Goal: Task Accomplishment & Management: Use online tool/utility

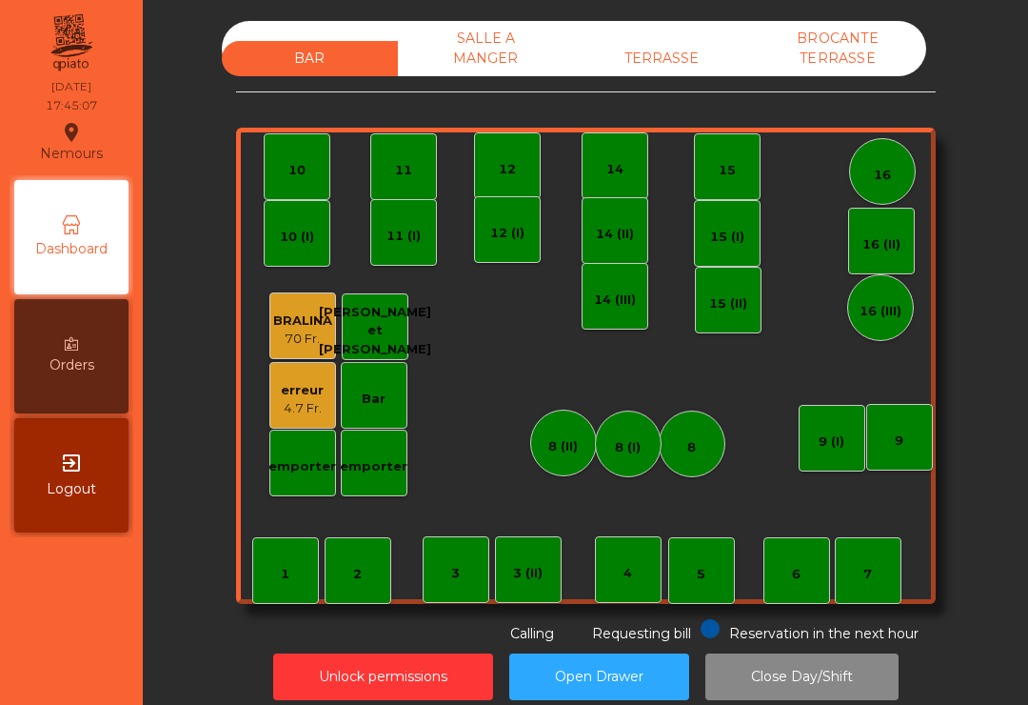
click at [540, 161] on div "12" at bounding box center [507, 165] width 67 height 67
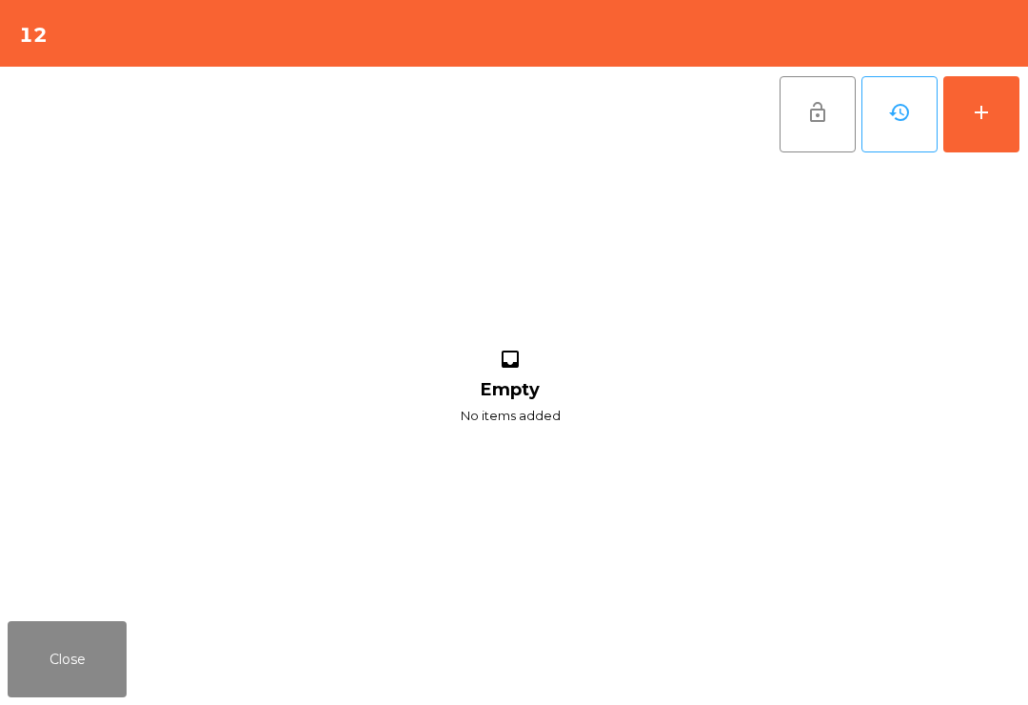
click at [979, 104] on div "add" at bounding box center [981, 112] width 23 height 23
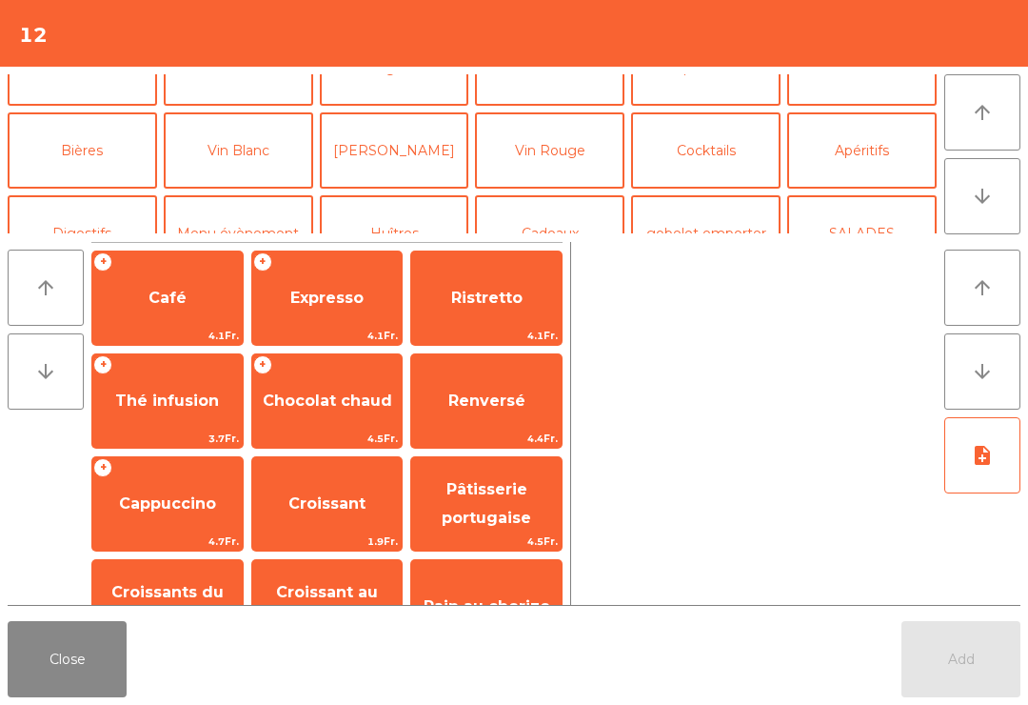
scroll to position [126, 0]
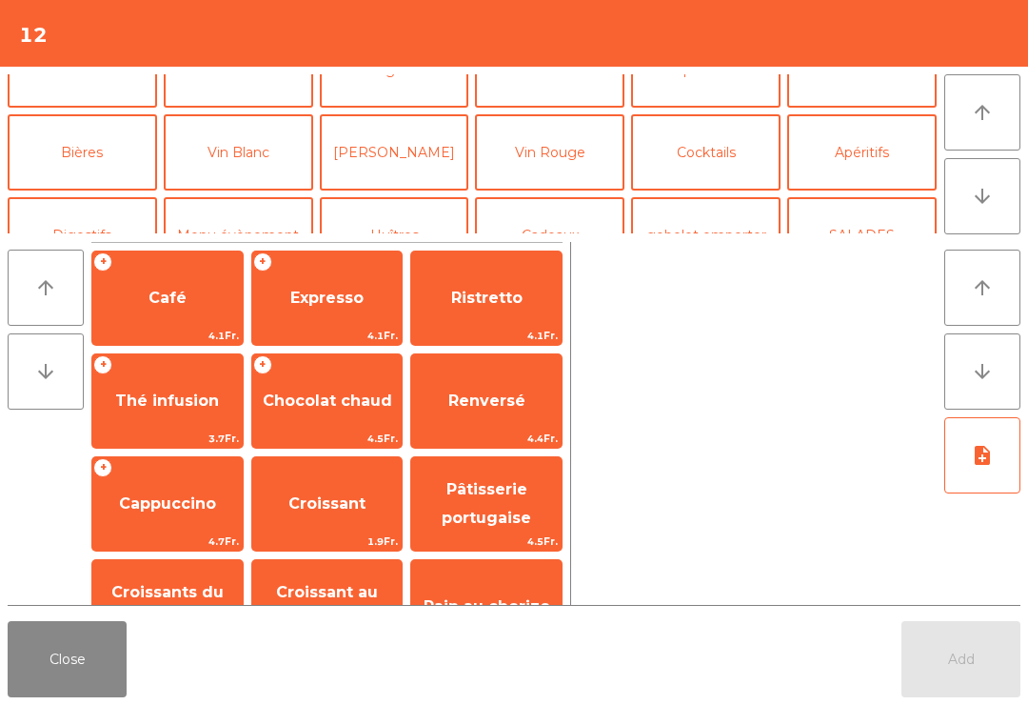
click at [102, 134] on button "Bières" at bounding box center [82, 152] width 149 height 76
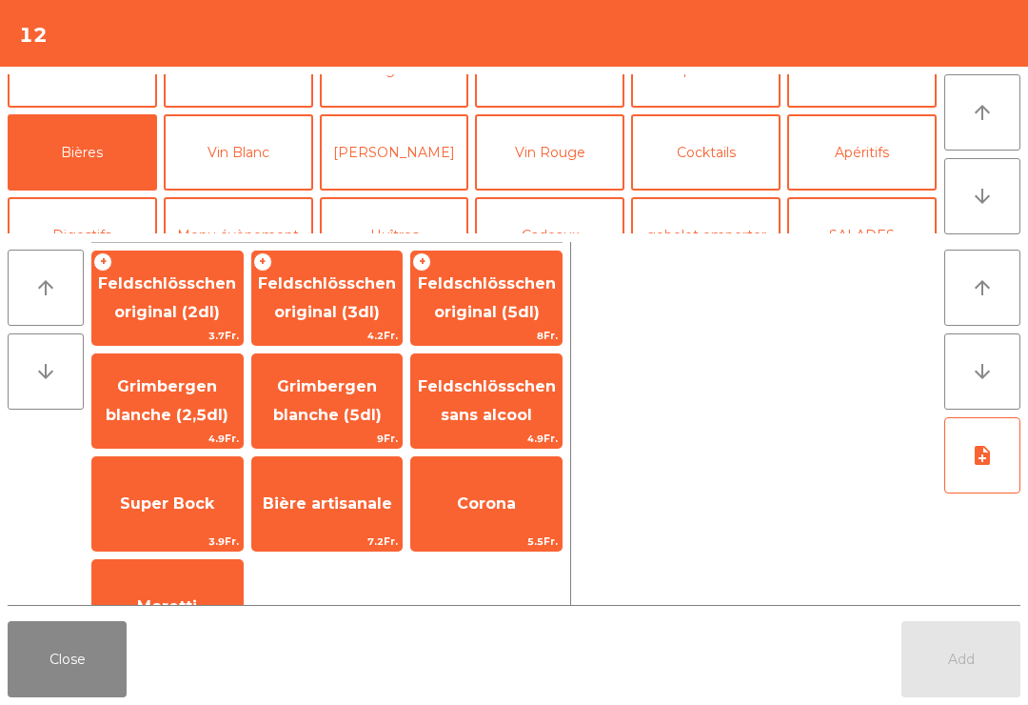
click at [334, 484] on span "Bière artisanale" at bounding box center [327, 503] width 150 height 51
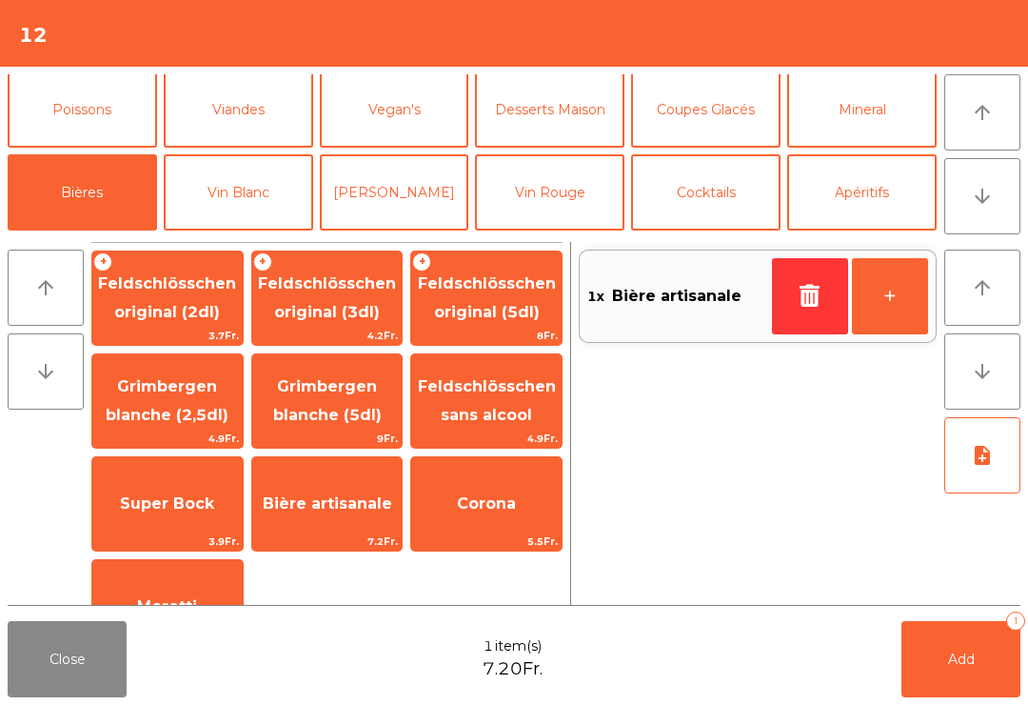
scroll to position [85, 0]
click at [262, 184] on button "Vin Blanc" at bounding box center [238, 193] width 149 height 76
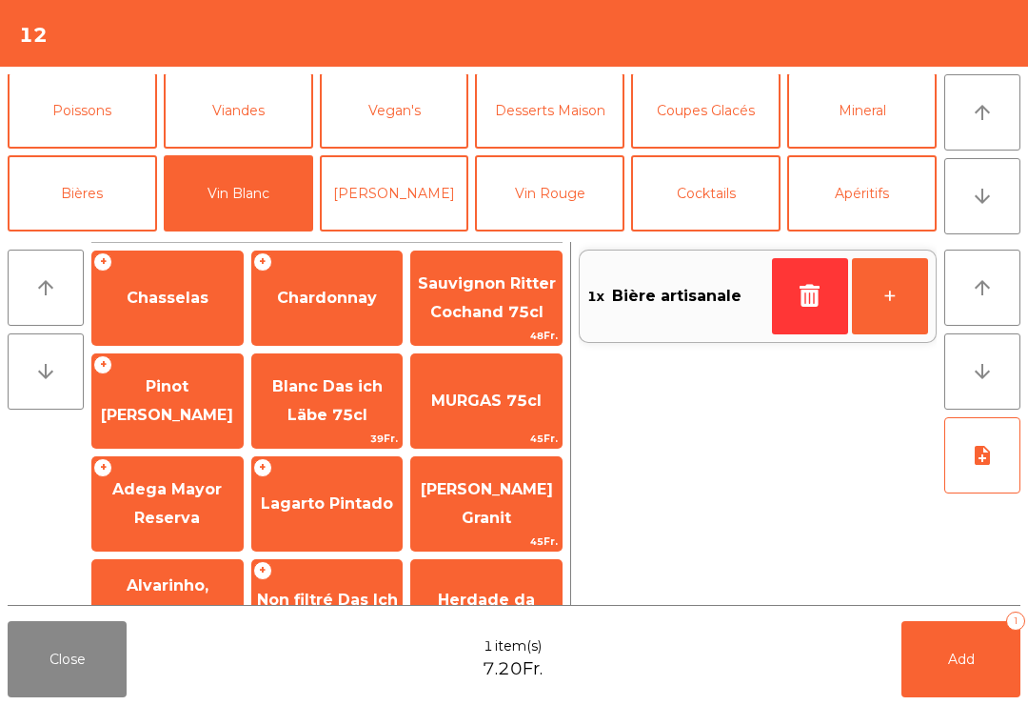
click at [176, 402] on span "Pinot [PERSON_NAME]" at bounding box center [167, 401] width 150 height 81
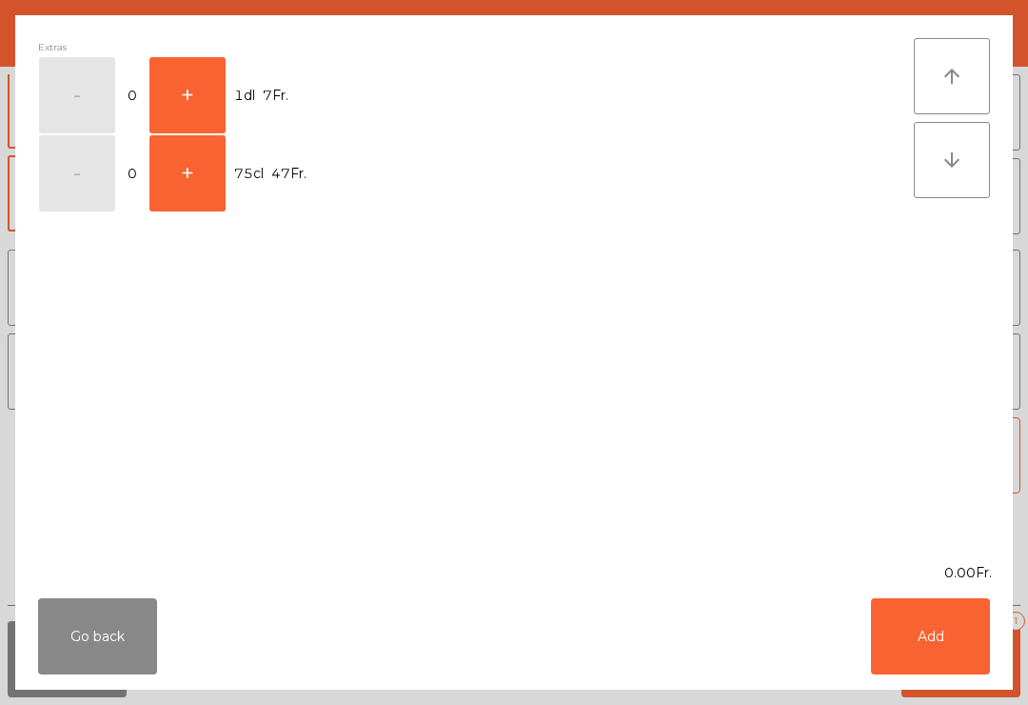
click at [189, 87] on button "+" at bounding box center [187, 95] width 76 height 76
click at [965, 633] on button "Add" at bounding box center [930, 636] width 119 height 76
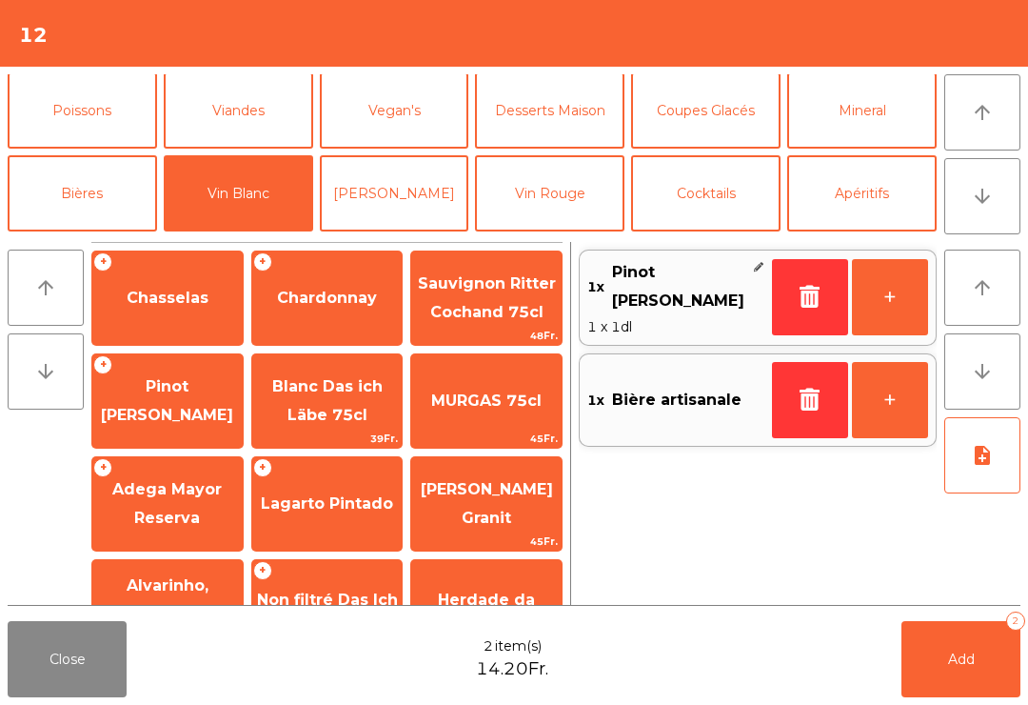
click at [863, 121] on button "Mineral" at bounding box center [861, 110] width 149 height 76
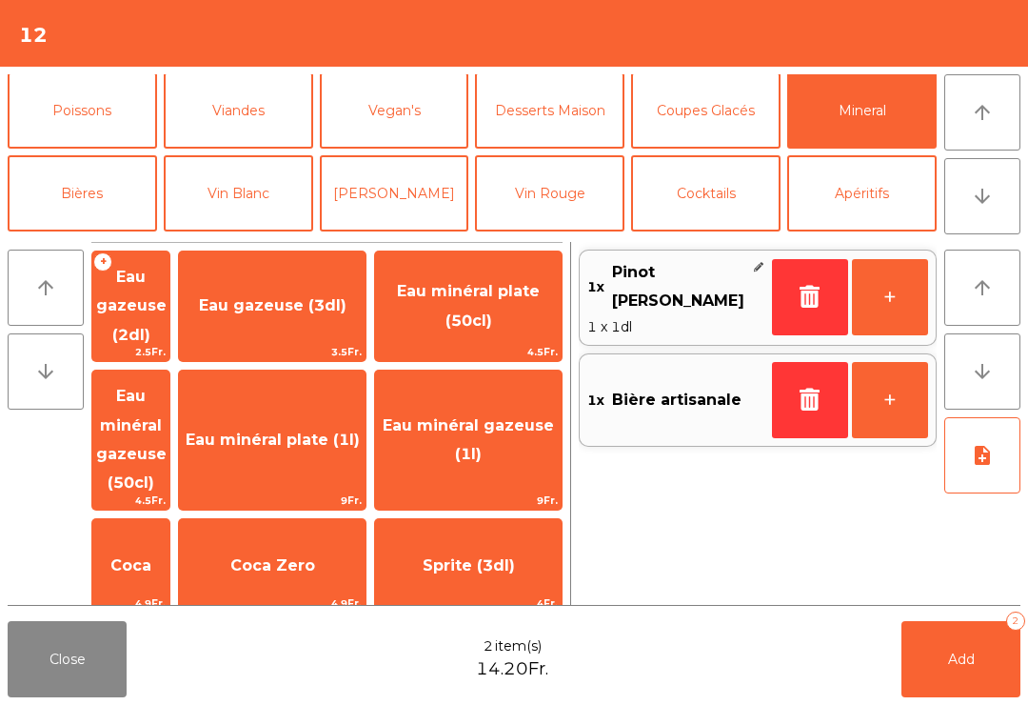
click at [515, 313] on span "Eau minéral plate (50cl)" at bounding box center [468, 306] width 187 height 81
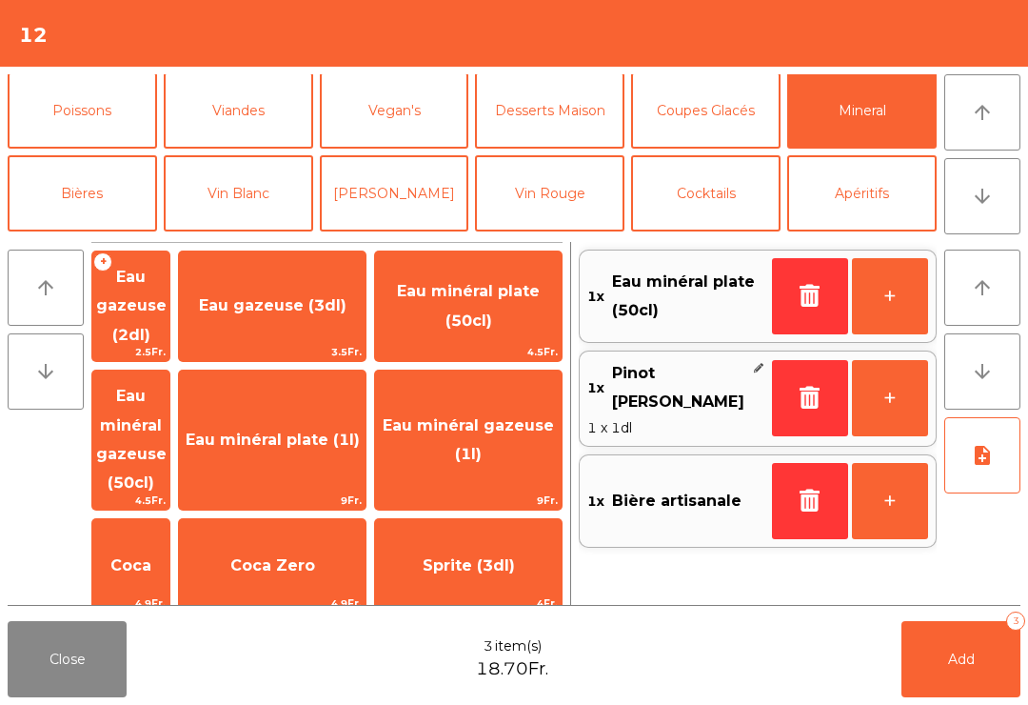
click at [960, 650] on span "Add" at bounding box center [961, 658] width 27 height 17
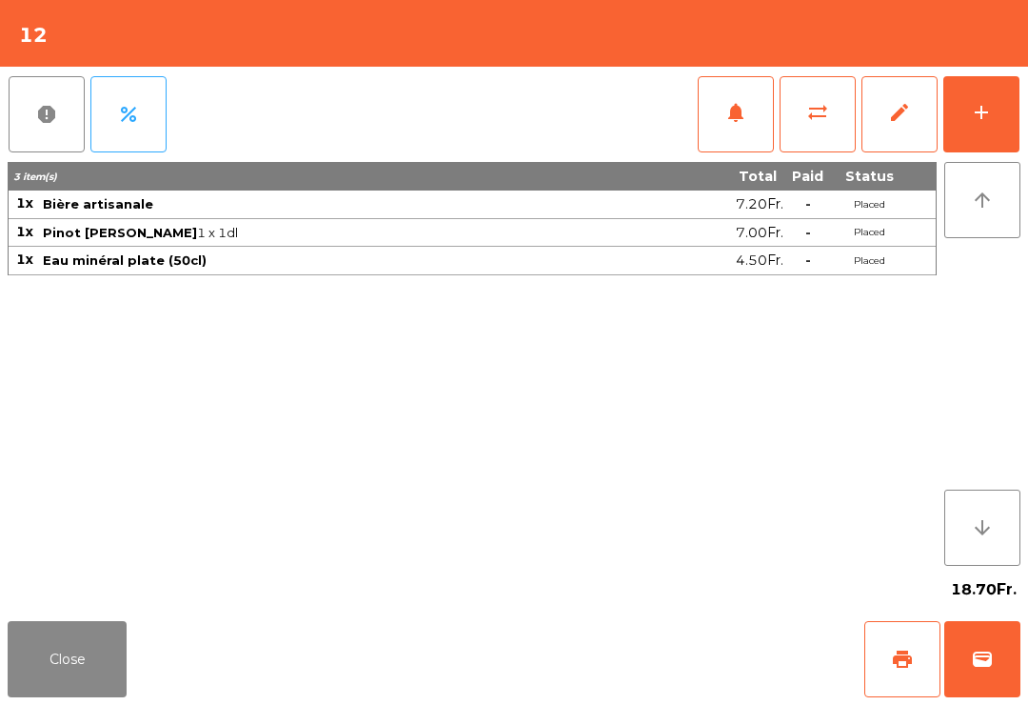
click at [108, 695] on button "Close" at bounding box center [67, 659] width 119 height 76
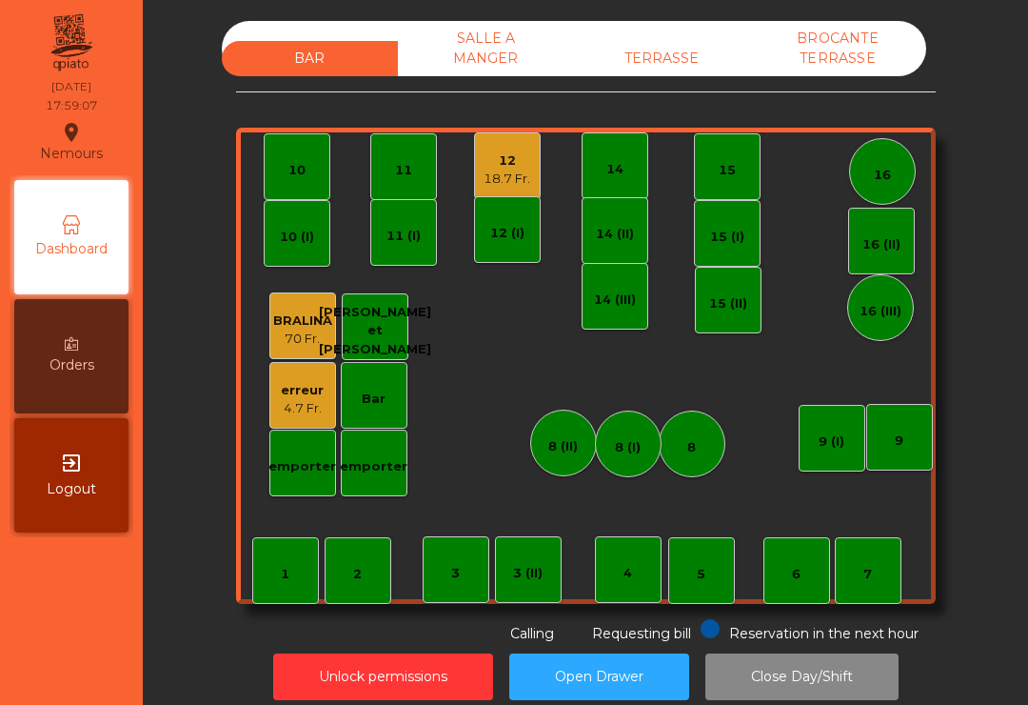
click at [632, 164] on div "14" at bounding box center [615, 165] width 67 height 67
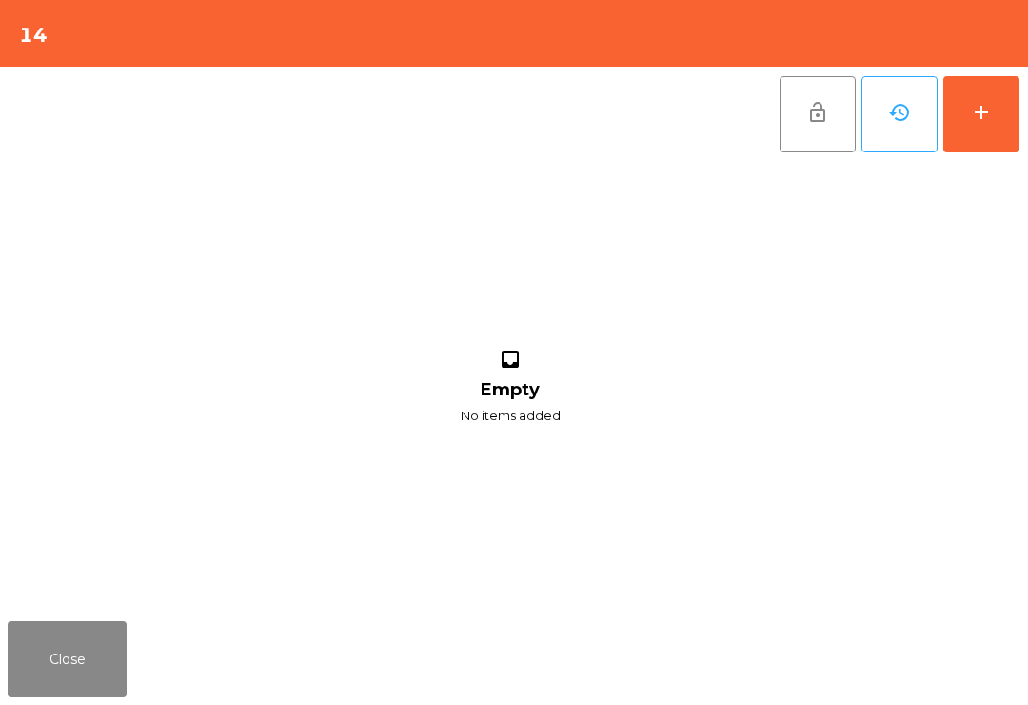
click at [968, 114] on button "add" at bounding box center [981, 114] width 76 height 76
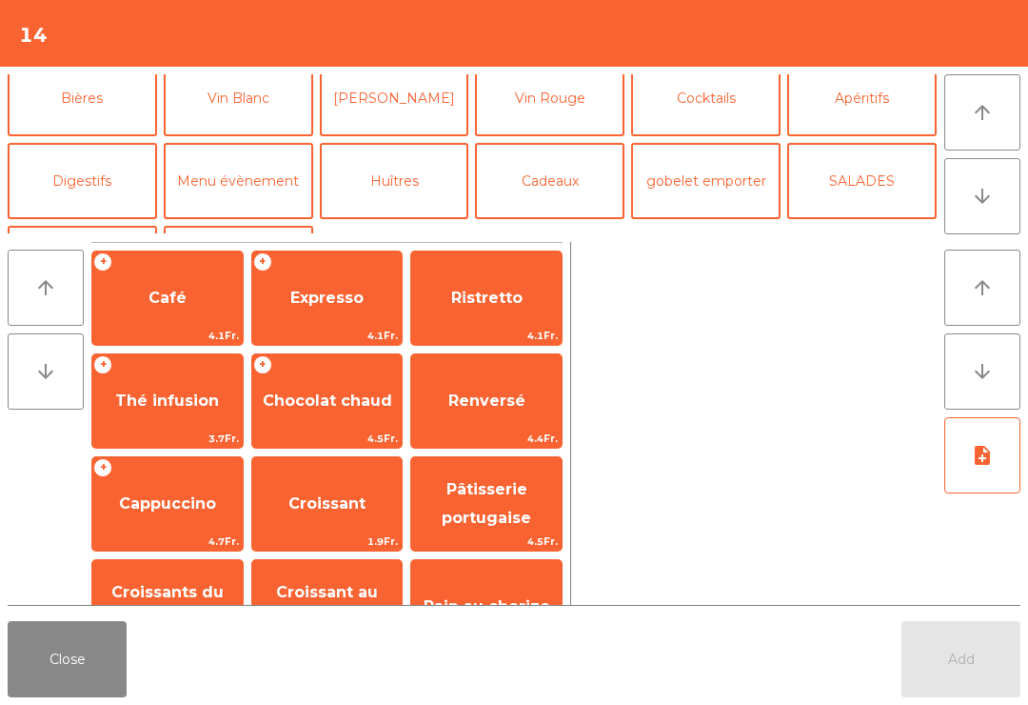
scroll to position [185, 0]
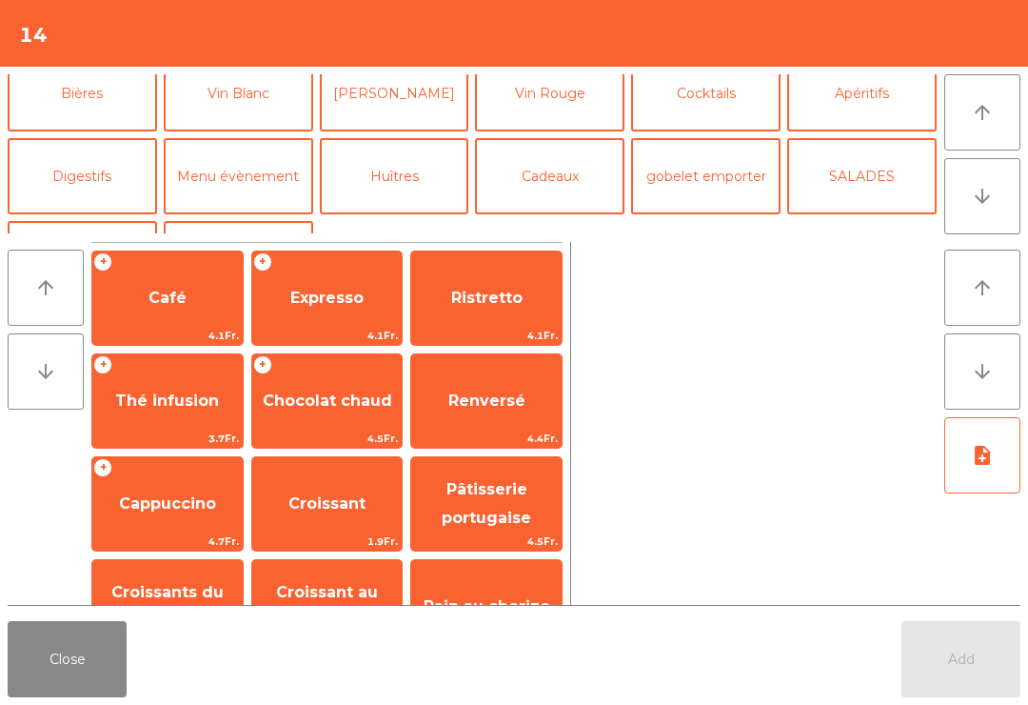
click at [860, 117] on button "Apéritifs" at bounding box center [861, 93] width 149 height 76
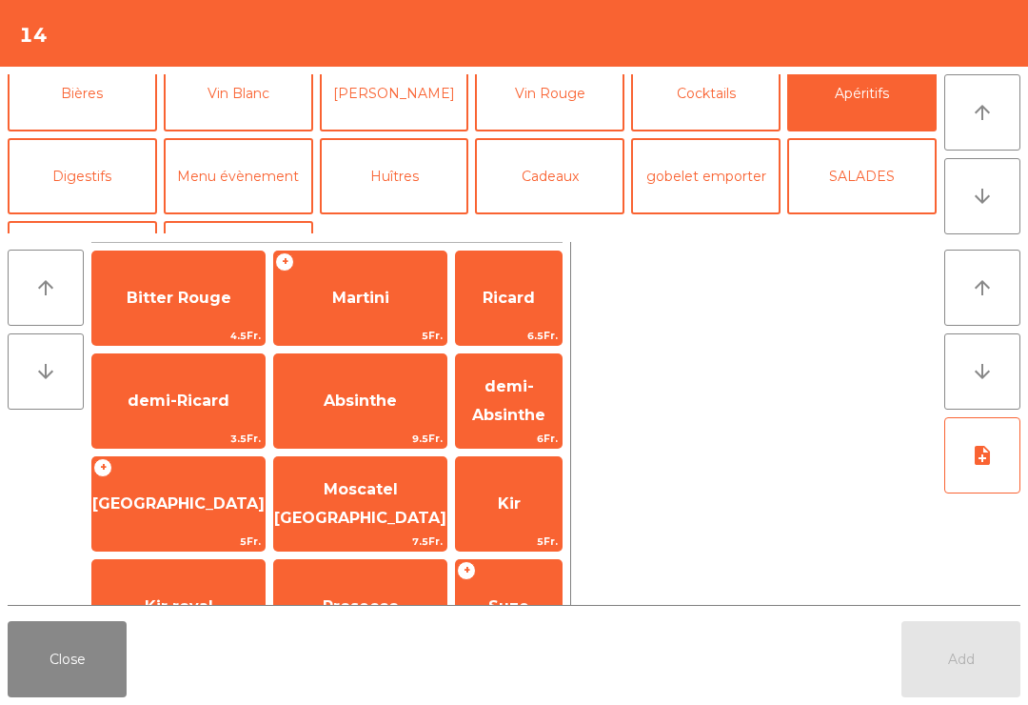
scroll to position [107, 0]
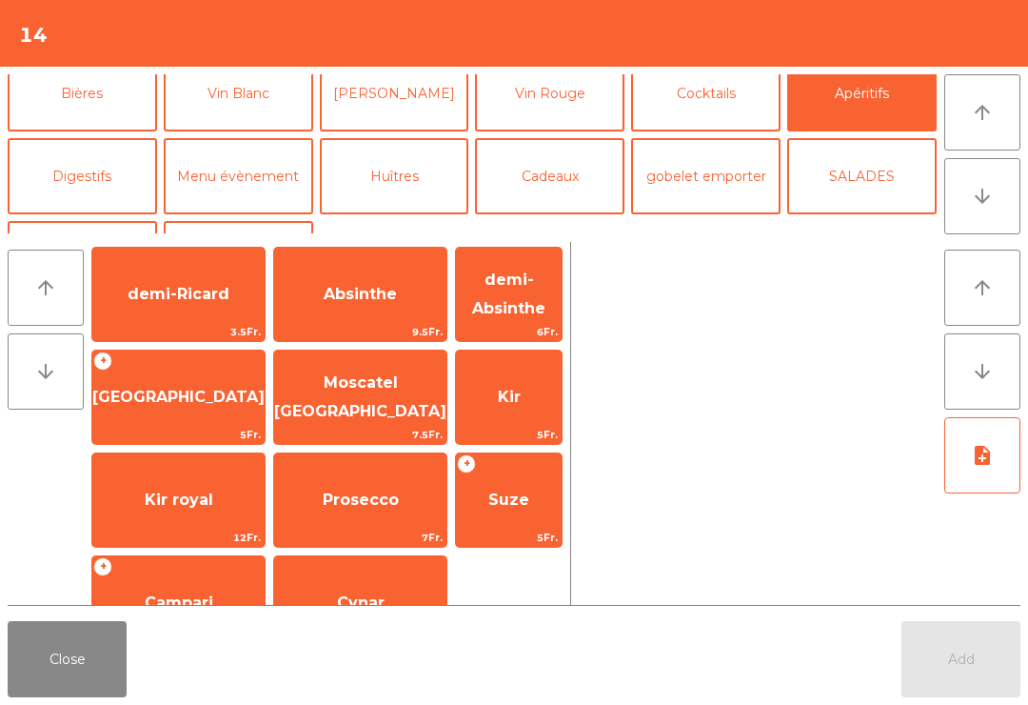
click at [350, 495] on span "Prosecco" at bounding box center [361, 499] width 76 height 18
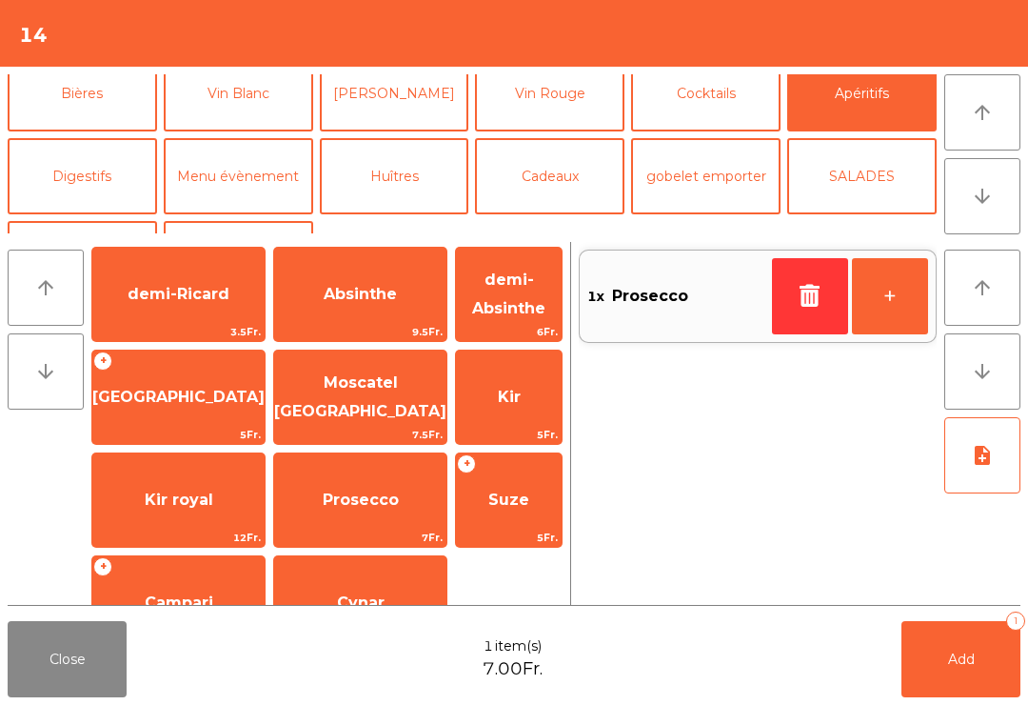
click at [272, 98] on button "Vin Blanc" at bounding box center [238, 93] width 149 height 76
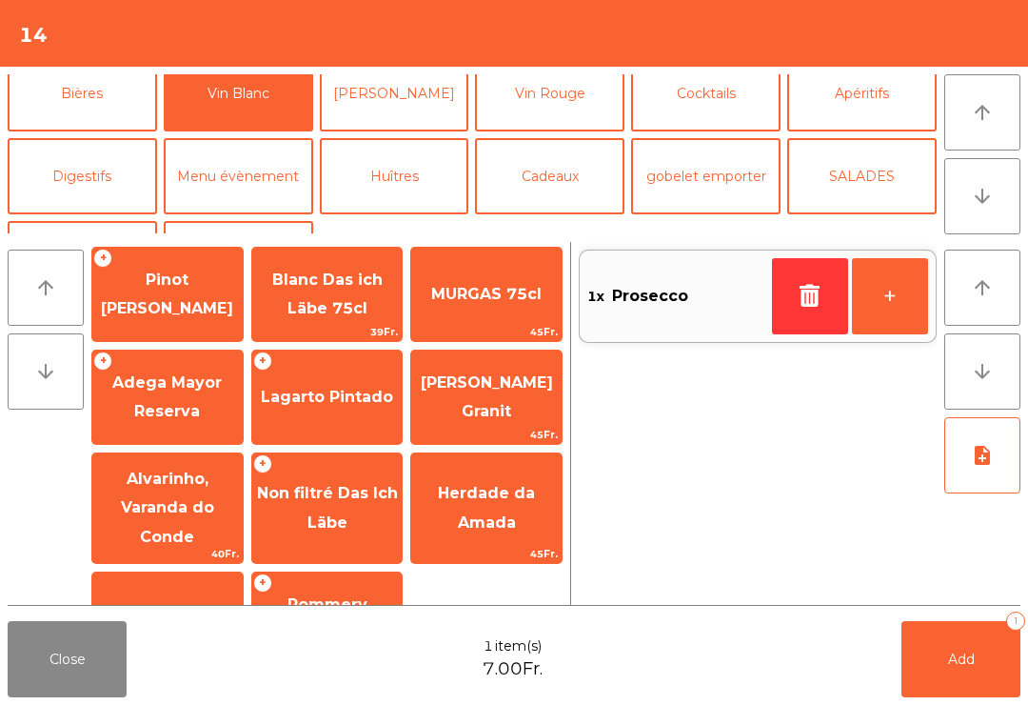
scroll to position [-22, 0]
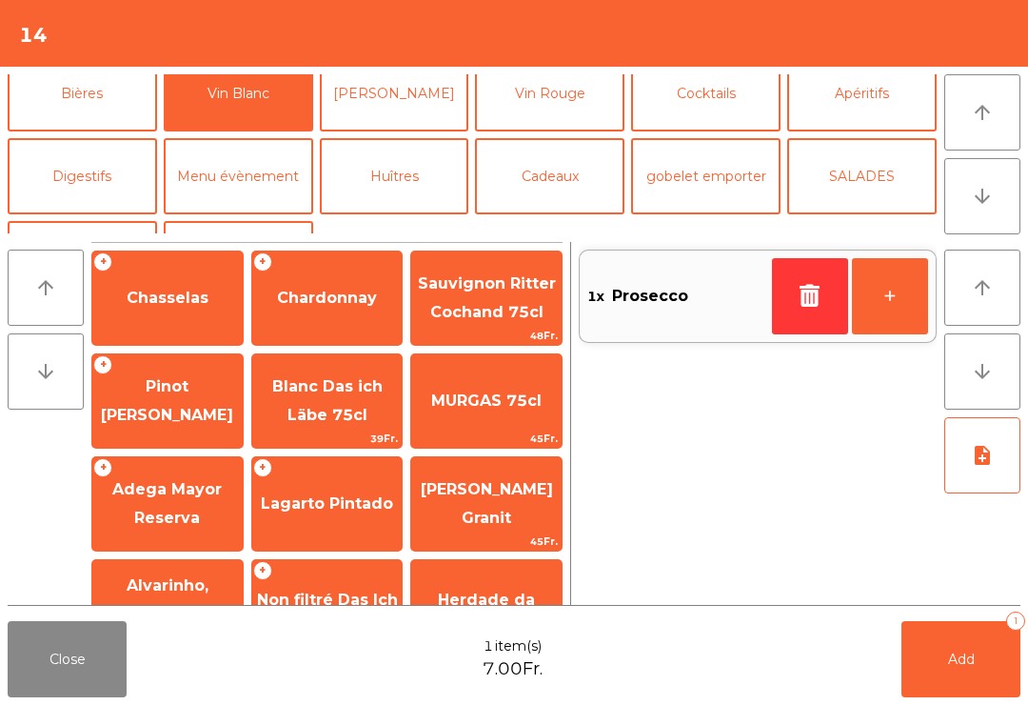
click at [330, 324] on div "+ Chardonnay" at bounding box center [327, 297] width 152 height 95
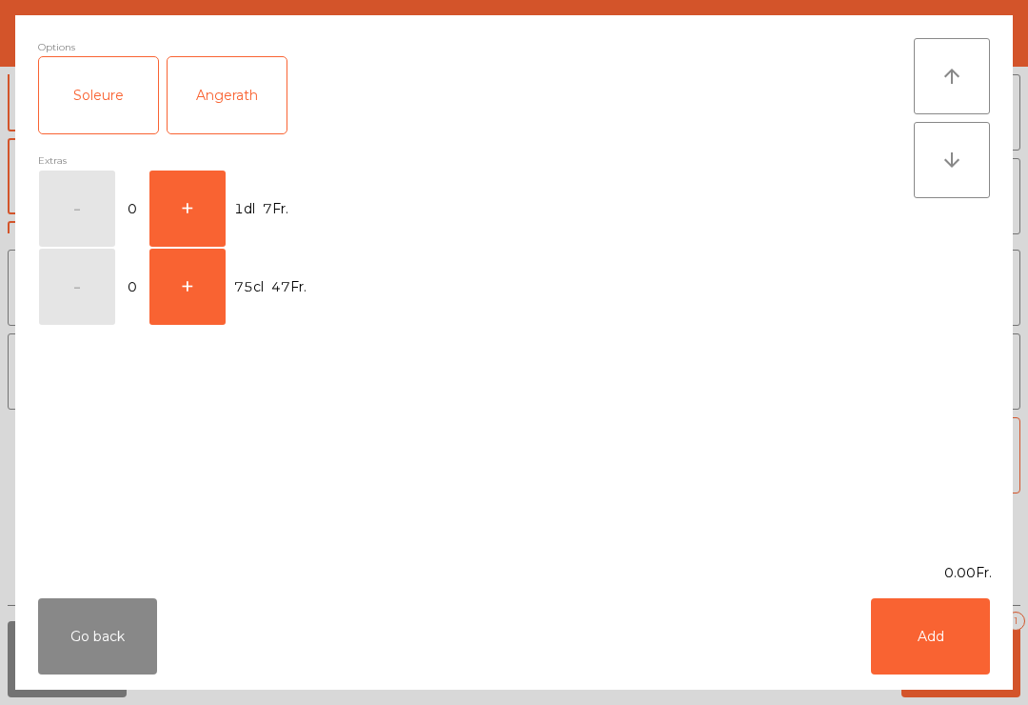
scroll to position [0, 0]
click at [186, 212] on button "+" at bounding box center [187, 208] width 76 height 76
click at [945, 643] on button "Add" at bounding box center [930, 636] width 119 height 76
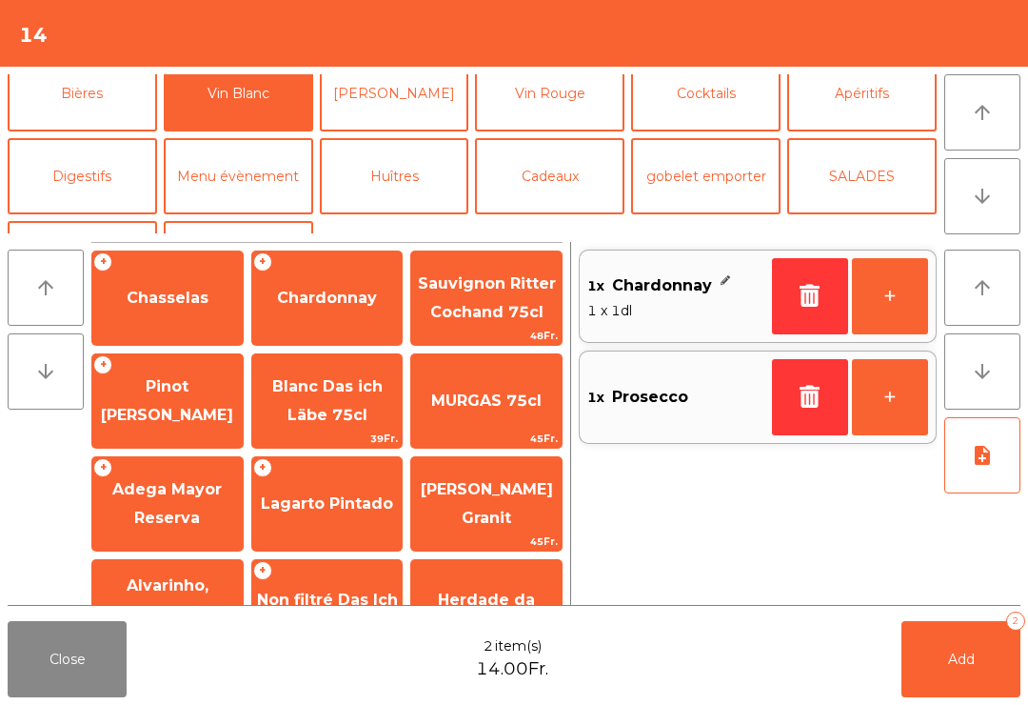
click at [916, 661] on button "Add 2" at bounding box center [961, 659] width 119 height 76
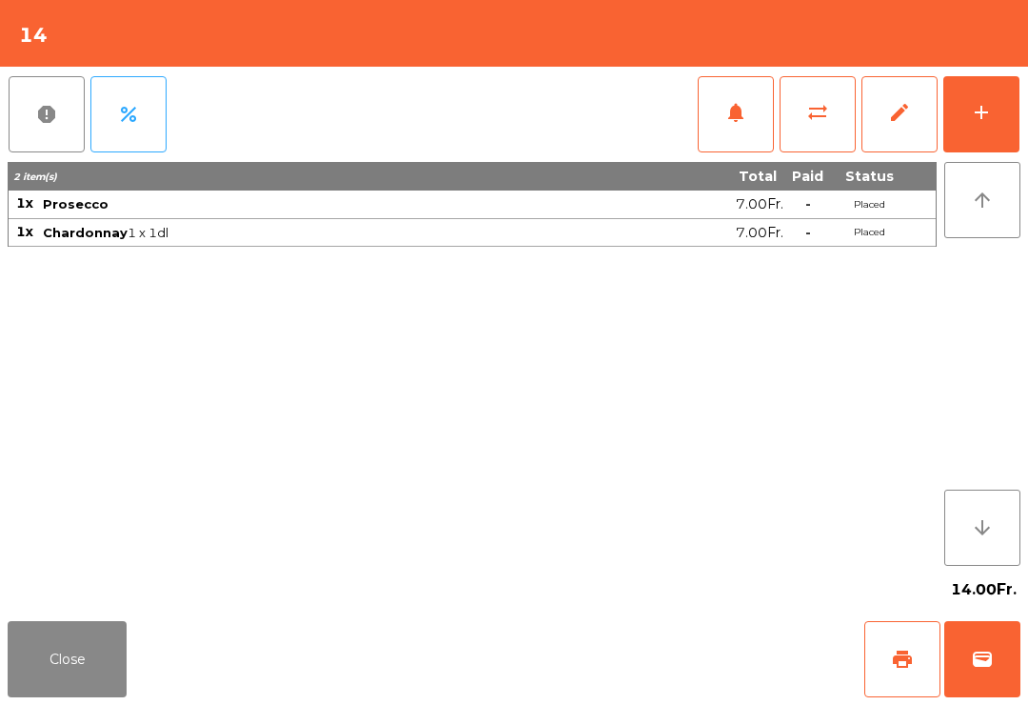
click at [99, 668] on button "Close" at bounding box center [67, 659] width 119 height 76
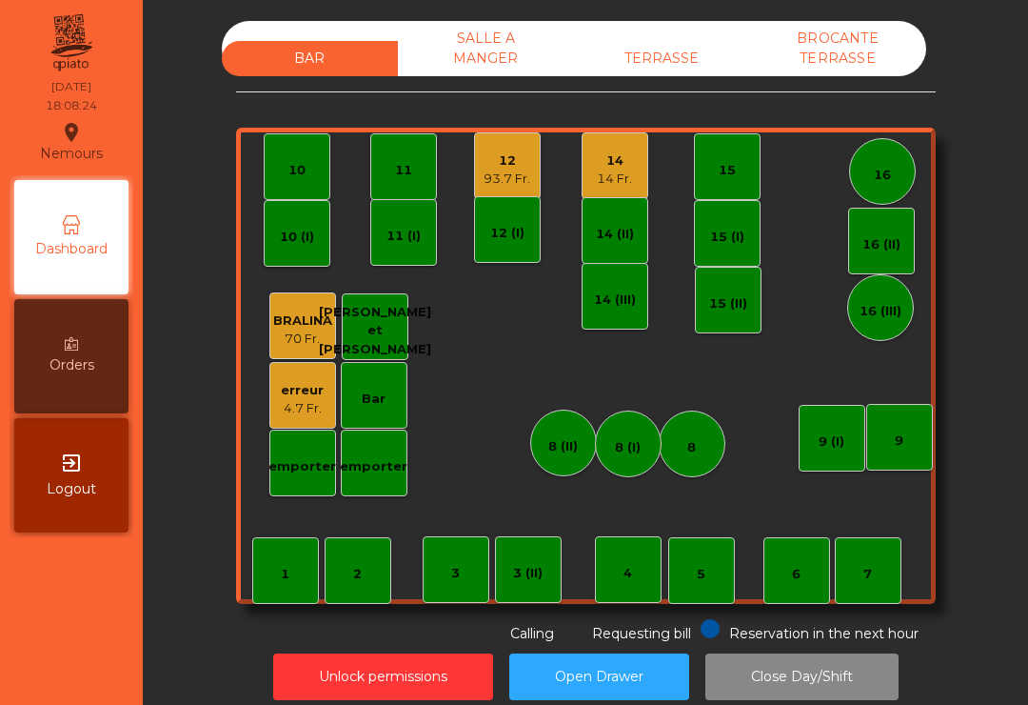
click at [514, 151] on div "12" at bounding box center [507, 160] width 47 height 19
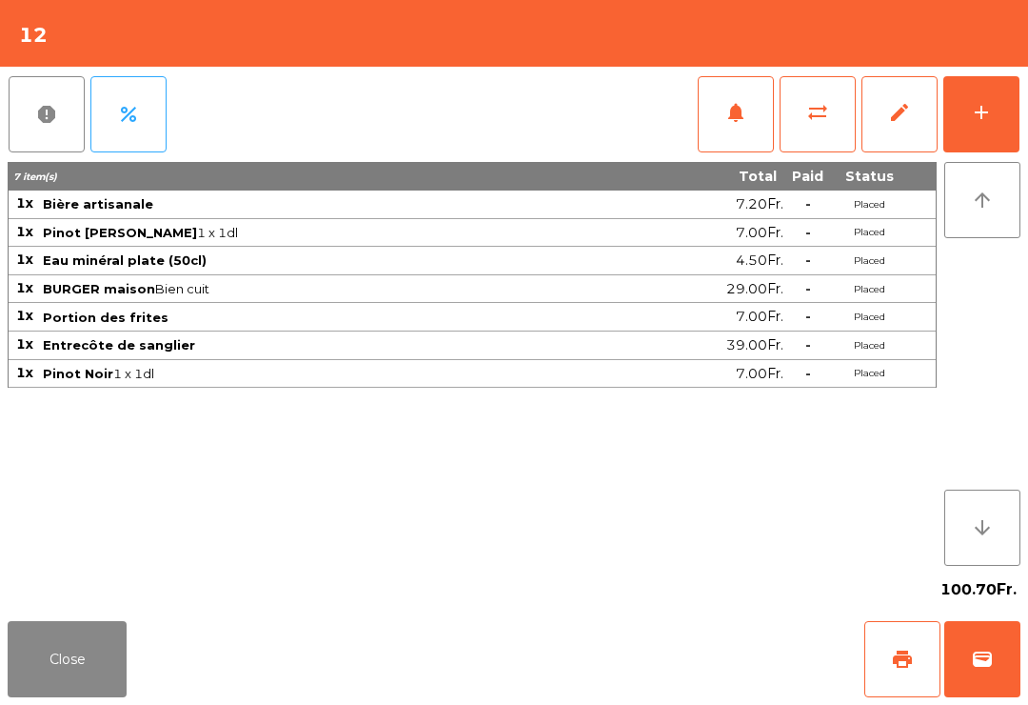
click at [110, 672] on button "Close" at bounding box center [67, 659] width 119 height 76
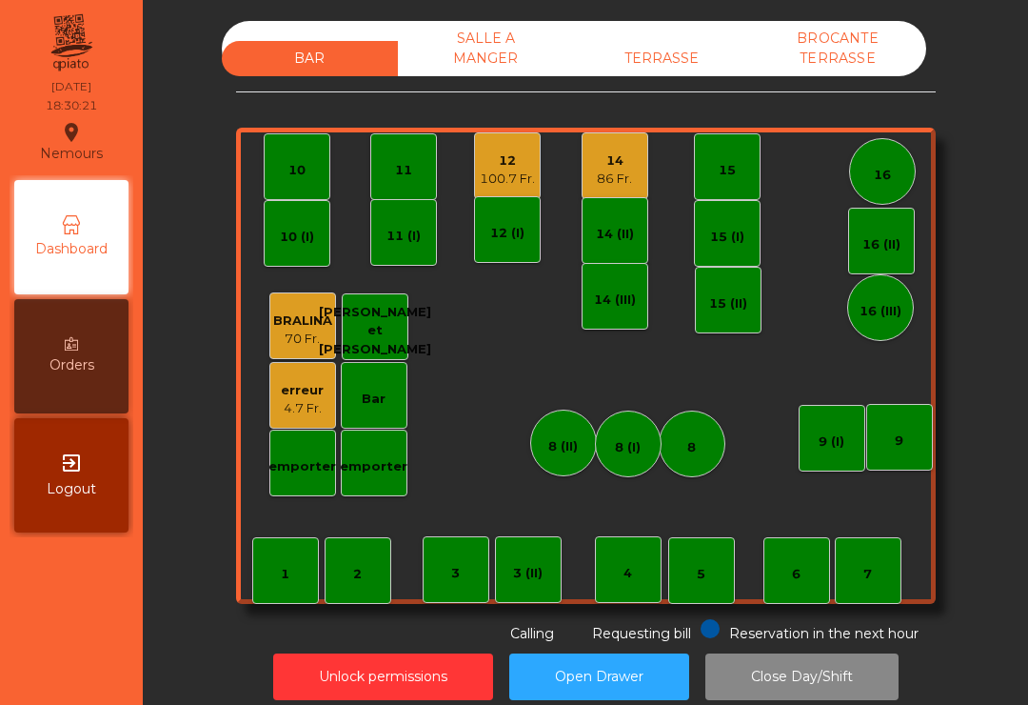
click at [621, 169] on div "86 Fr." at bounding box center [614, 178] width 35 height 19
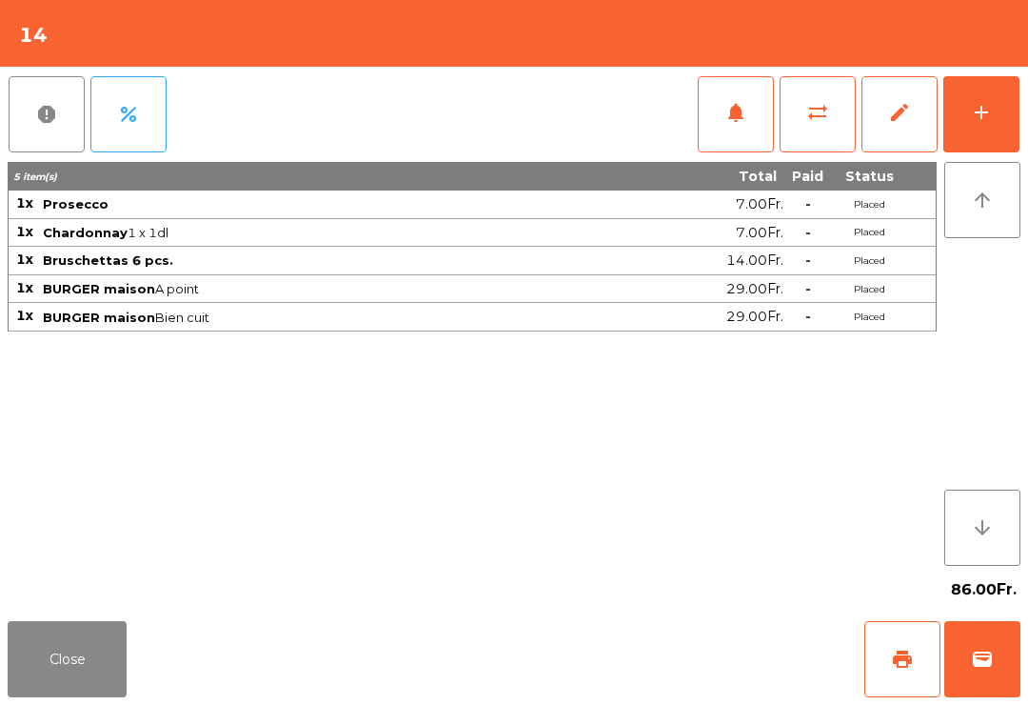
click at [977, 124] on button "add" at bounding box center [981, 114] width 76 height 76
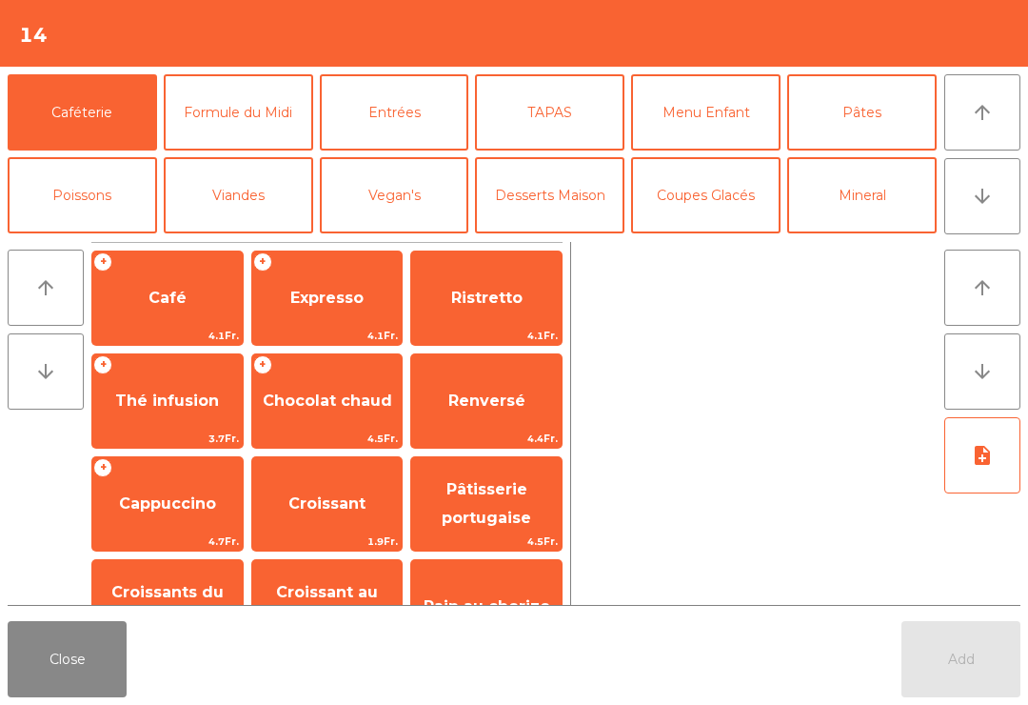
click at [985, 195] on icon "arrow_downward" at bounding box center [982, 196] width 23 height 23
click at [1000, 86] on button "arrow_upward" at bounding box center [982, 112] width 76 height 76
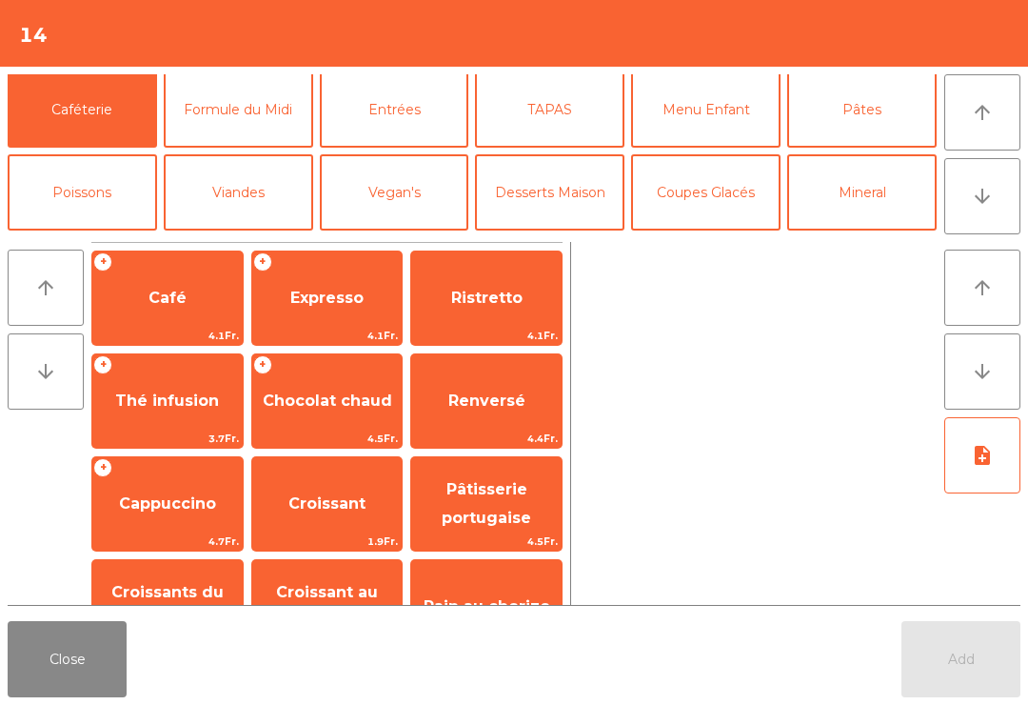
click at [872, 190] on button "Mineral" at bounding box center [861, 192] width 149 height 76
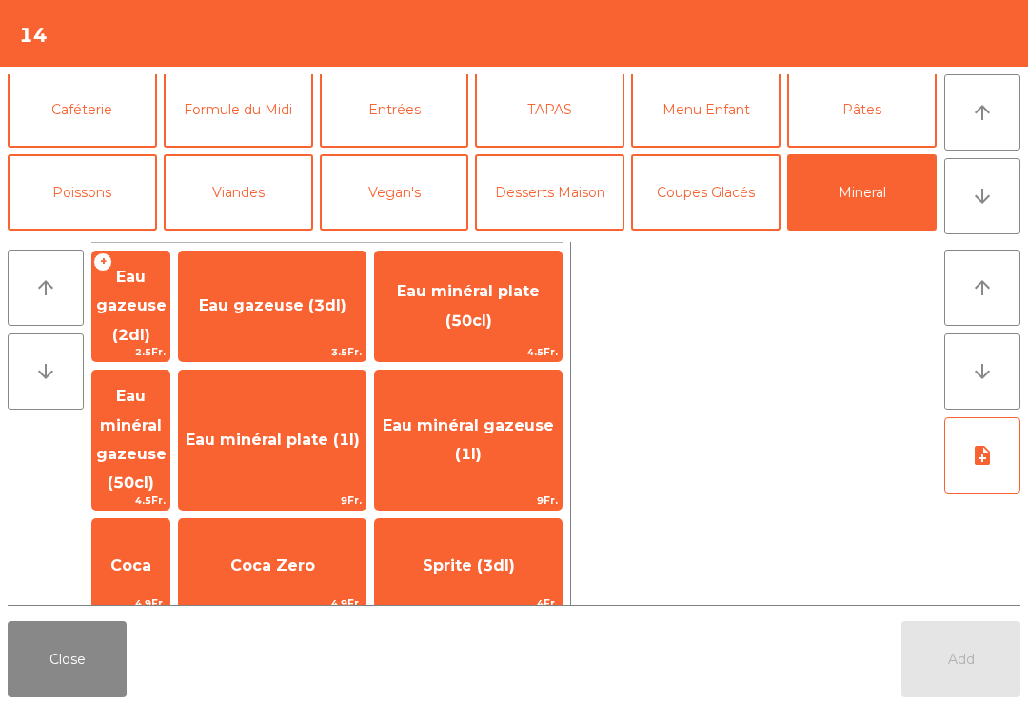
click at [169, 427] on span "Eau minéral gazeuse (50cl)" at bounding box center [130, 439] width 77 height 139
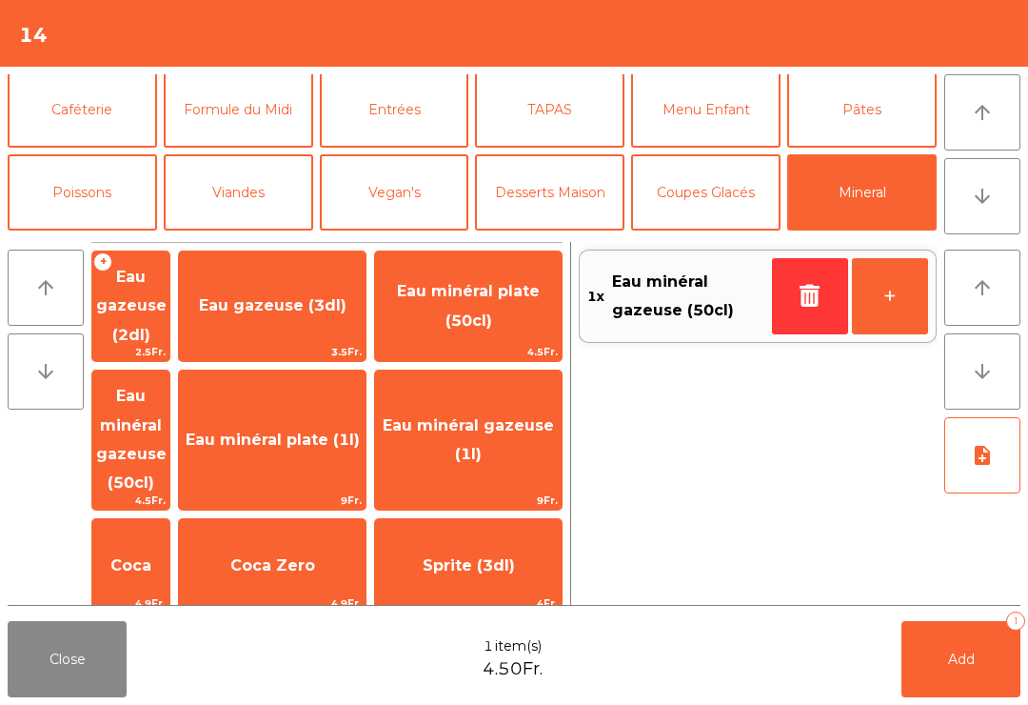
scroll to position [0, 0]
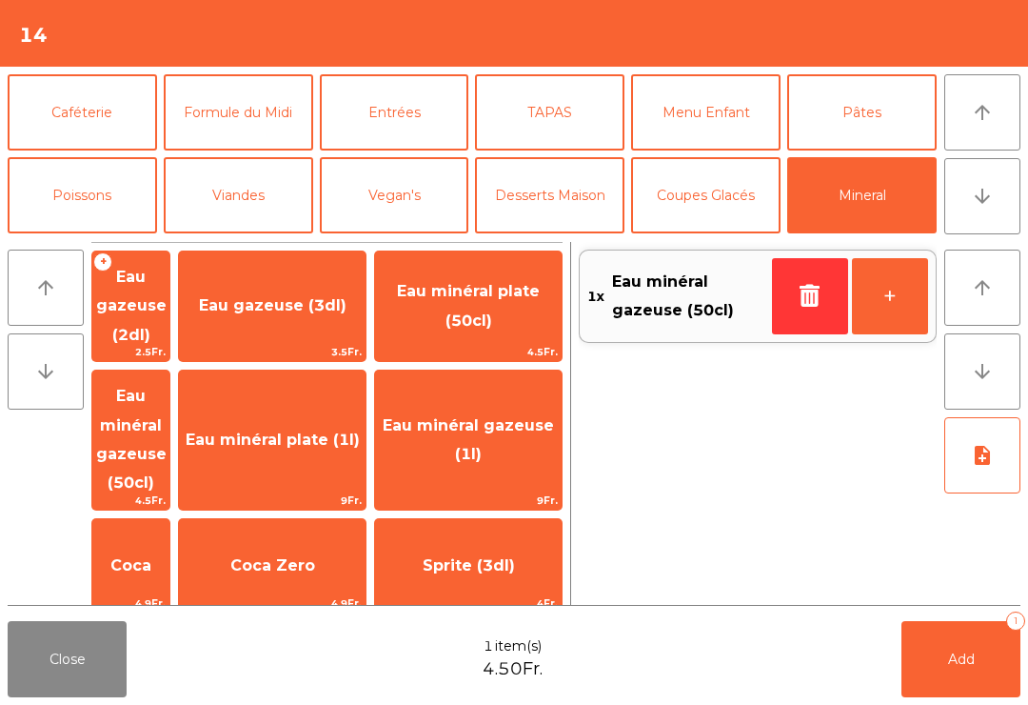
click at [315, 556] on span "Coca Zero" at bounding box center [272, 565] width 85 height 18
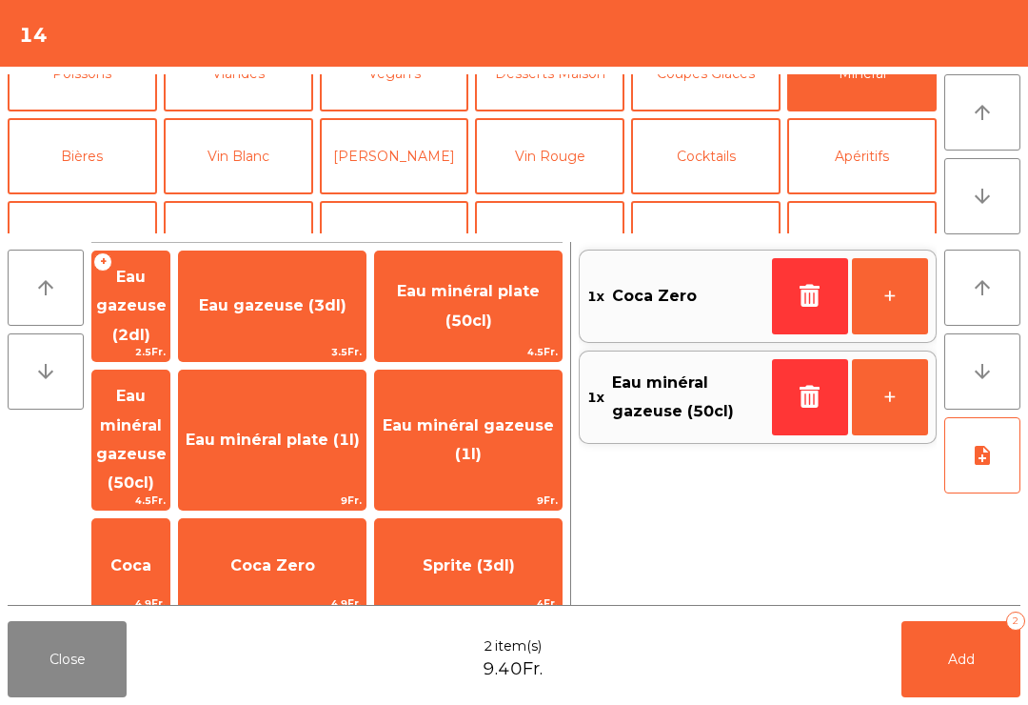
scroll to position [138, 0]
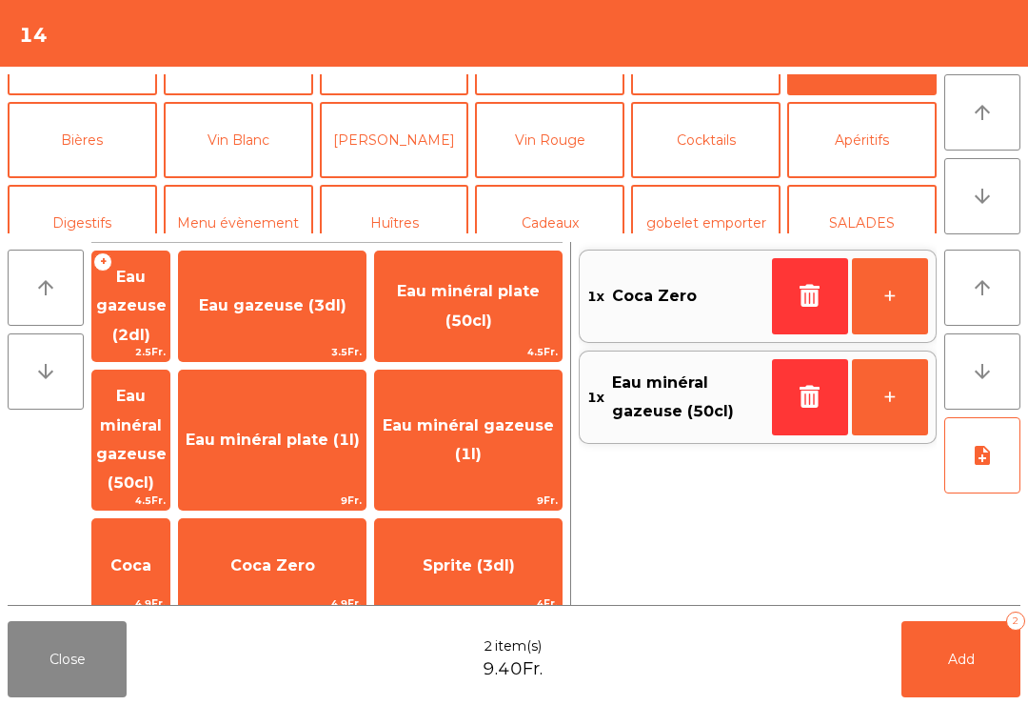
click at [555, 178] on button "Vin Rouge" at bounding box center [549, 140] width 149 height 76
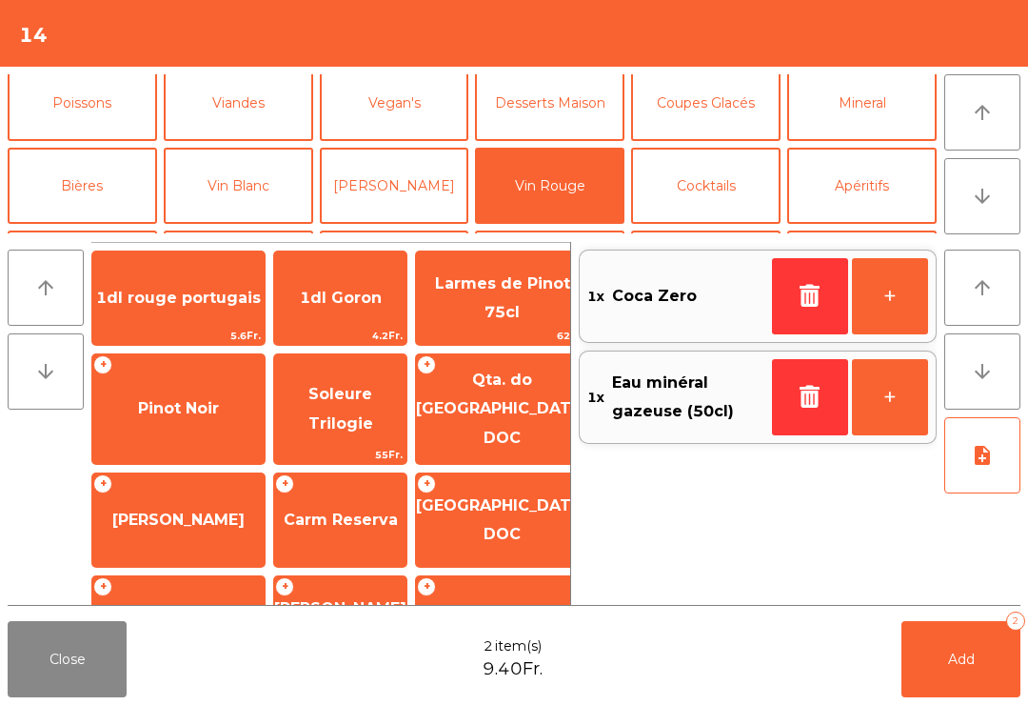
click at [177, 427] on div "+ Pinot Noir" at bounding box center [178, 408] width 174 height 111
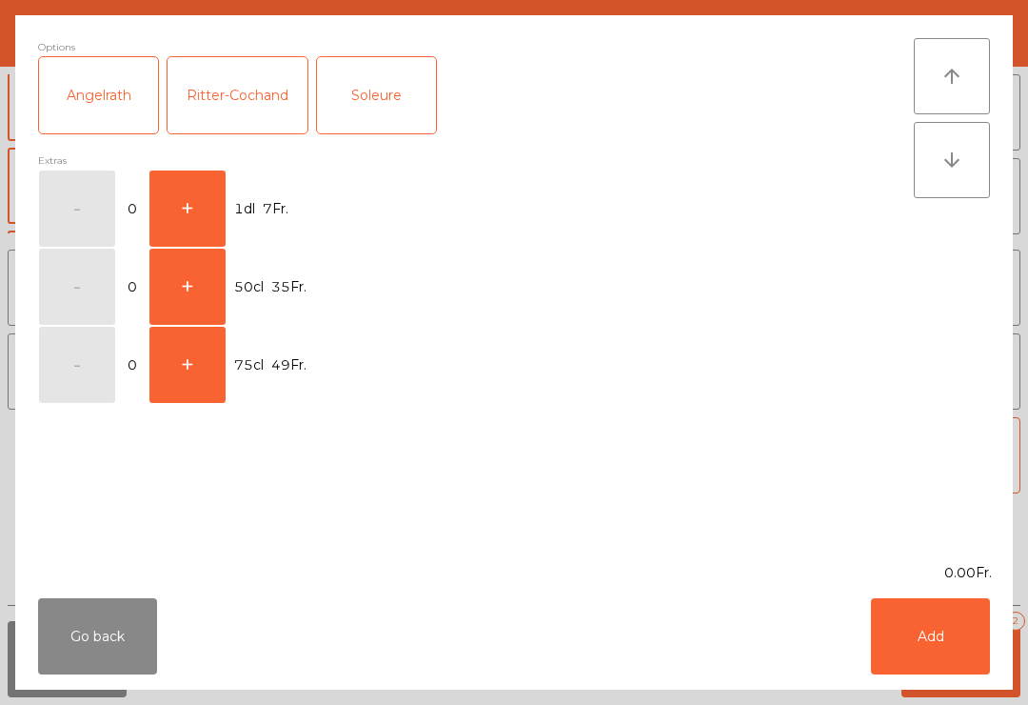
click at [198, 213] on button "+" at bounding box center [187, 208] width 76 height 76
click at [933, 643] on button "Add" at bounding box center [930, 636] width 119 height 76
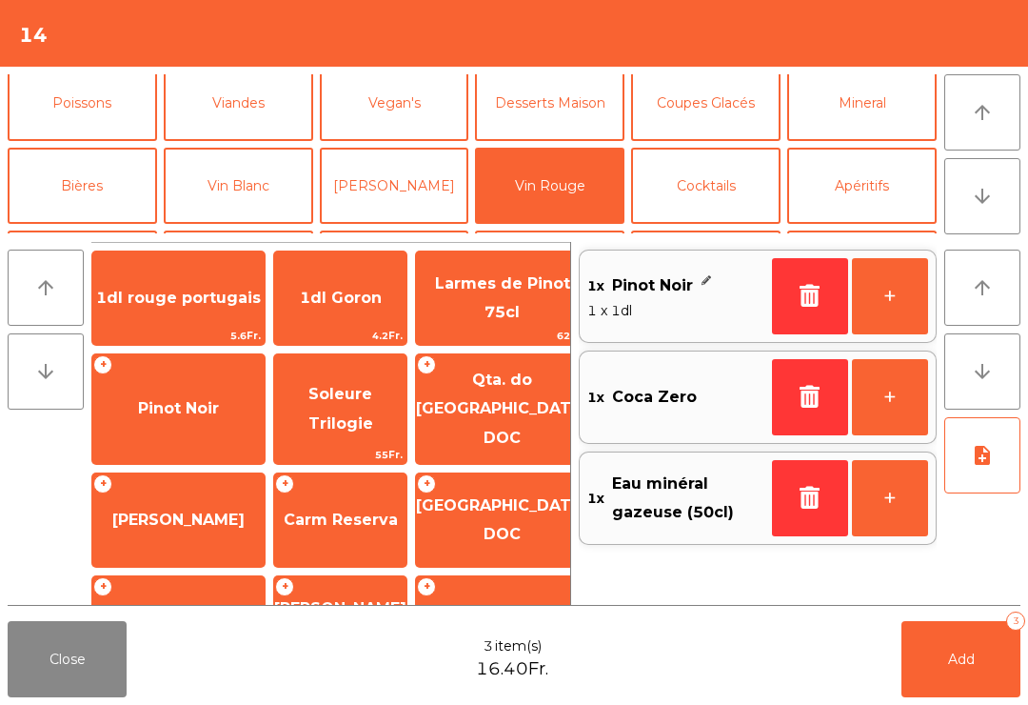
click at [953, 684] on button "Add 3" at bounding box center [961, 659] width 119 height 76
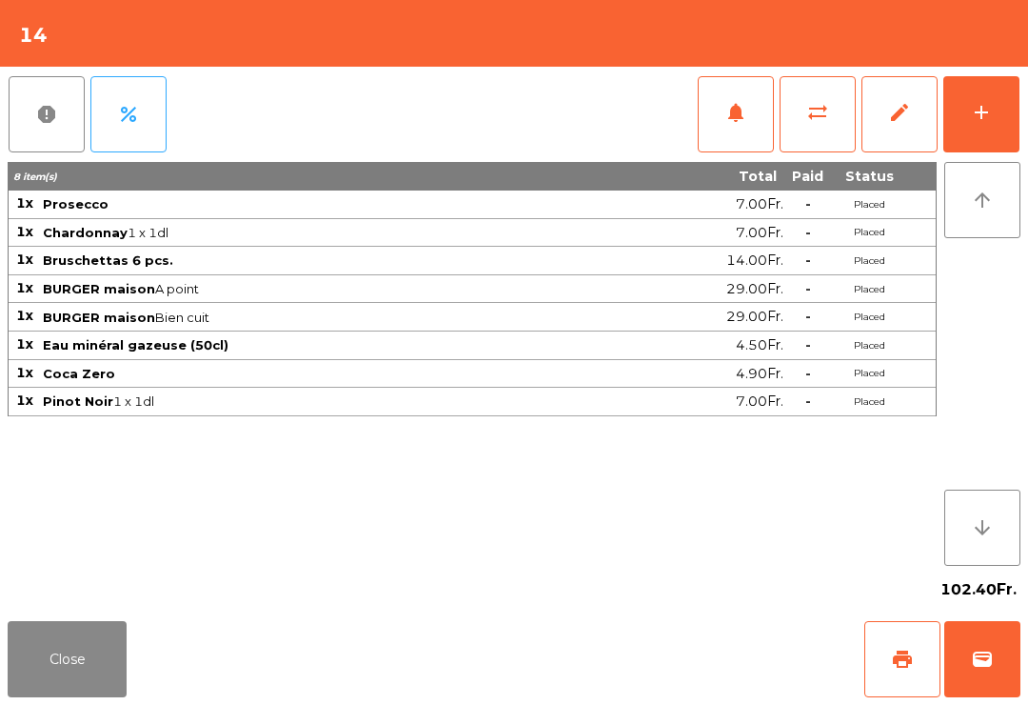
click at [31, 643] on button "Close" at bounding box center [67, 659] width 119 height 76
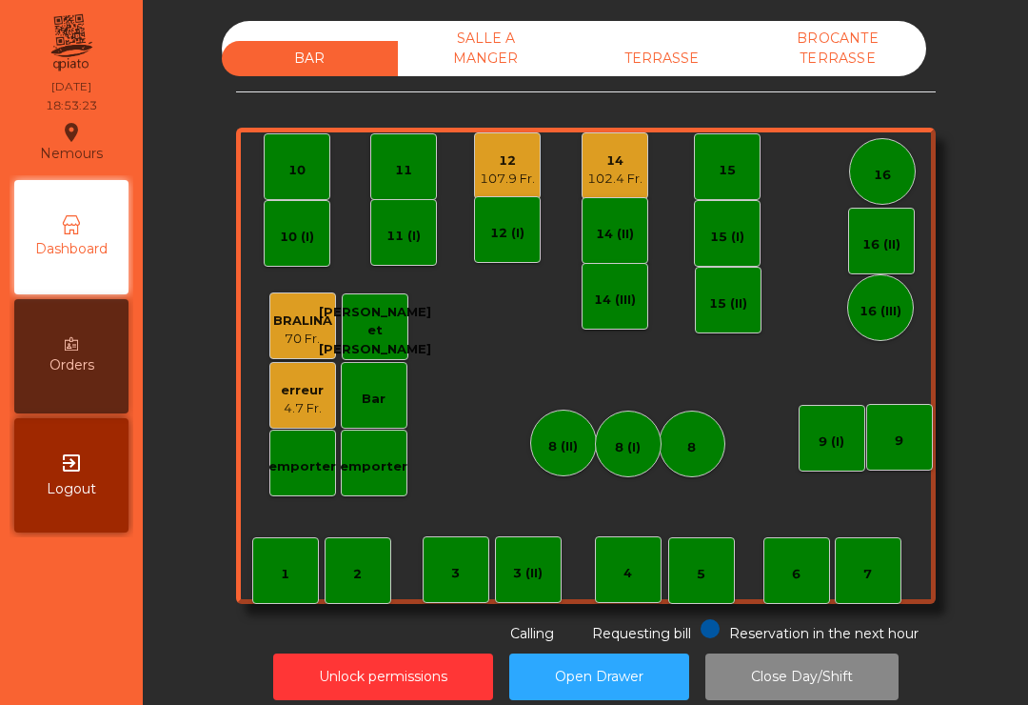
click at [502, 189] on div "12 107.9 Fr." at bounding box center [507, 165] width 67 height 67
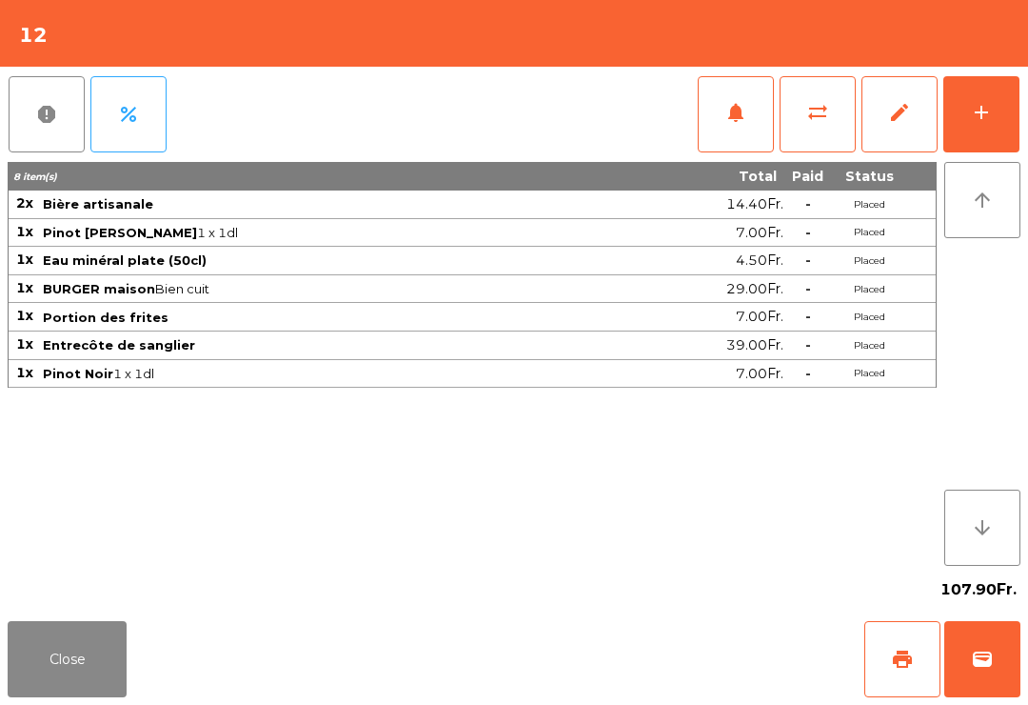
click at [988, 126] on button "add" at bounding box center [981, 114] width 76 height 76
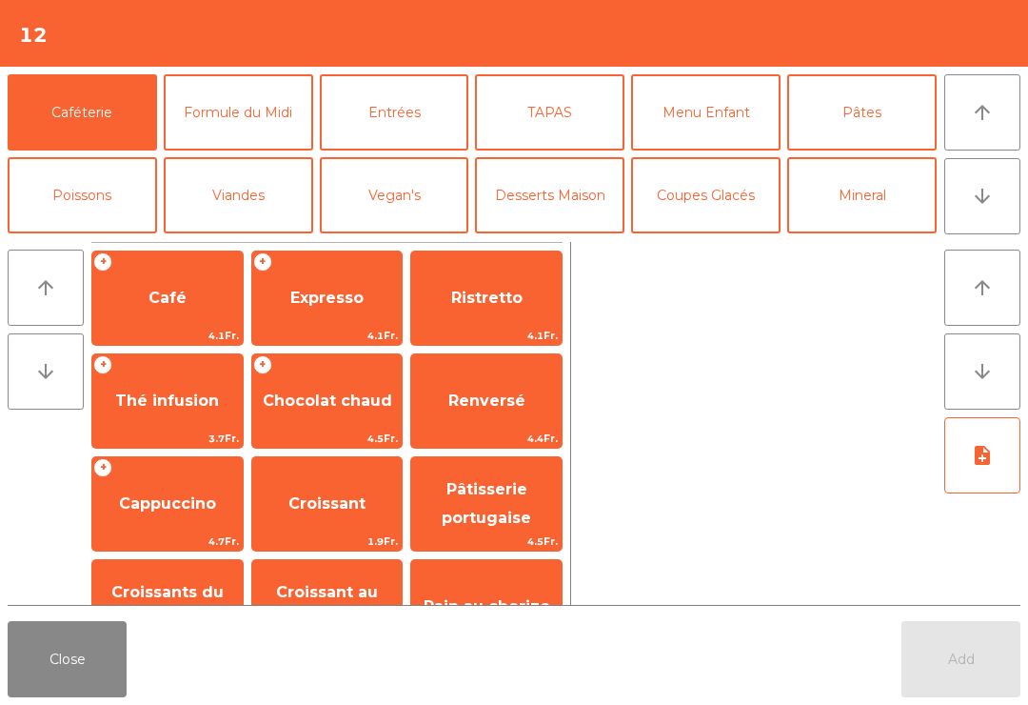
click at [716, 193] on button "Coupes Glacés" at bounding box center [705, 195] width 149 height 76
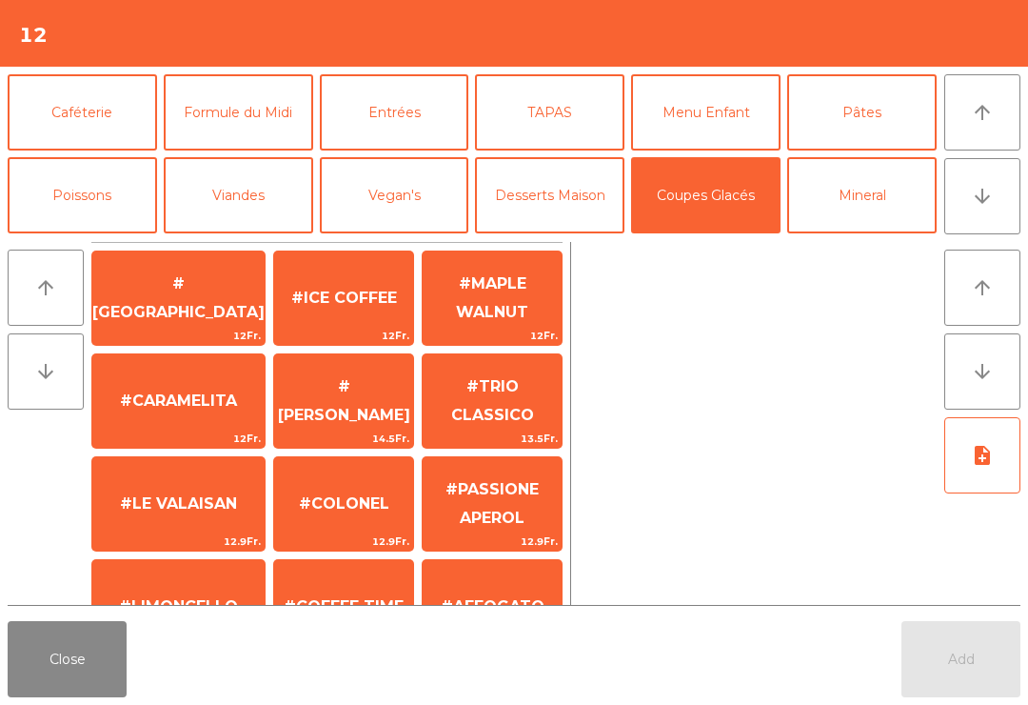
scroll to position [231, 0]
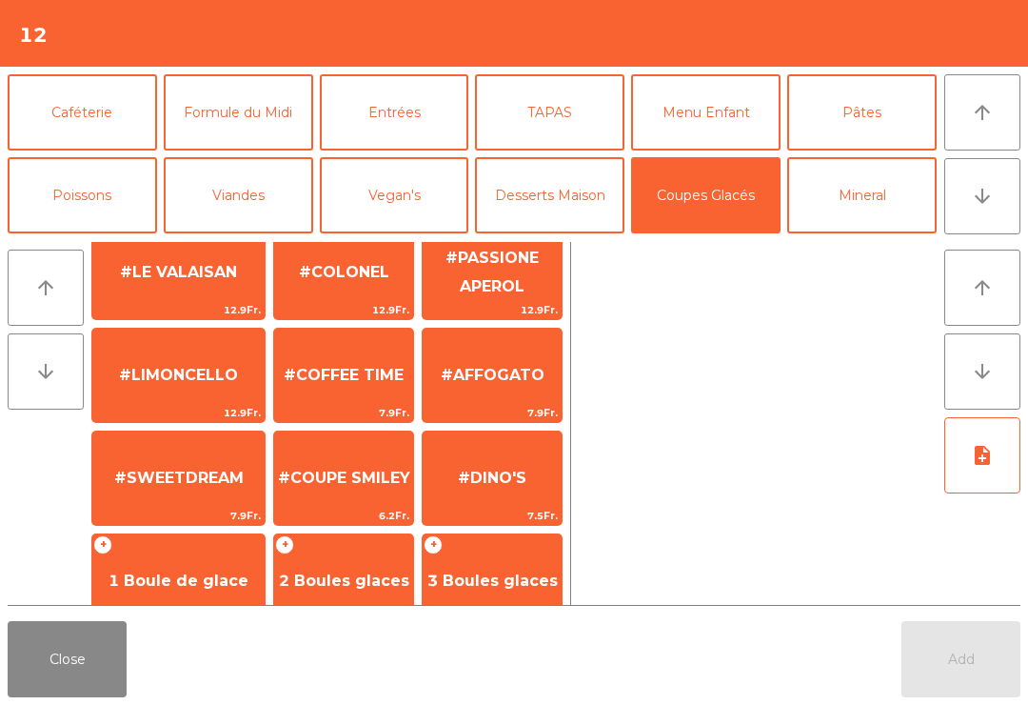
click at [355, 469] on span "#COUPE SMILEY" at bounding box center [344, 477] width 132 height 18
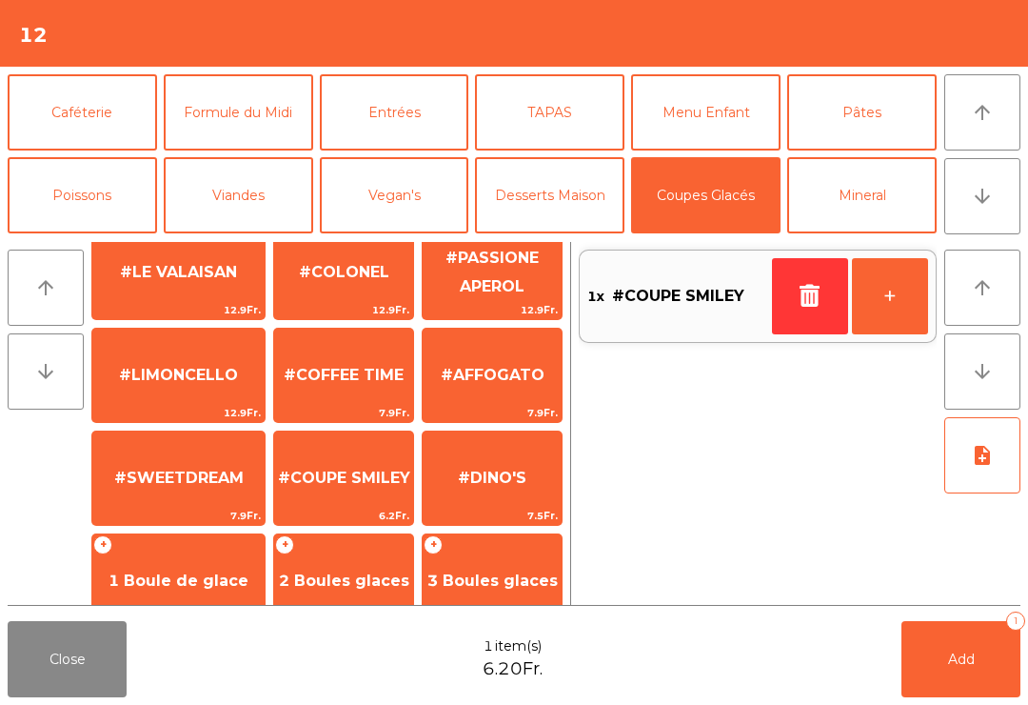
click at [562, 203] on button "Desserts Maison" at bounding box center [549, 195] width 149 height 76
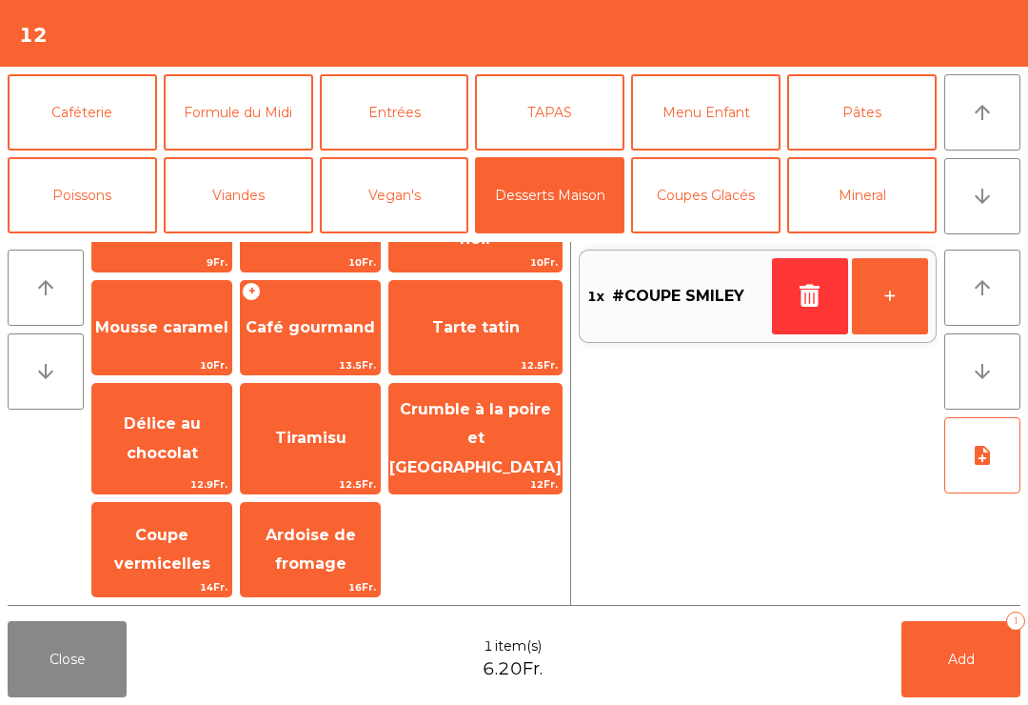
click at [525, 248] on span "Mousse au chocolat noir" at bounding box center [476, 224] width 164 height 47
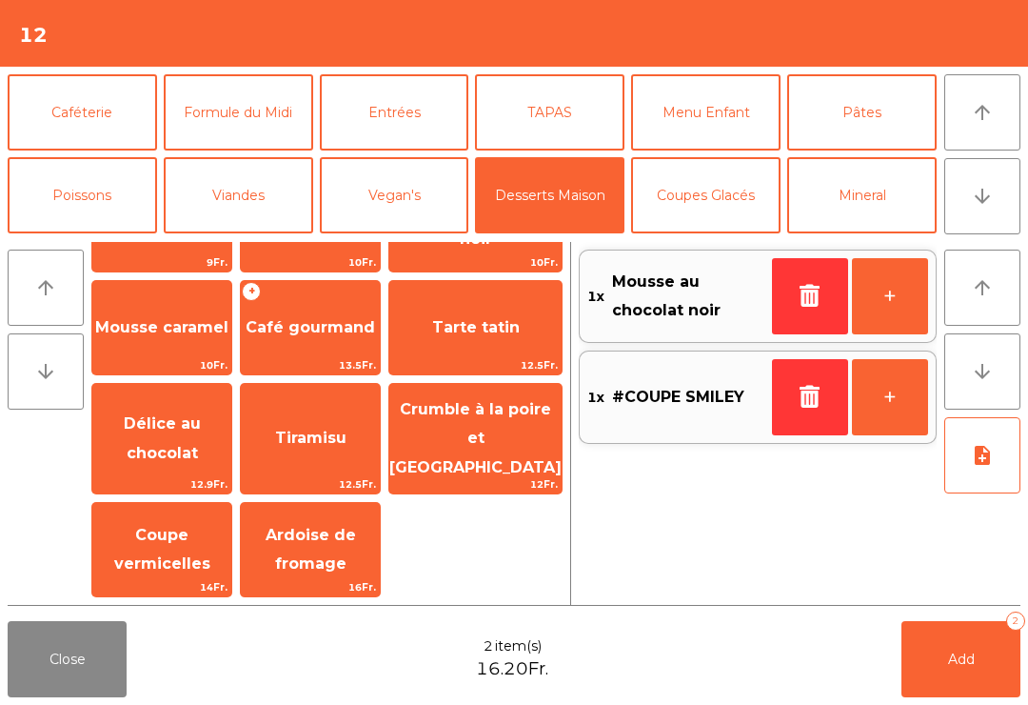
scroll to position [57, 0]
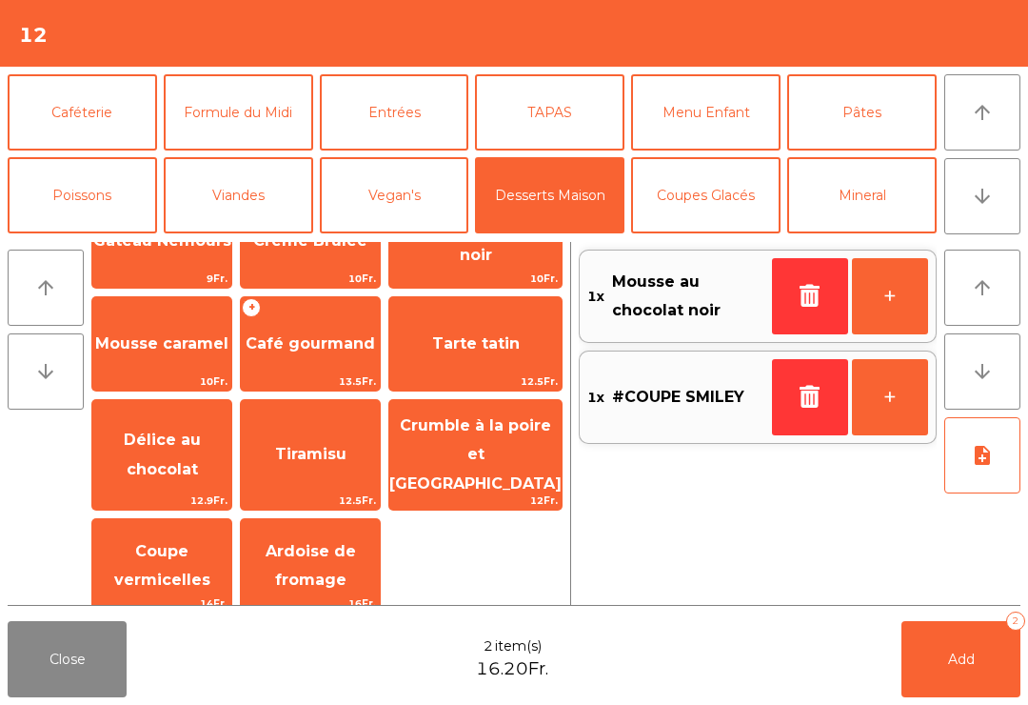
click at [982, 662] on button "Add 2" at bounding box center [961, 659] width 119 height 76
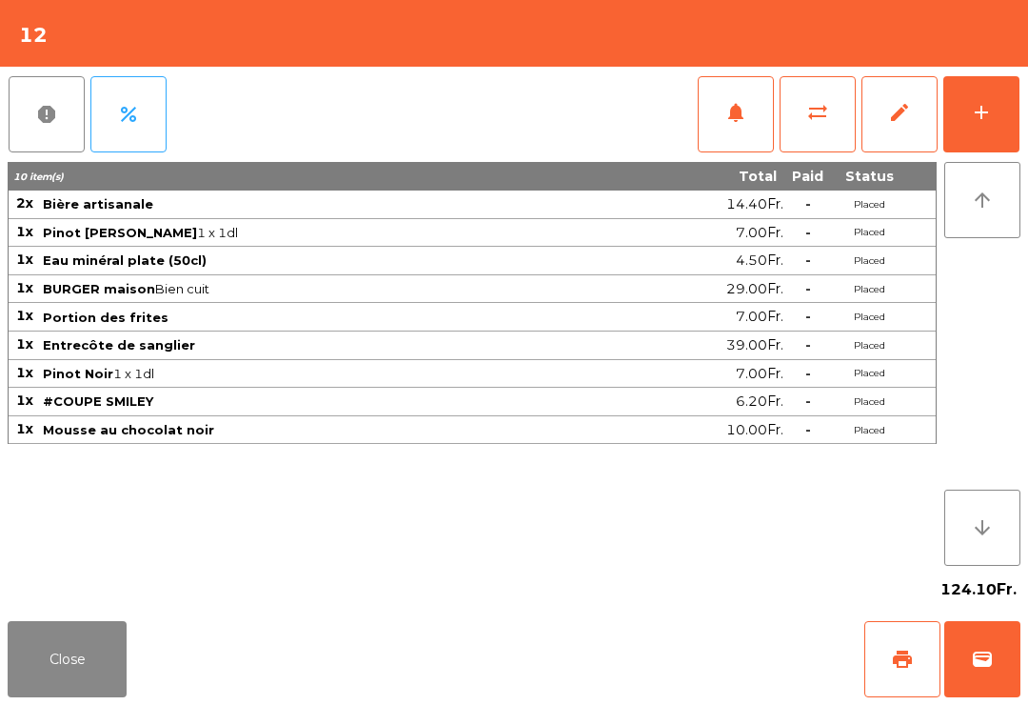
click at [66, 656] on button "Close" at bounding box center [67, 659] width 119 height 76
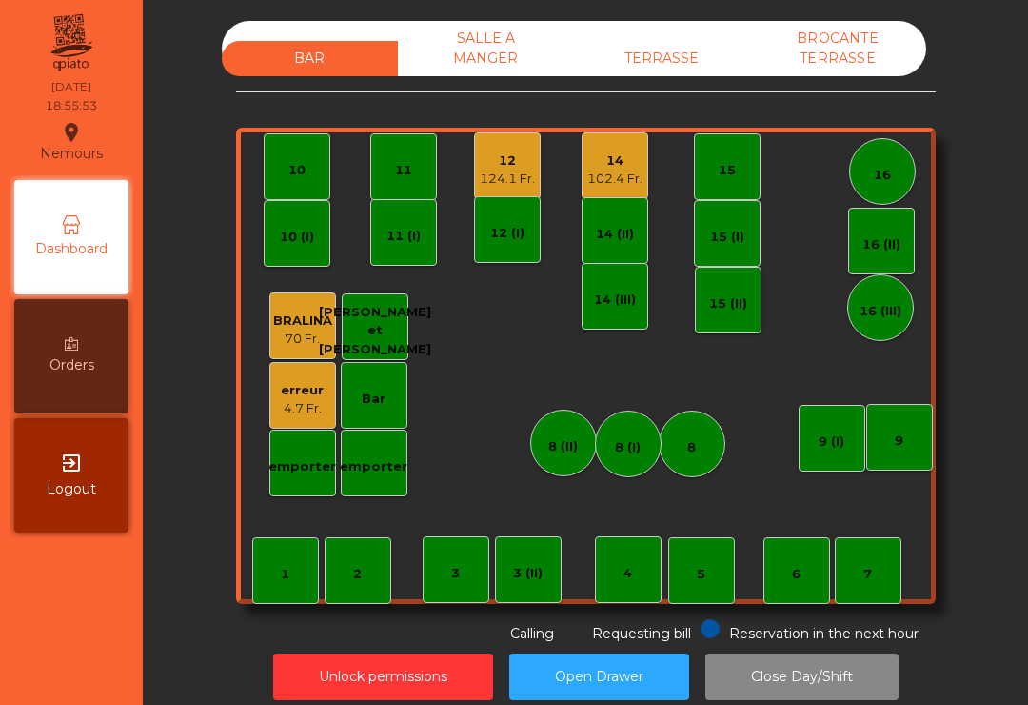
scroll to position [15, 0]
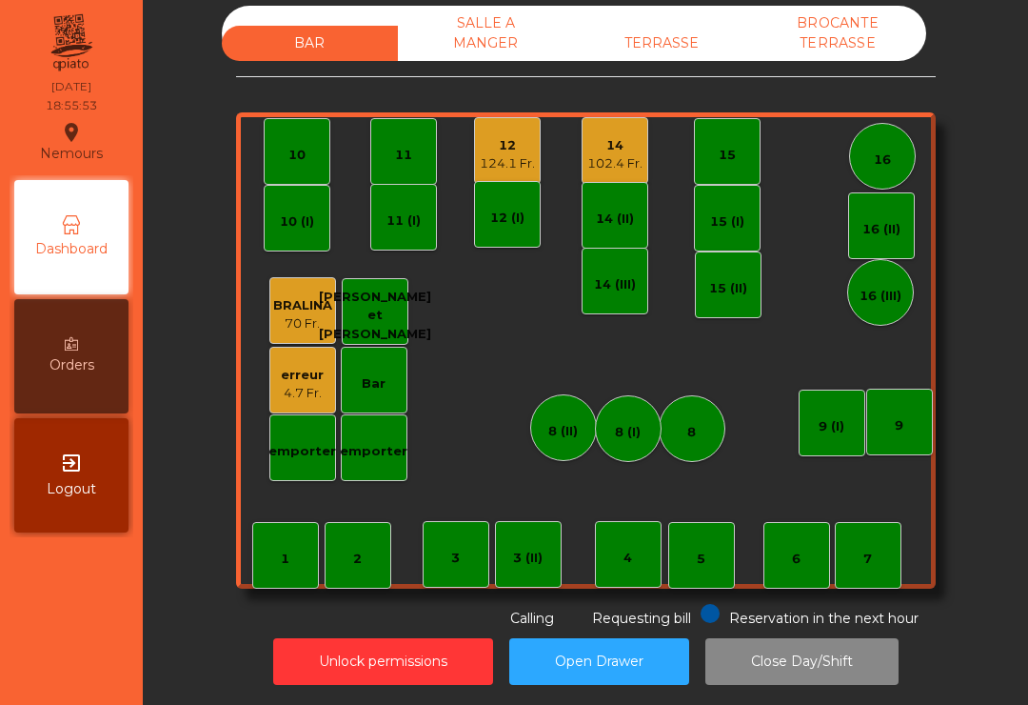
click at [905, 413] on div "9" at bounding box center [899, 421] width 67 height 67
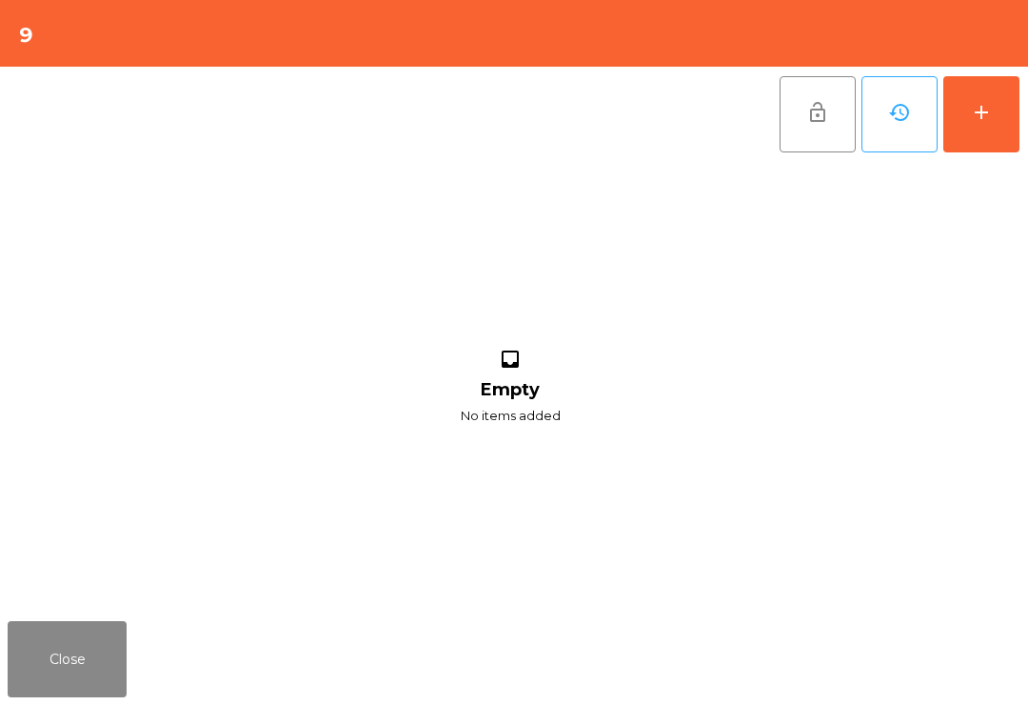
click at [980, 114] on div "add" at bounding box center [981, 112] width 23 height 23
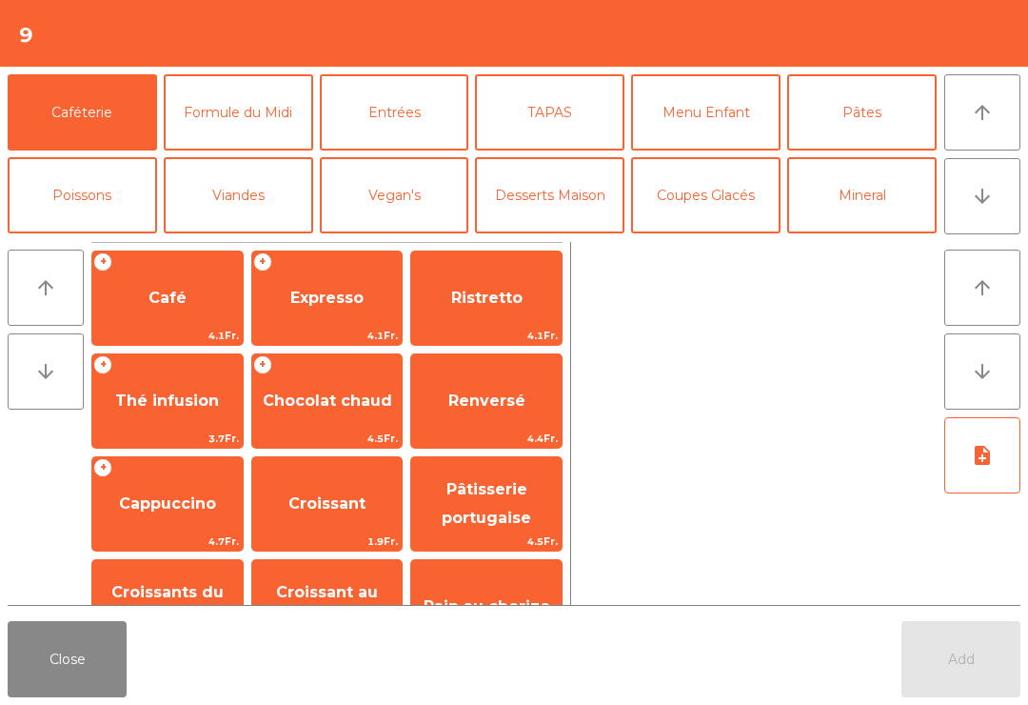
click at [575, 126] on button "TAPAS" at bounding box center [549, 112] width 149 height 76
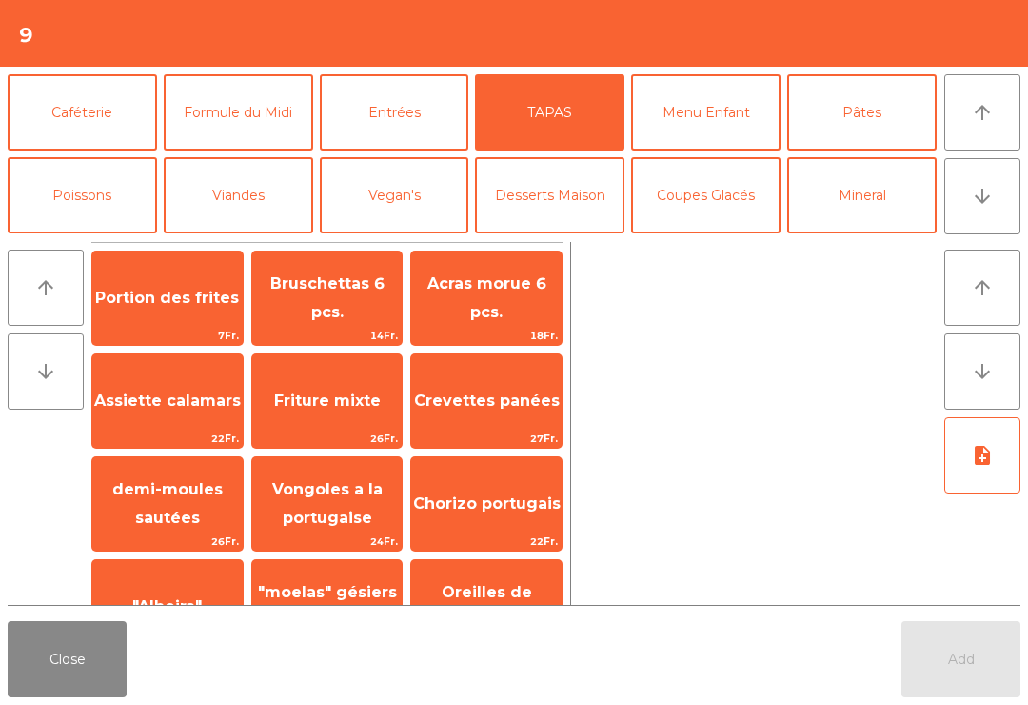
click at [198, 445] on span "22Fr." at bounding box center [167, 438] width 150 height 18
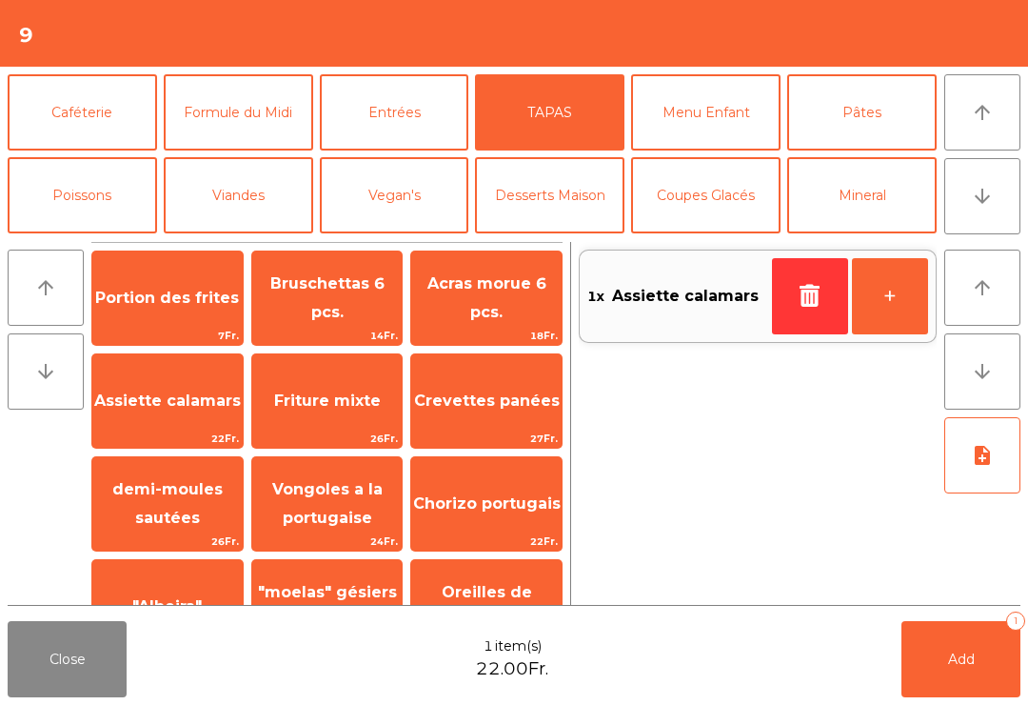
scroll to position [94, 0]
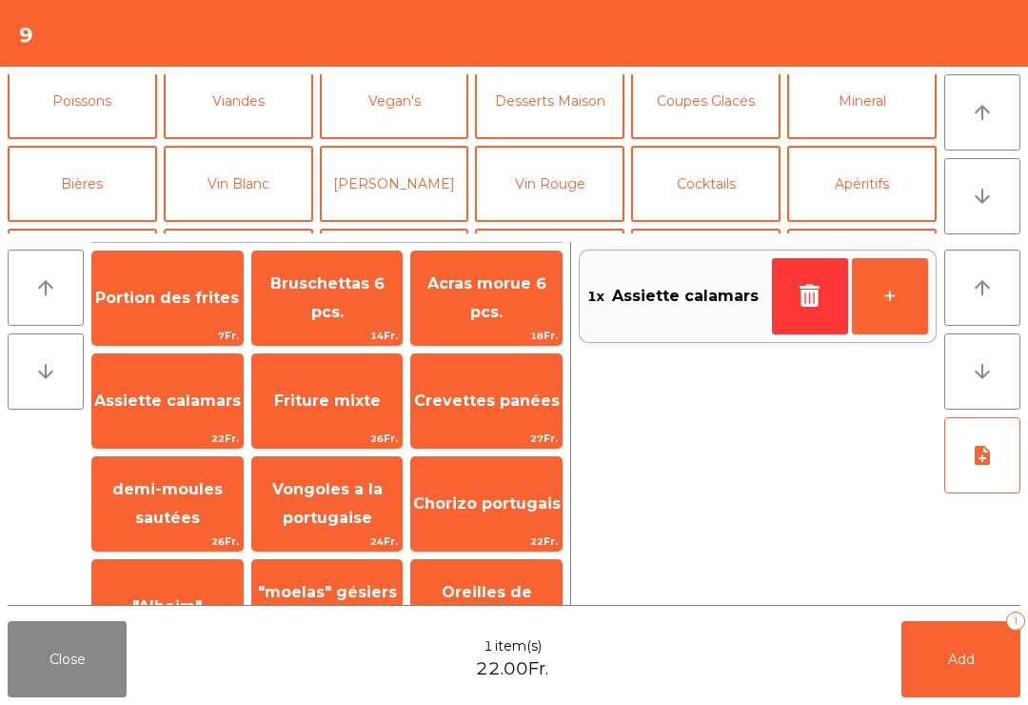
click at [120, 195] on button "Bières" at bounding box center [82, 184] width 149 height 76
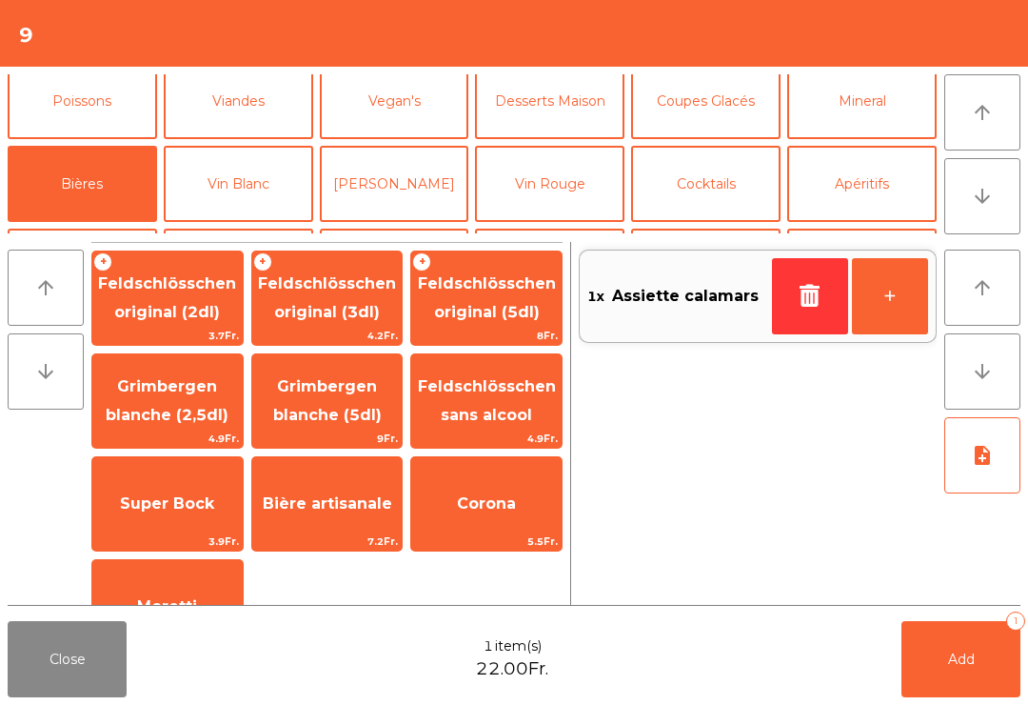
click at [190, 304] on span "Feldschlösschen original (2dl)" at bounding box center [167, 297] width 138 height 47
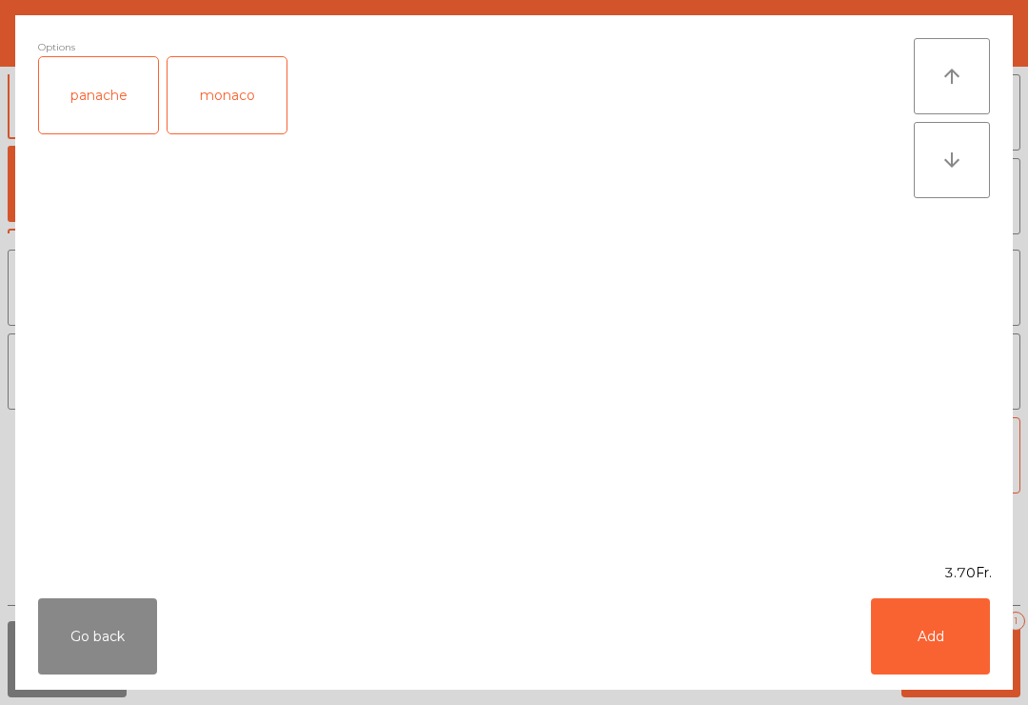
click at [943, 665] on button "Add" at bounding box center [930, 636] width 119 height 76
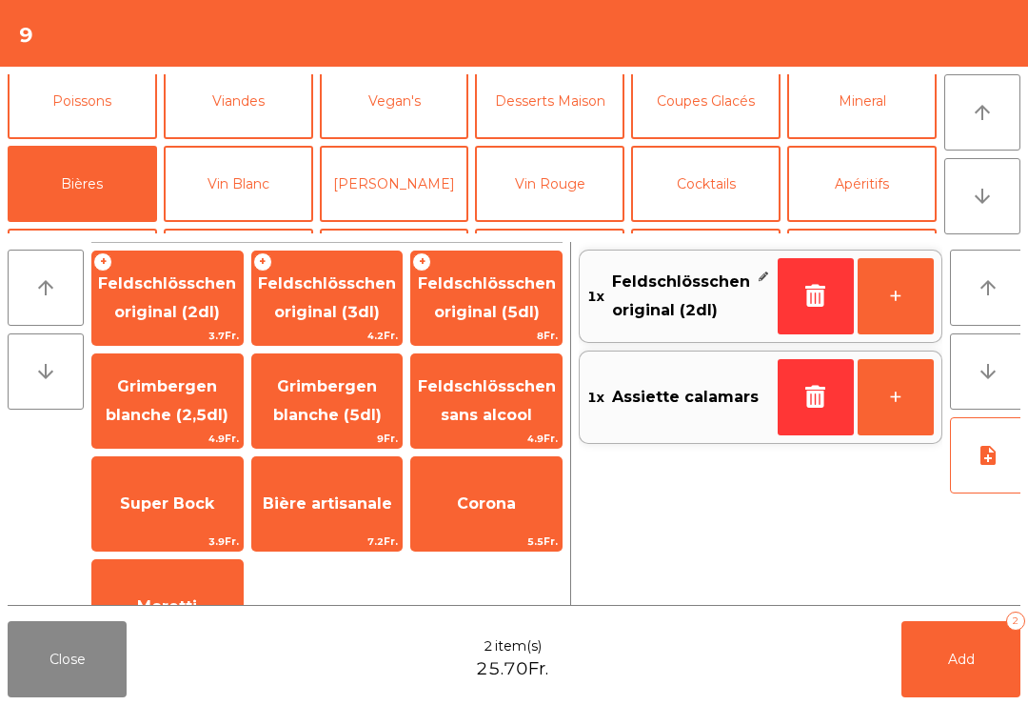
click at [956, 687] on button "Add 2" at bounding box center [961, 659] width 119 height 76
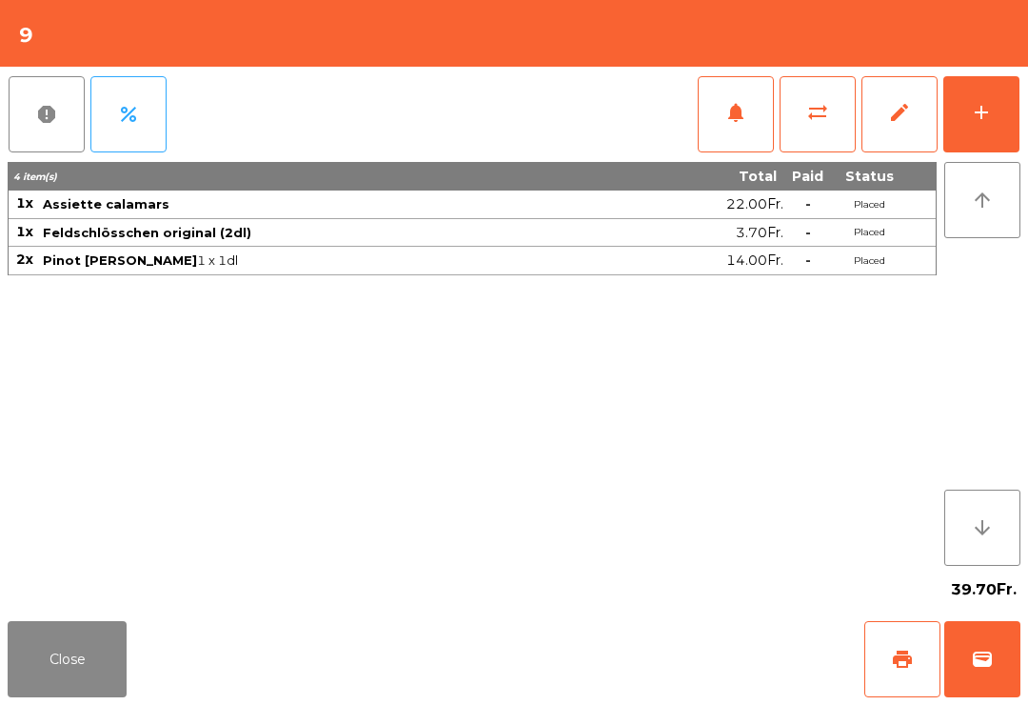
click at [109, 659] on button "Close" at bounding box center [67, 659] width 119 height 76
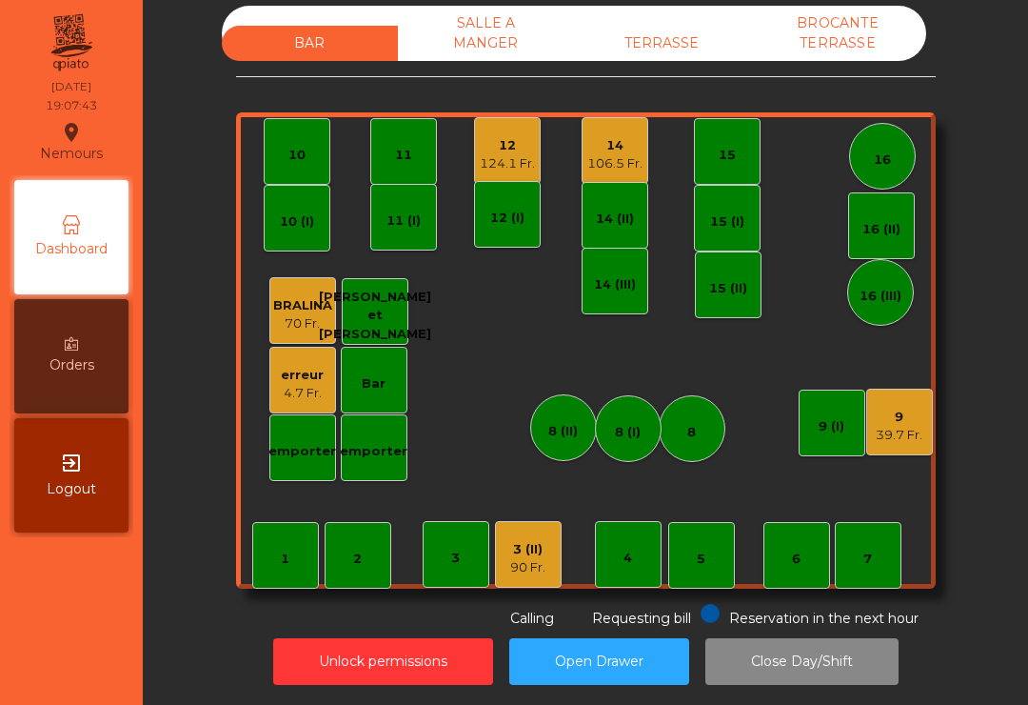
click at [296, 138] on div "10" at bounding box center [296, 151] width 17 height 27
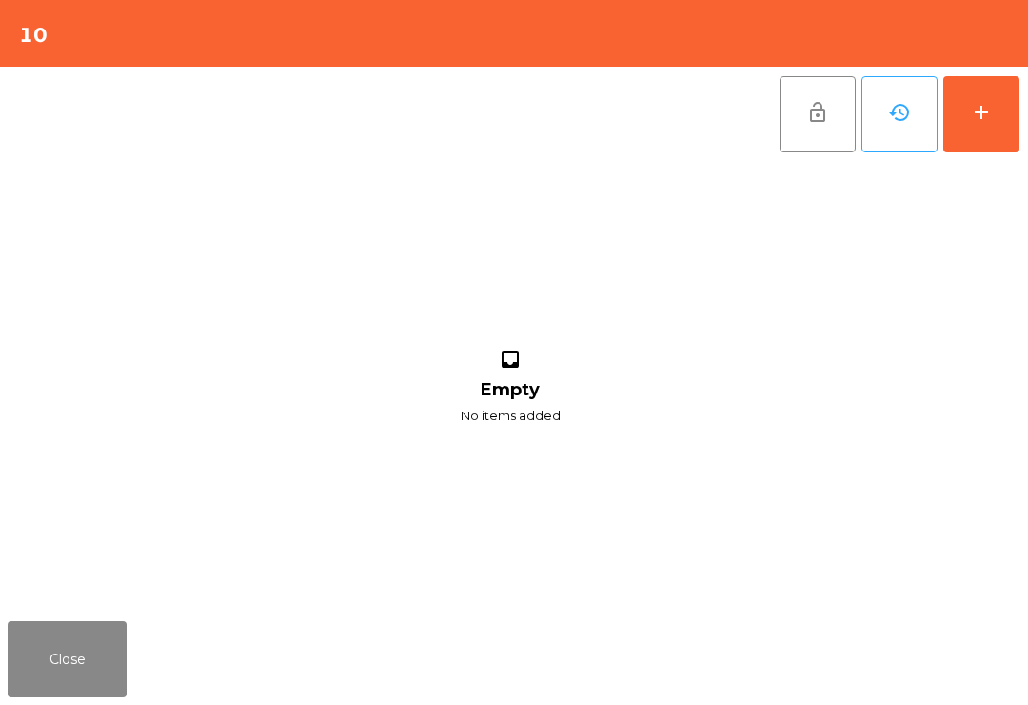
click at [1008, 105] on button "add" at bounding box center [981, 114] width 76 height 76
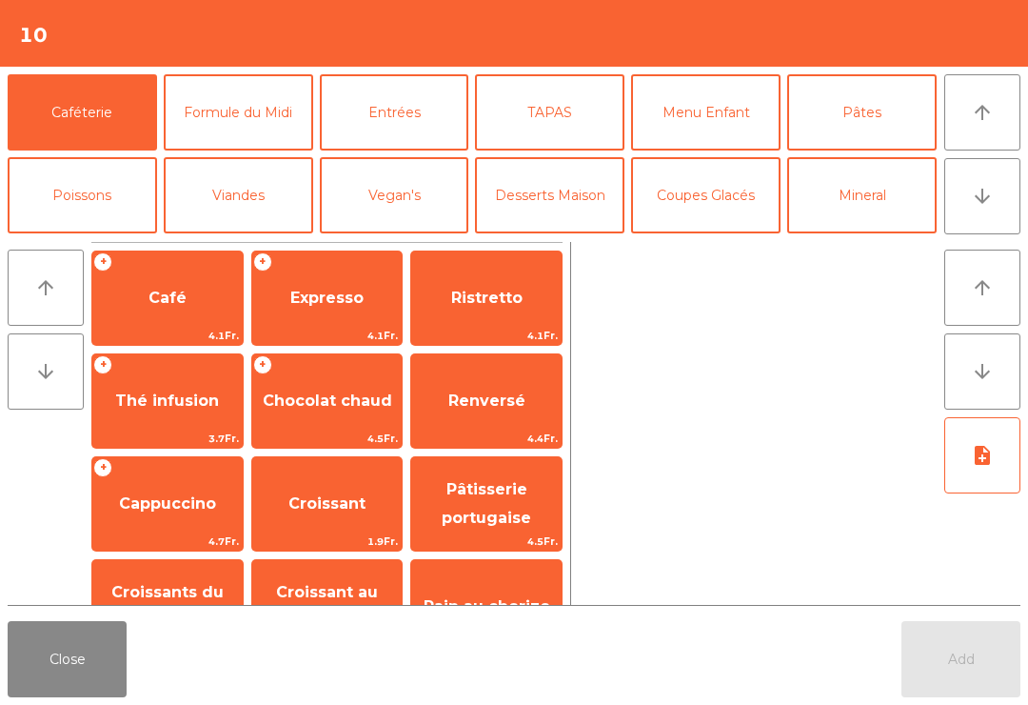
click at [869, 198] on button "Mineral" at bounding box center [861, 195] width 149 height 76
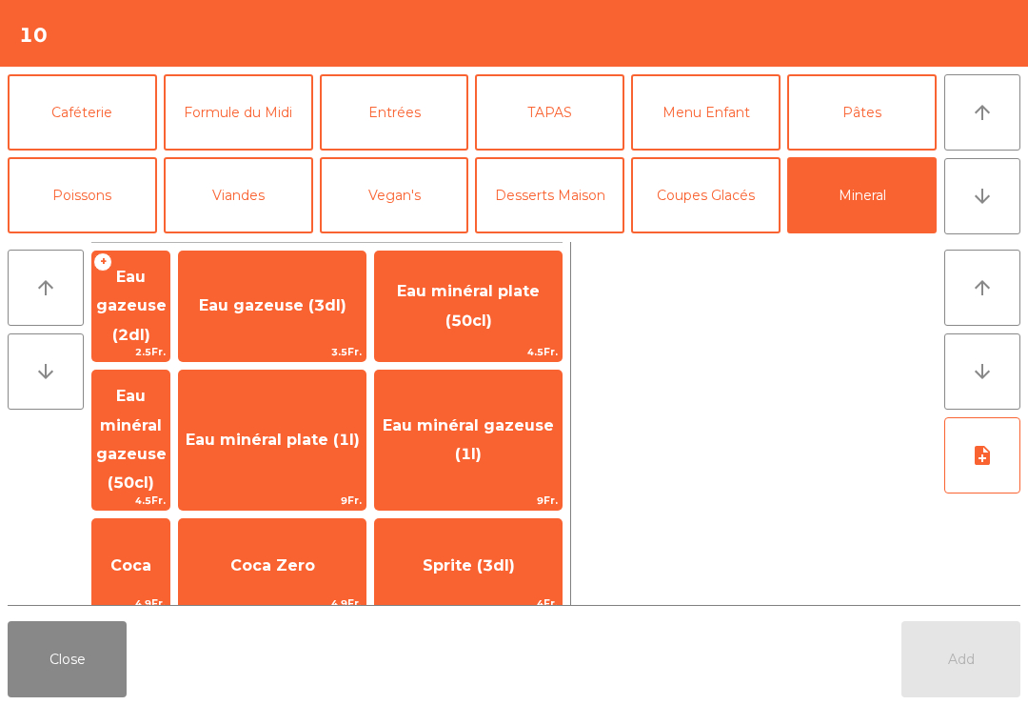
click at [150, 556] on span "Coca" at bounding box center [130, 565] width 41 height 18
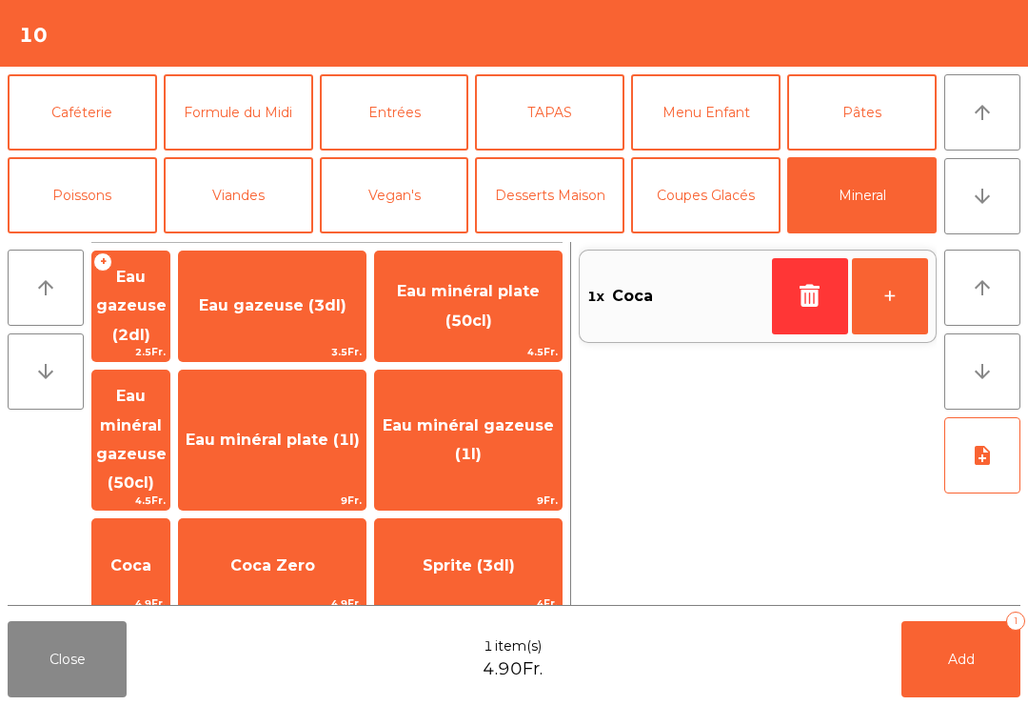
click at [881, 296] on button "+" at bounding box center [890, 296] width 76 height 76
click at [876, 310] on button "+" at bounding box center [890, 296] width 76 height 76
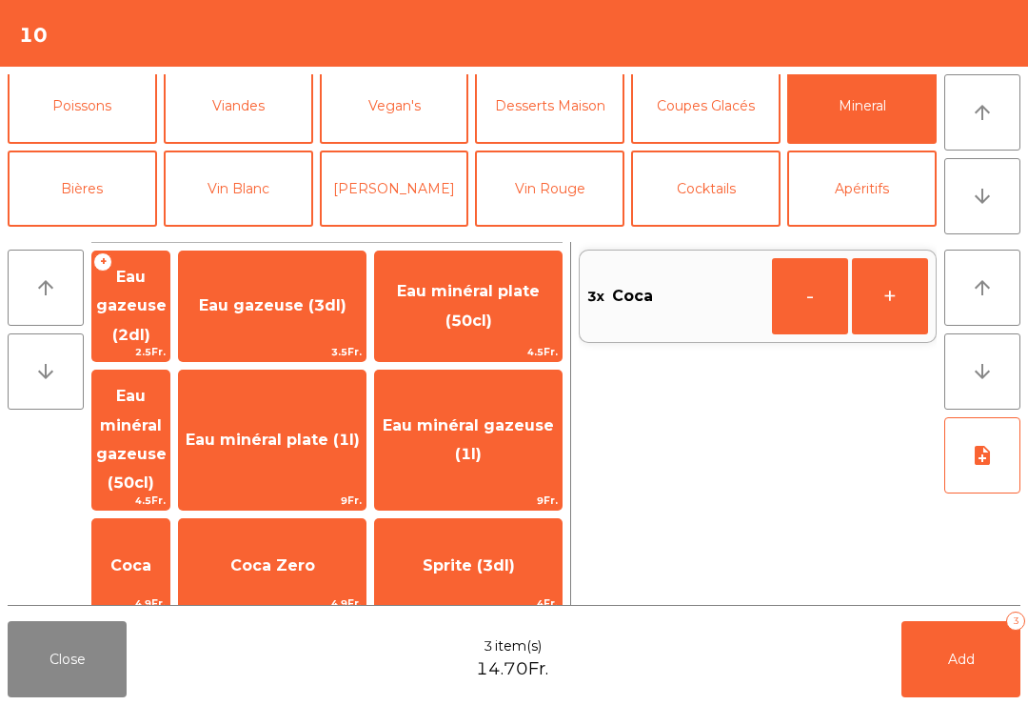
click at [857, 150] on button "Apéritifs" at bounding box center [861, 188] width 149 height 76
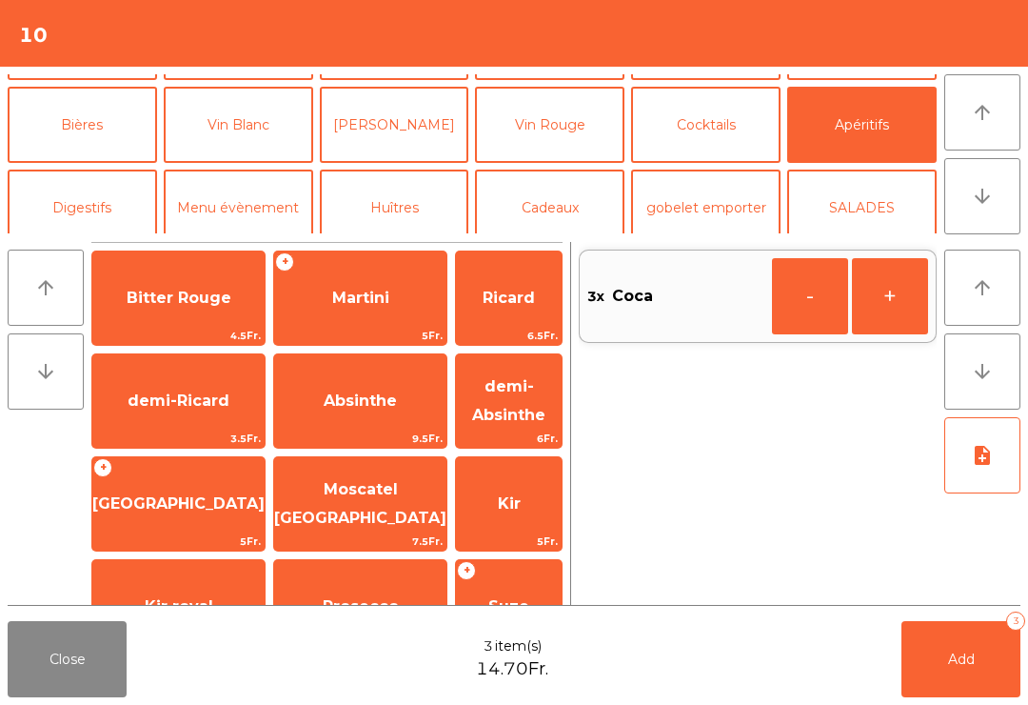
scroll to position [-4, 0]
click at [188, 300] on span "Bitter Rouge" at bounding box center [179, 297] width 105 height 18
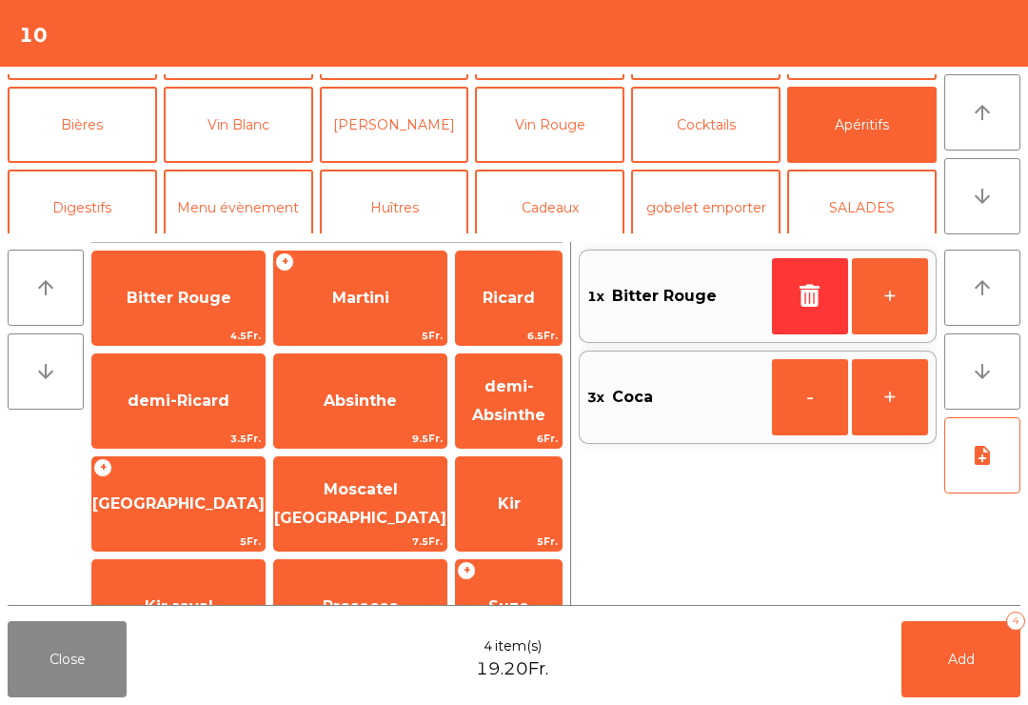
click at [897, 300] on button "+" at bounding box center [890, 296] width 76 height 76
click at [901, 290] on button "+" at bounding box center [890, 296] width 76 height 76
click at [908, 287] on button "+" at bounding box center [890, 296] width 76 height 76
click at [901, 302] on button "+" at bounding box center [890, 296] width 76 height 76
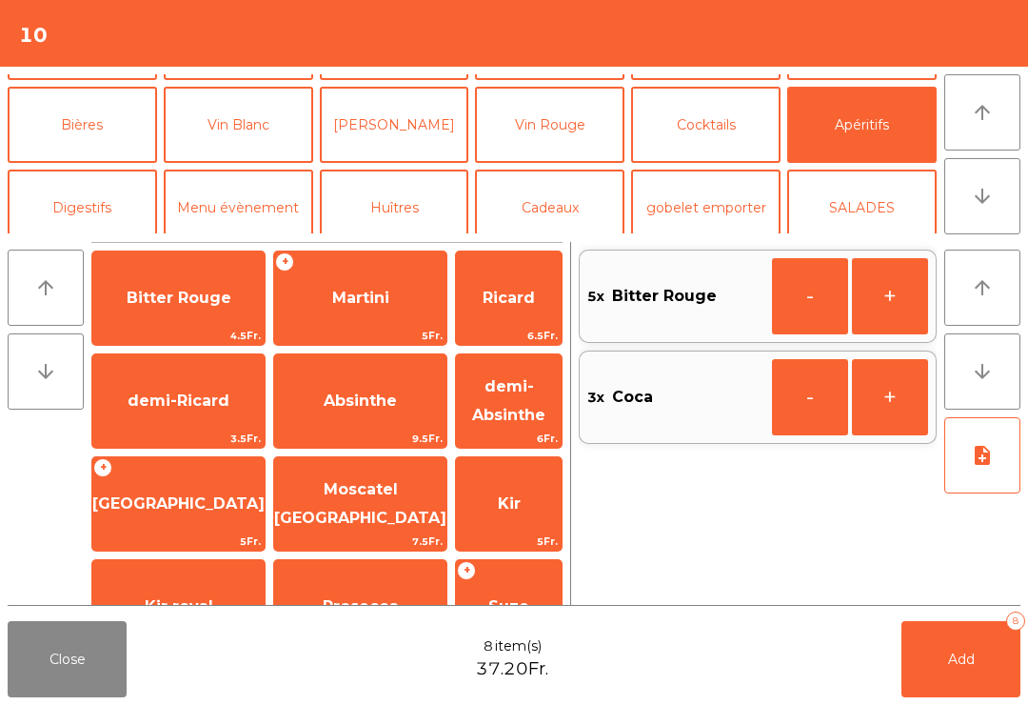
click at [889, 298] on button "+" at bounding box center [890, 296] width 76 height 76
click at [875, 80] on button "Mineral" at bounding box center [861, 42] width 149 height 76
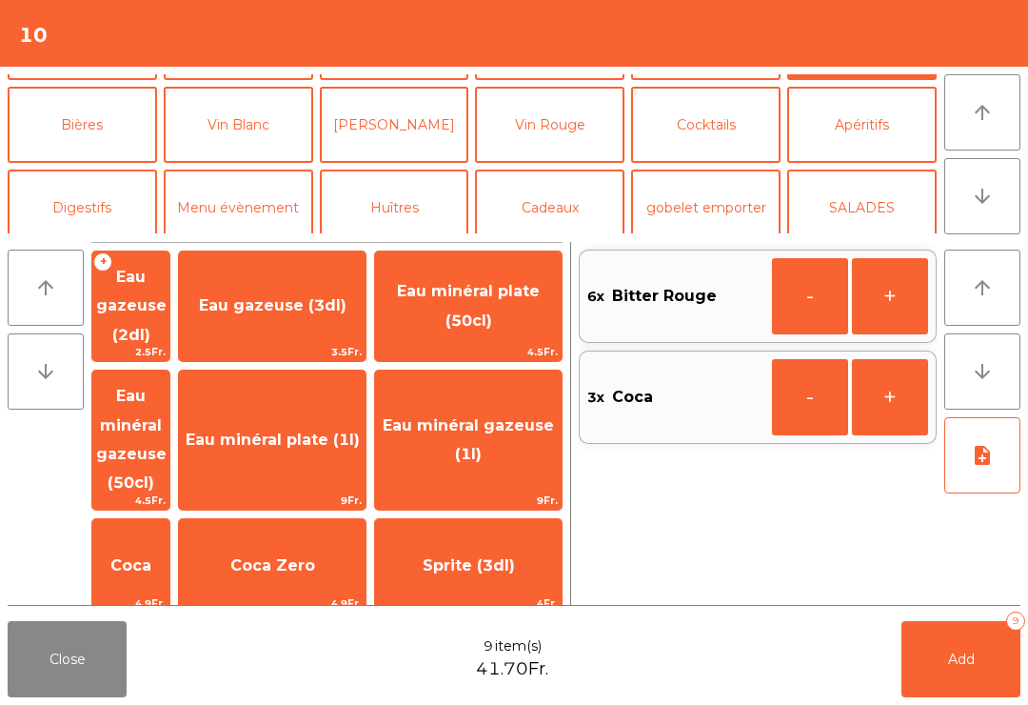
scroll to position [77, 0]
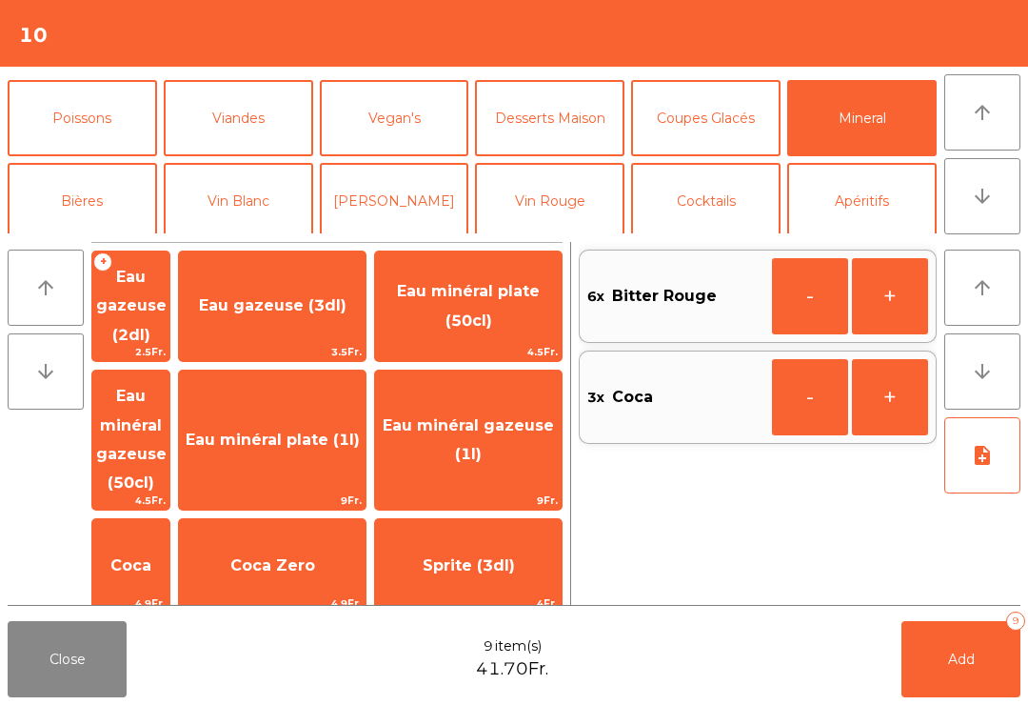
click at [504, 402] on span "Eau minéral gazeuse (1l)" at bounding box center [468, 440] width 187 height 81
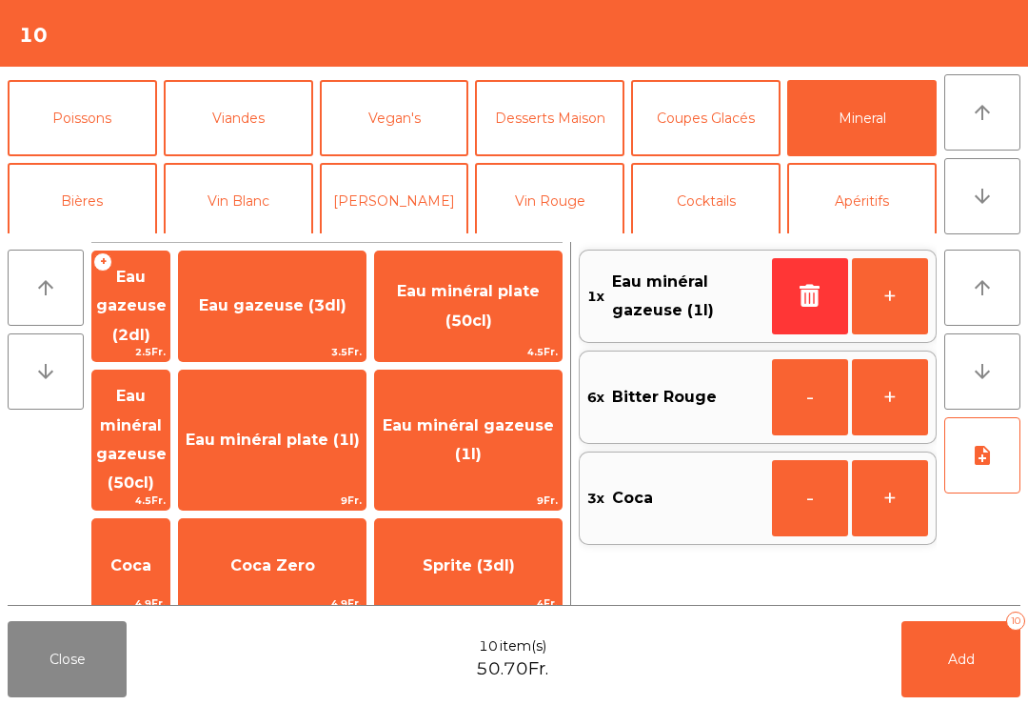
click at [95, 204] on button "Bières" at bounding box center [82, 201] width 149 height 76
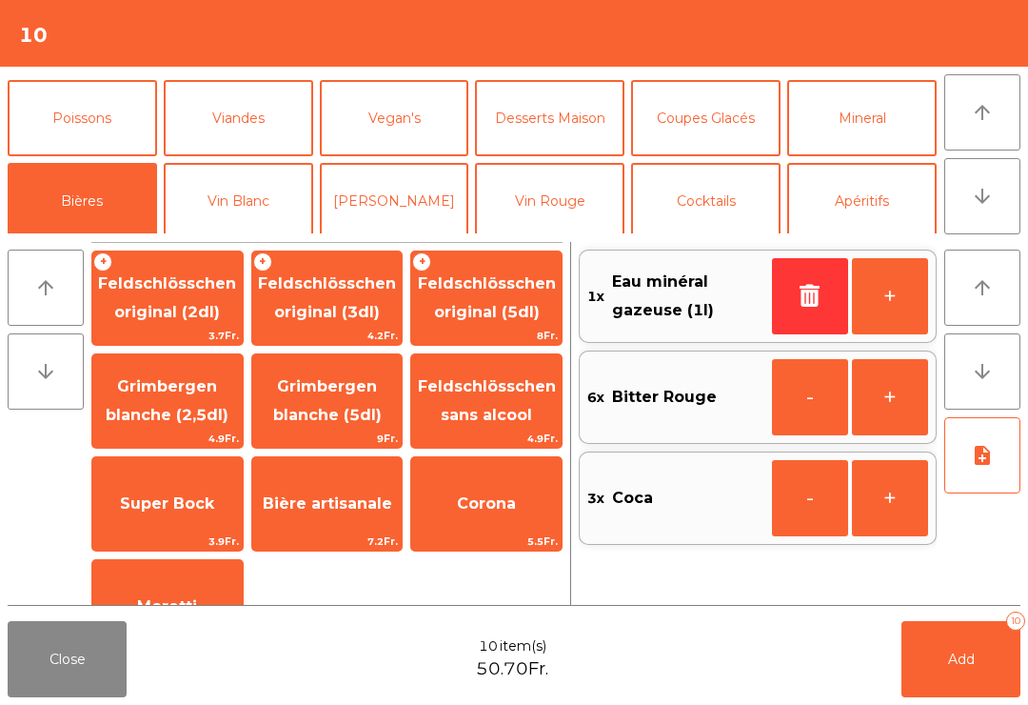
click at [344, 266] on span "Feldschlösschen original (3dl)" at bounding box center [327, 298] width 150 height 81
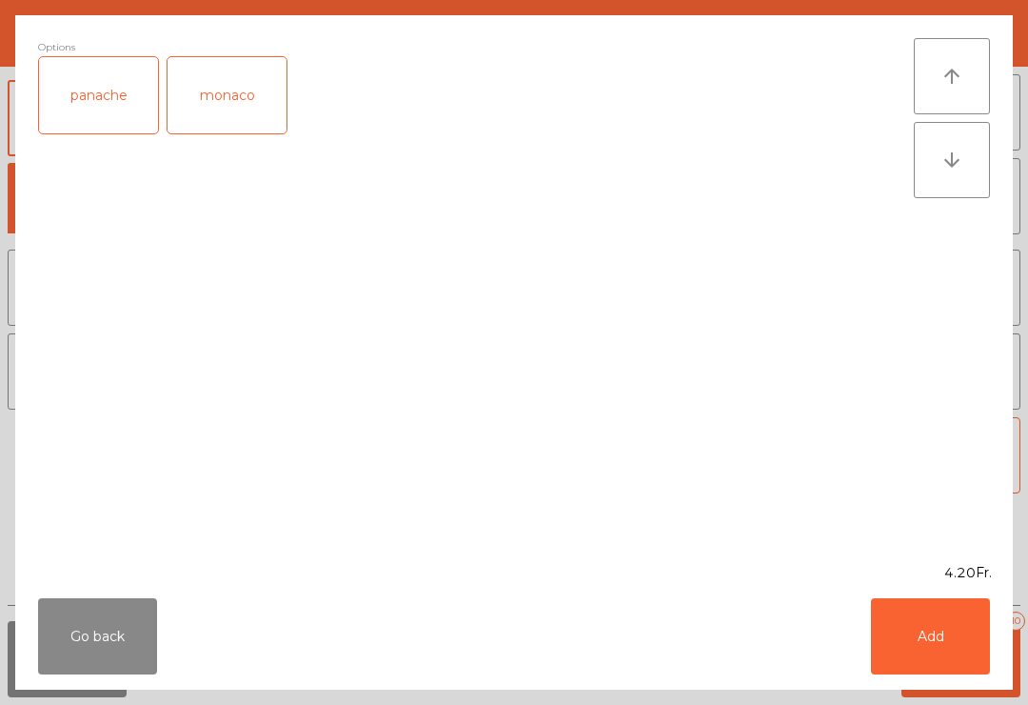
click at [928, 632] on button "Add" at bounding box center [930, 636] width 119 height 76
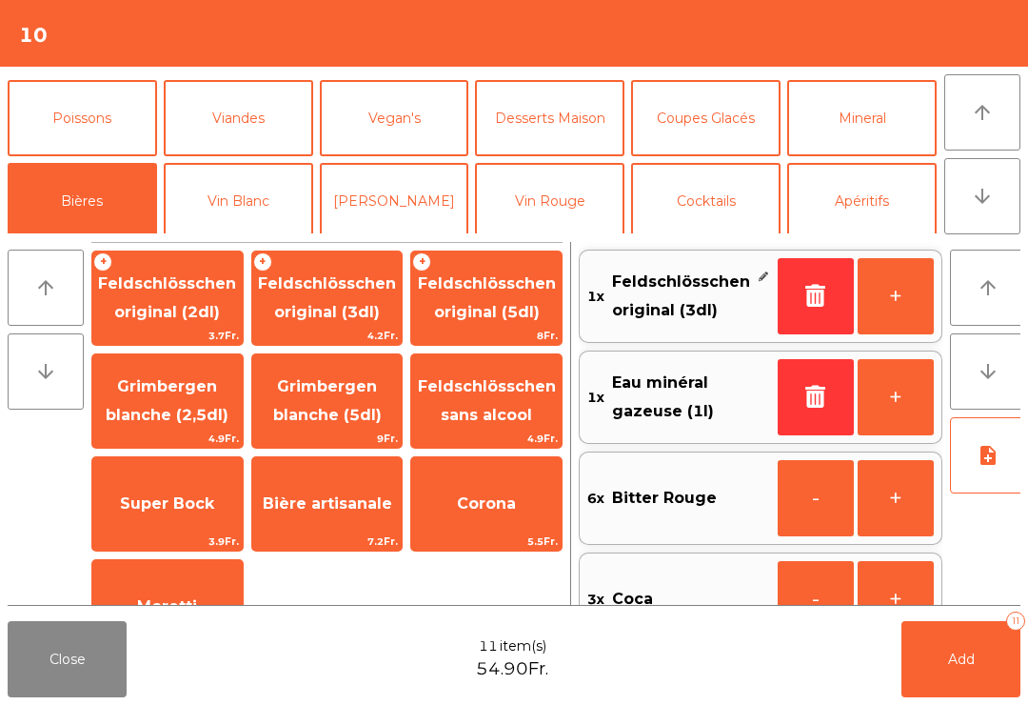
click at [961, 651] on span "Add" at bounding box center [961, 658] width 27 height 17
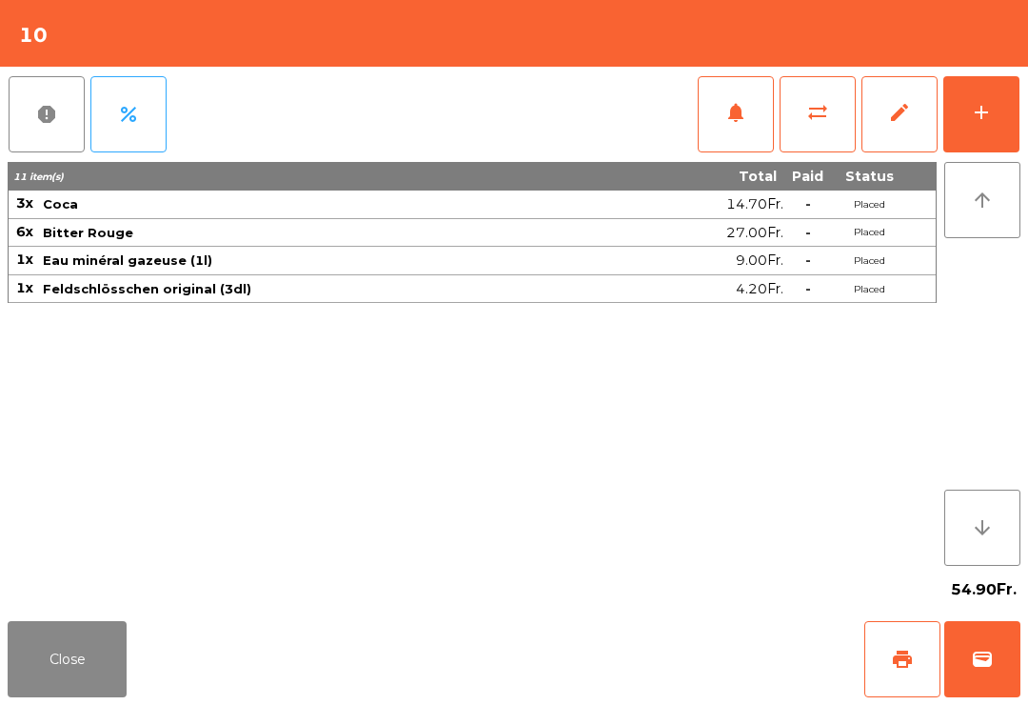
click at [109, 614] on div "Close print wallet" at bounding box center [514, 658] width 1028 height 91
click at [63, 694] on button "Close" at bounding box center [67, 659] width 119 height 76
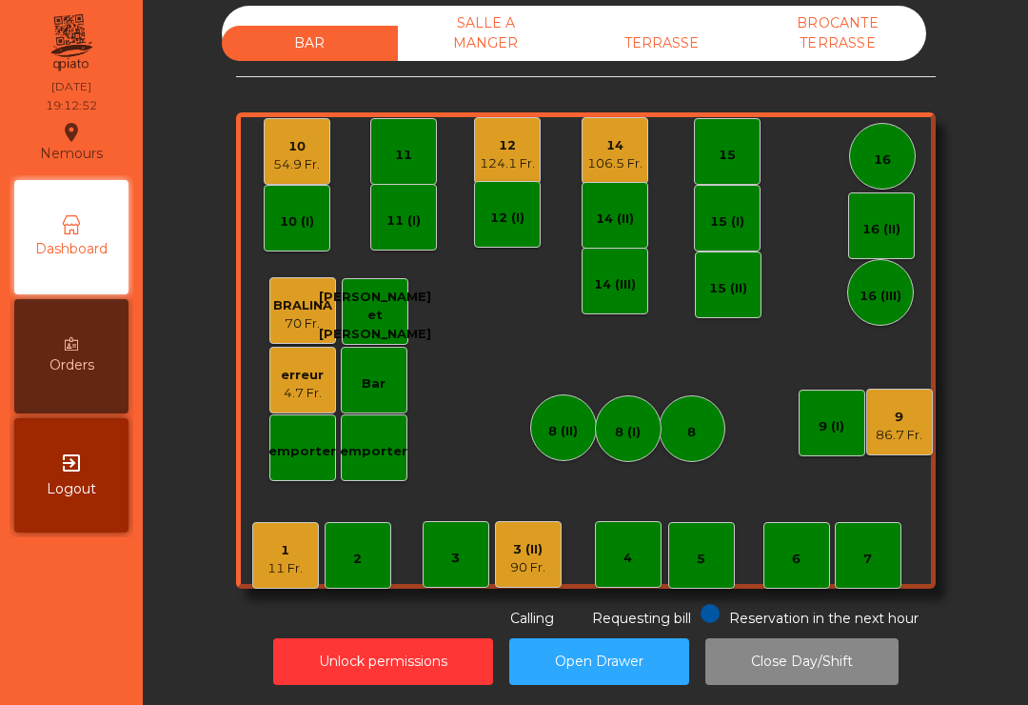
click at [458, 570] on div "3" at bounding box center [456, 554] width 67 height 67
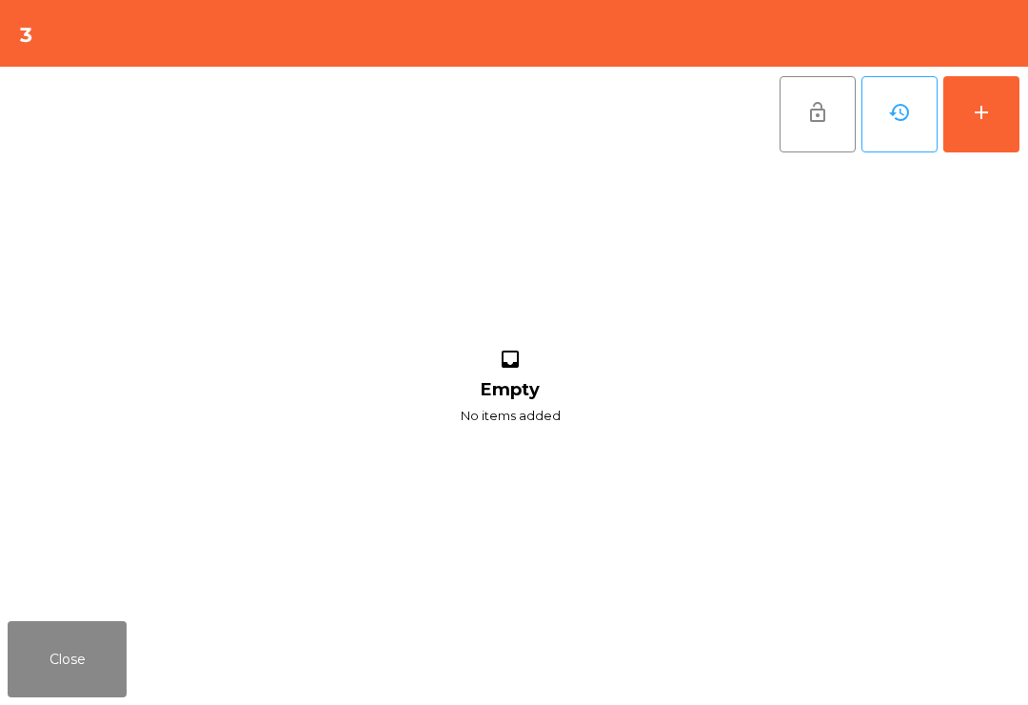
click at [990, 128] on button "add" at bounding box center [981, 114] width 76 height 76
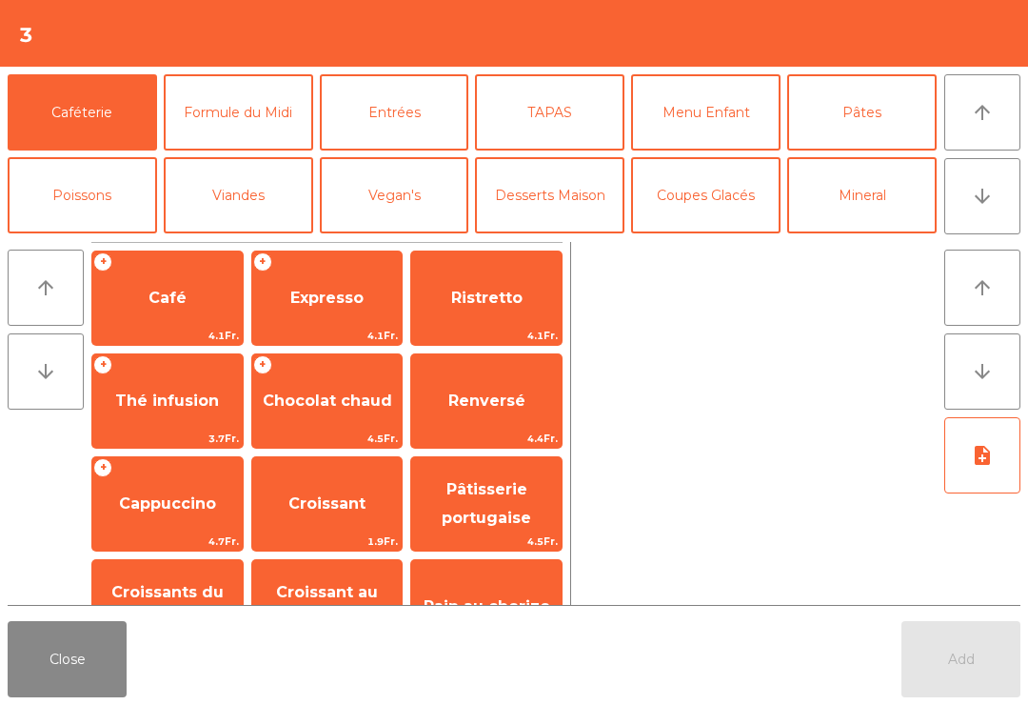
click at [983, 194] on icon "arrow_downward" at bounding box center [982, 196] width 23 height 23
click at [976, 124] on button "arrow_upward" at bounding box center [982, 112] width 76 height 76
click at [871, 165] on button "Mineral" at bounding box center [861, 195] width 149 height 76
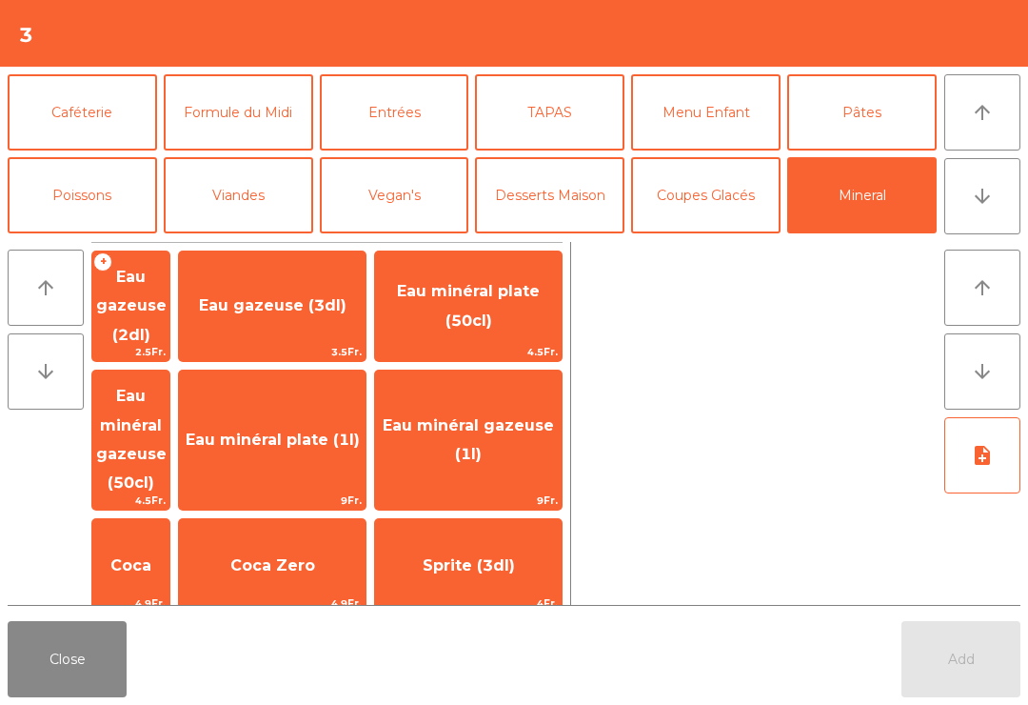
scroll to position [49, 0]
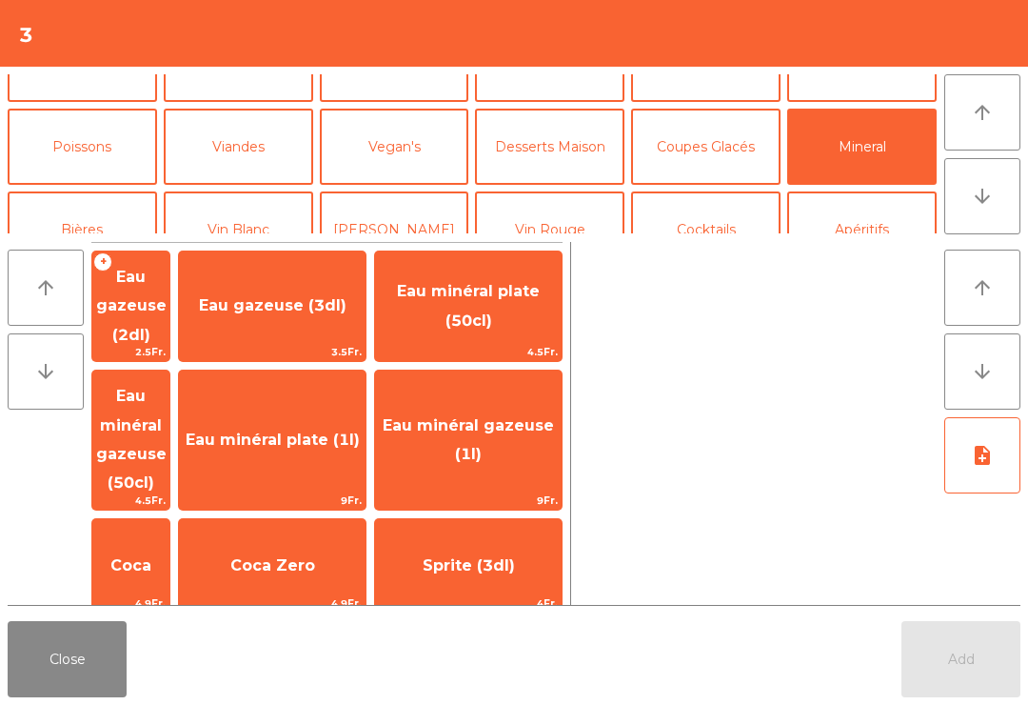
click at [334, 540] on span "Coca Zero" at bounding box center [272, 565] width 187 height 51
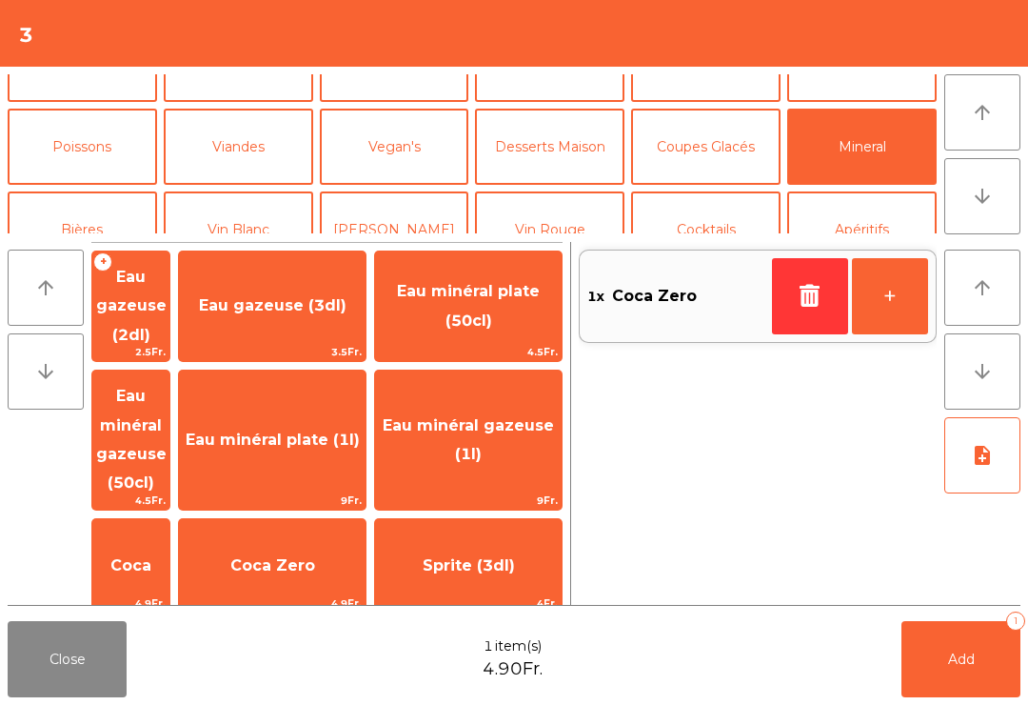
click at [259, 212] on button "Vin Blanc" at bounding box center [238, 229] width 149 height 76
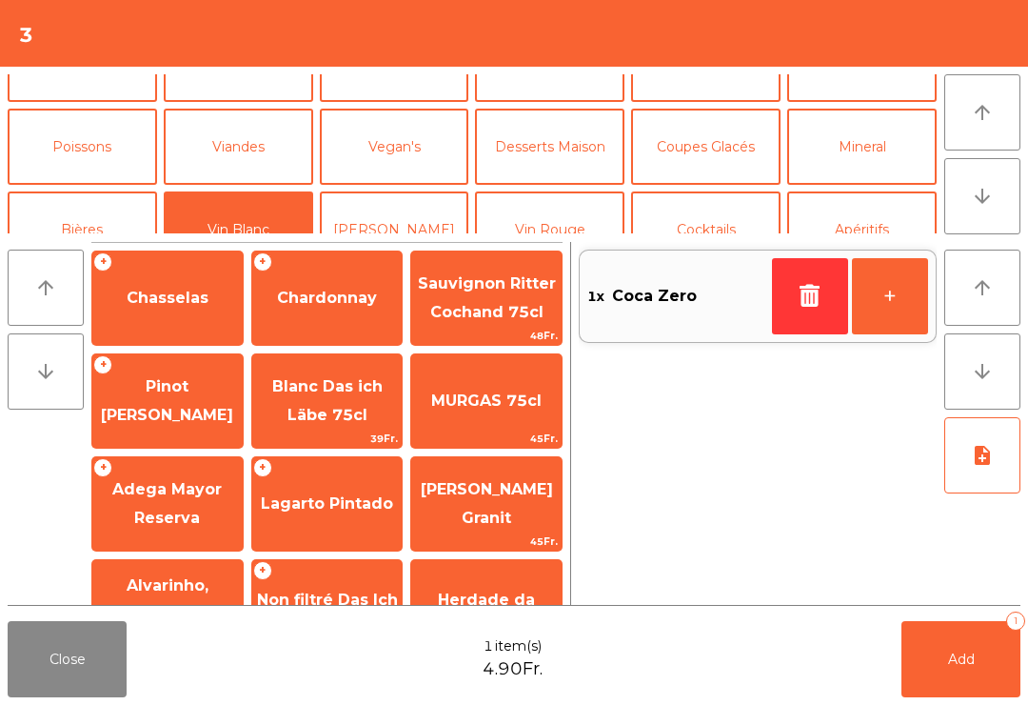
click at [176, 302] on span "Chasselas" at bounding box center [168, 297] width 82 height 18
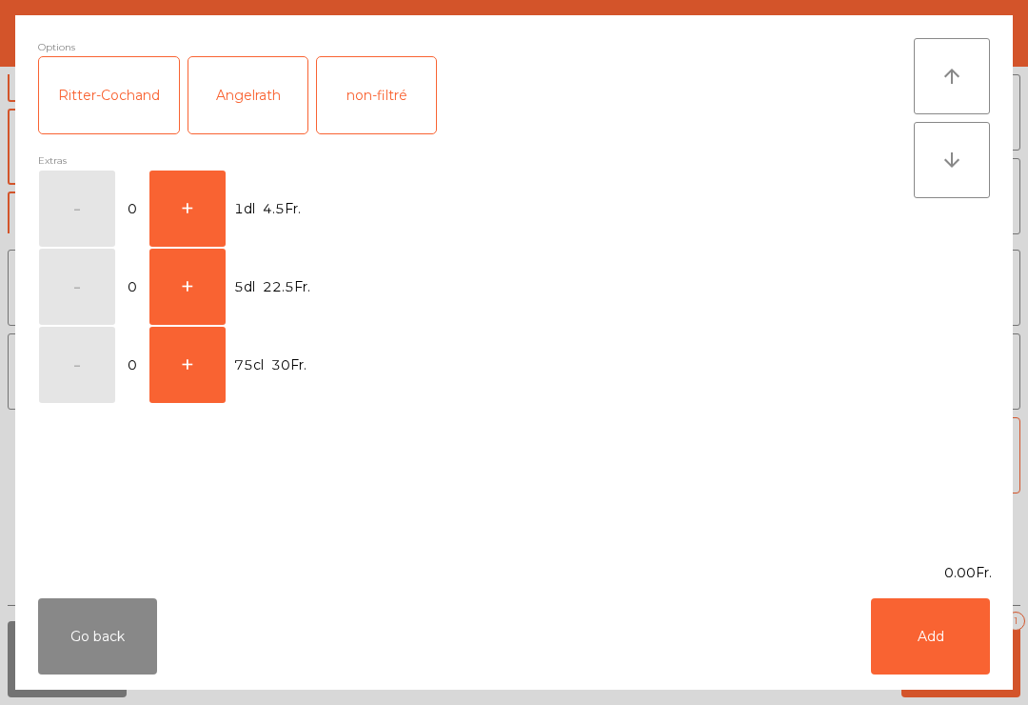
click at [199, 211] on button "+" at bounding box center [187, 208] width 76 height 76
click at [947, 625] on button "Add" at bounding box center [930, 636] width 119 height 76
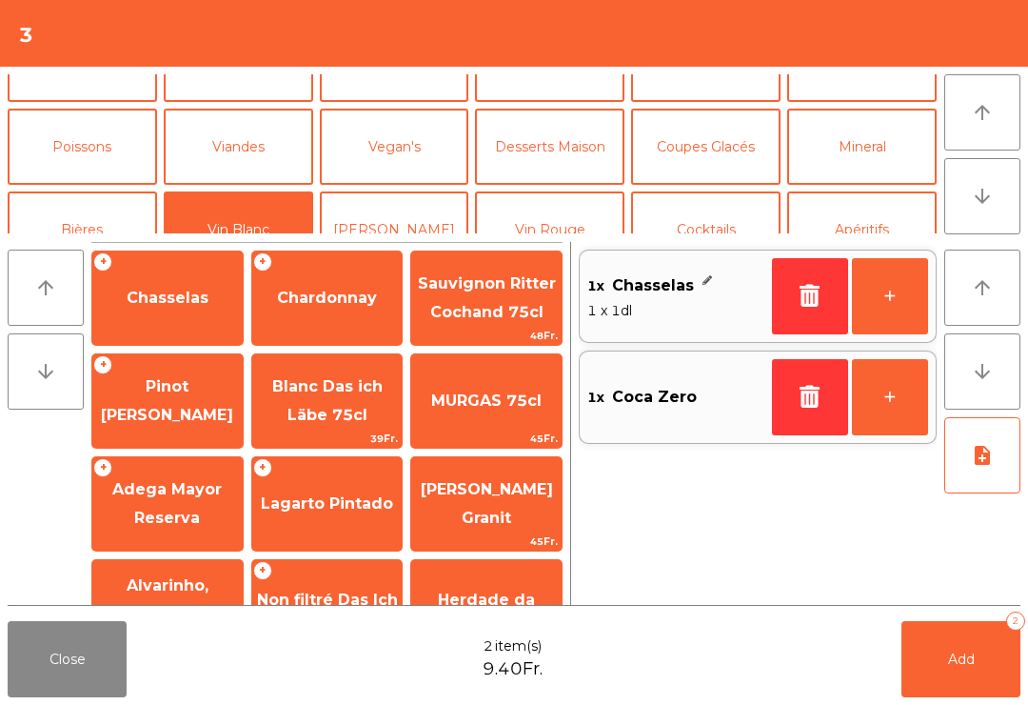
click at [938, 649] on button "Add 2" at bounding box center [961, 659] width 119 height 76
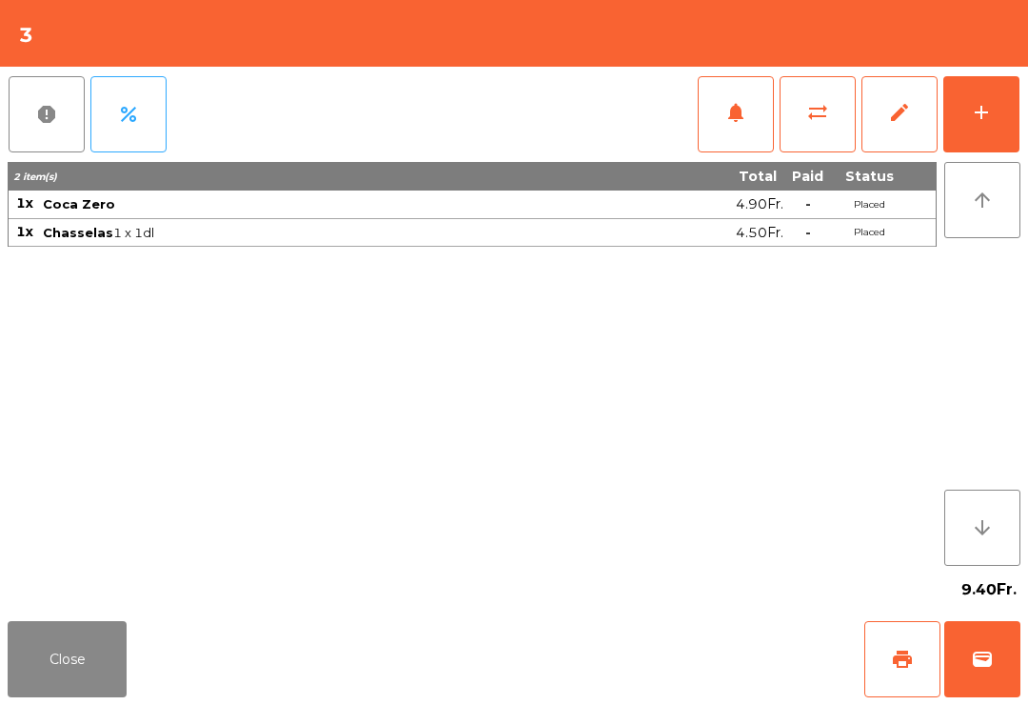
click at [71, 639] on button "Close" at bounding box center [67, 659] width 119 height 76
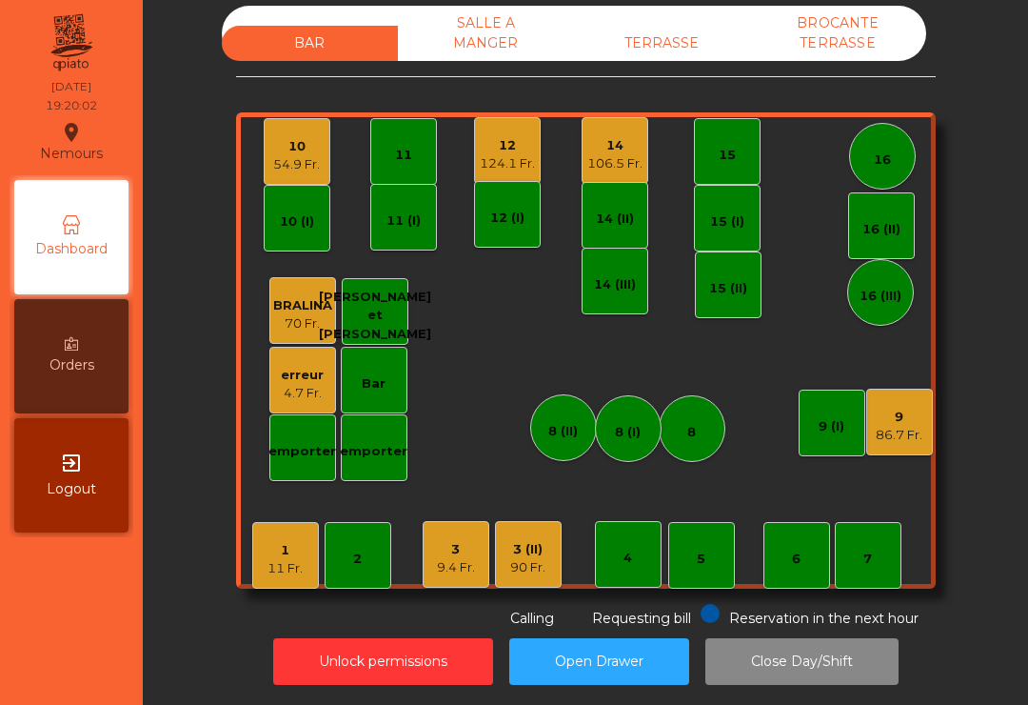
click at [301, 155] on div "54.9 Fr." at bounding box center [296, 164] width 47 height 19
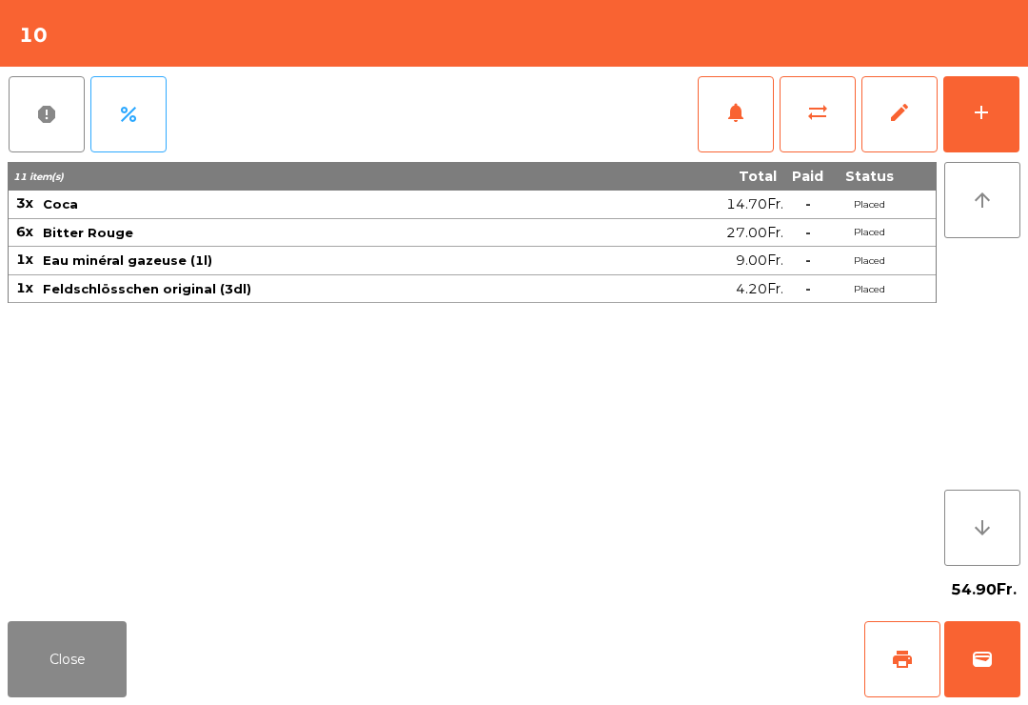
scroll to position [10, 0]
click at [992, 115] on div "add" at bounding box center [981, 112] width 23 height 23
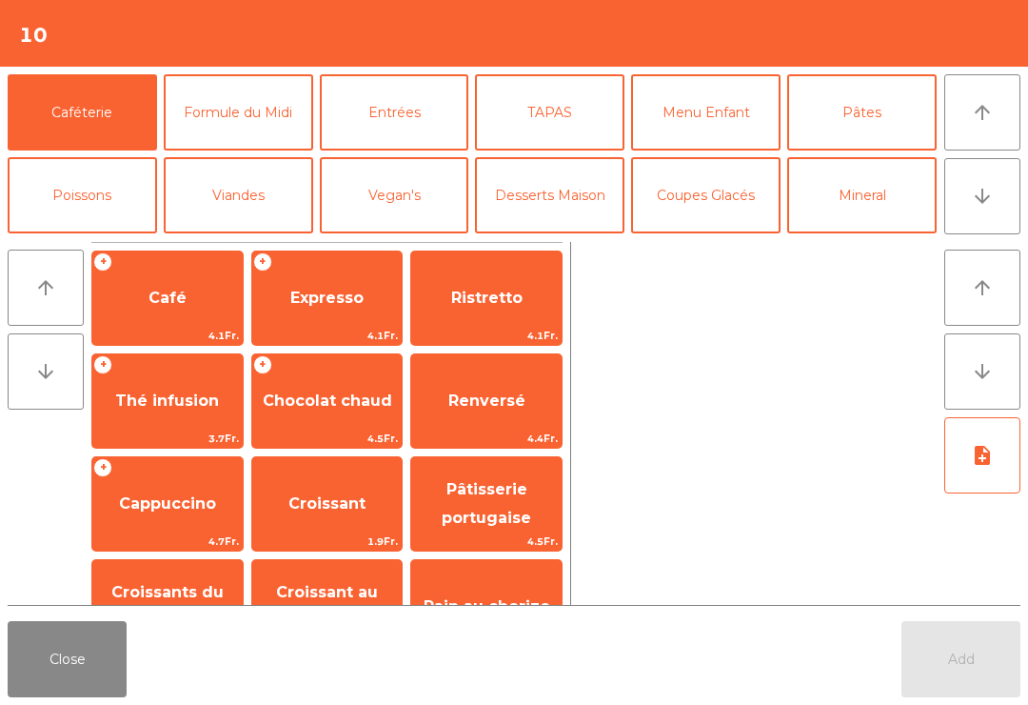
scroll to position [250, 0]
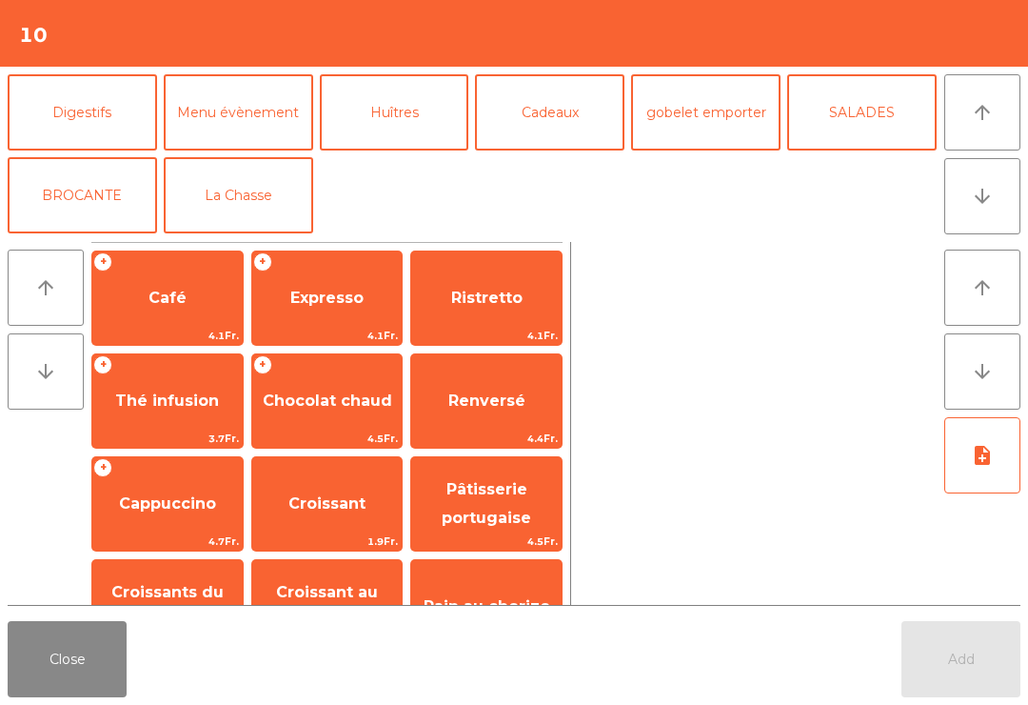
click at [231, 197] on button "La Chasse" at bounding box center [238, 195] width 149 height 76
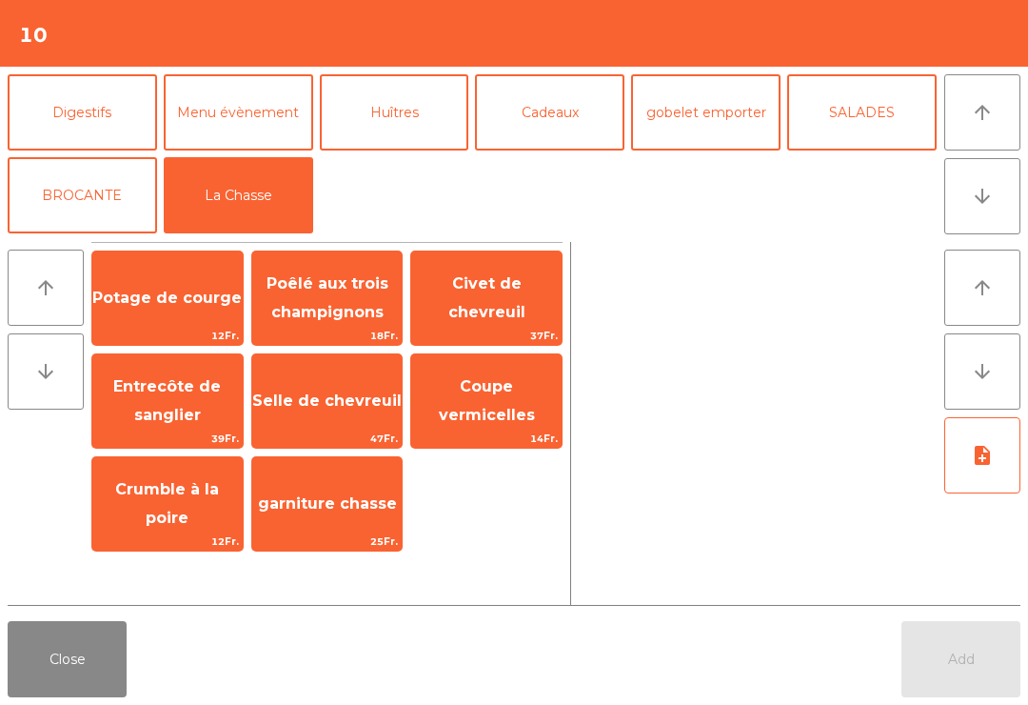
click at [210, 404] on span "Entrecôte de sanglier" at bounding box center [167, 401] width 150 height 81
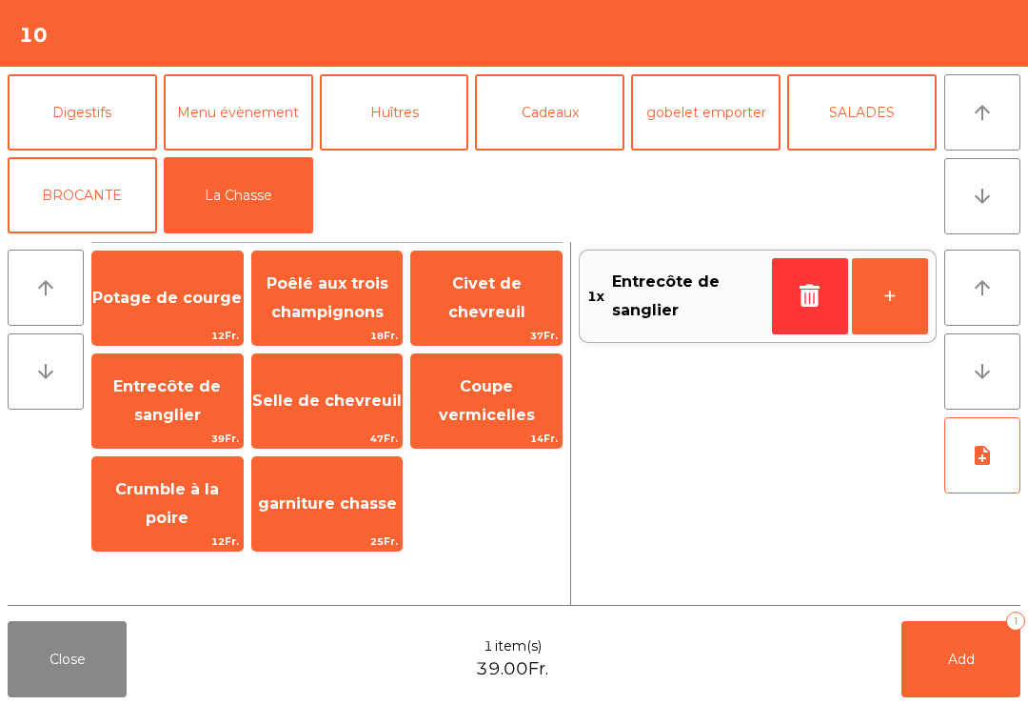
scroll to position [248, 0]
click at [896, 305] on button "+" at bounding box center [890, 296] width 76 height 76
click at [889, 295] on button "+" at bounding box center [890, 296] width 76 height 76
click at [979, 459] on icon "note_add" at bounding box center [982, 455] width 23 height 23
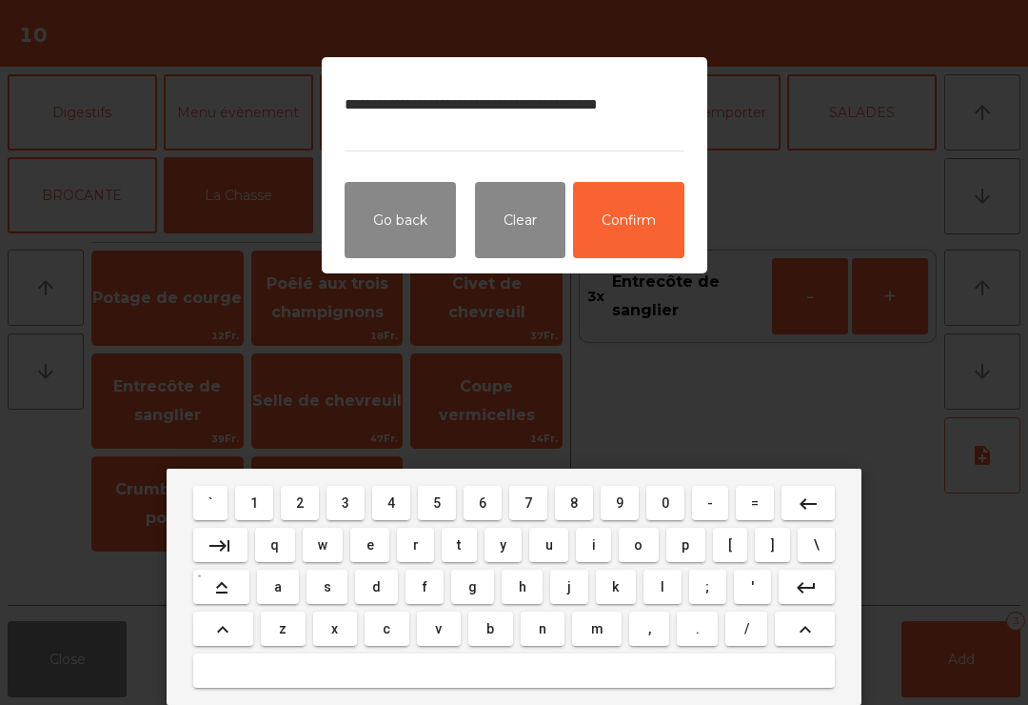
click at [520, 95] on textarea "**********" at bounding box center [515, 115] width 340 height 71
click at [447, 142] on textarea "**********" at bounding box center [515, 115] width 340 height 71
type textarea "**********"
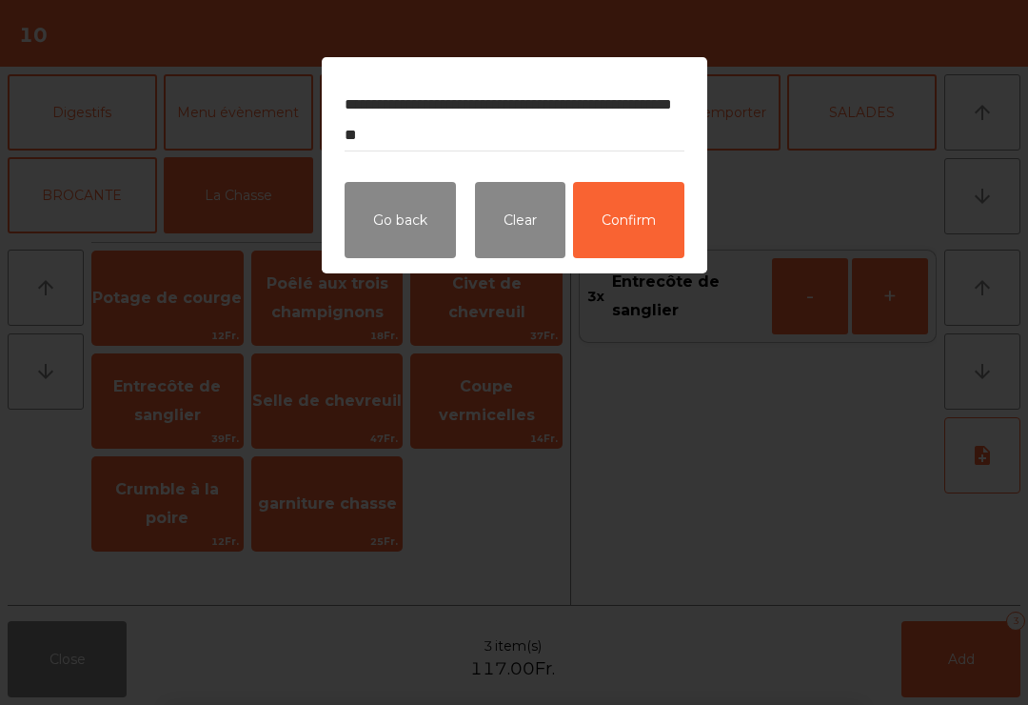
click at [621, 227] on button "Confirm" at bounding box center [628, 220] width 111 height 76
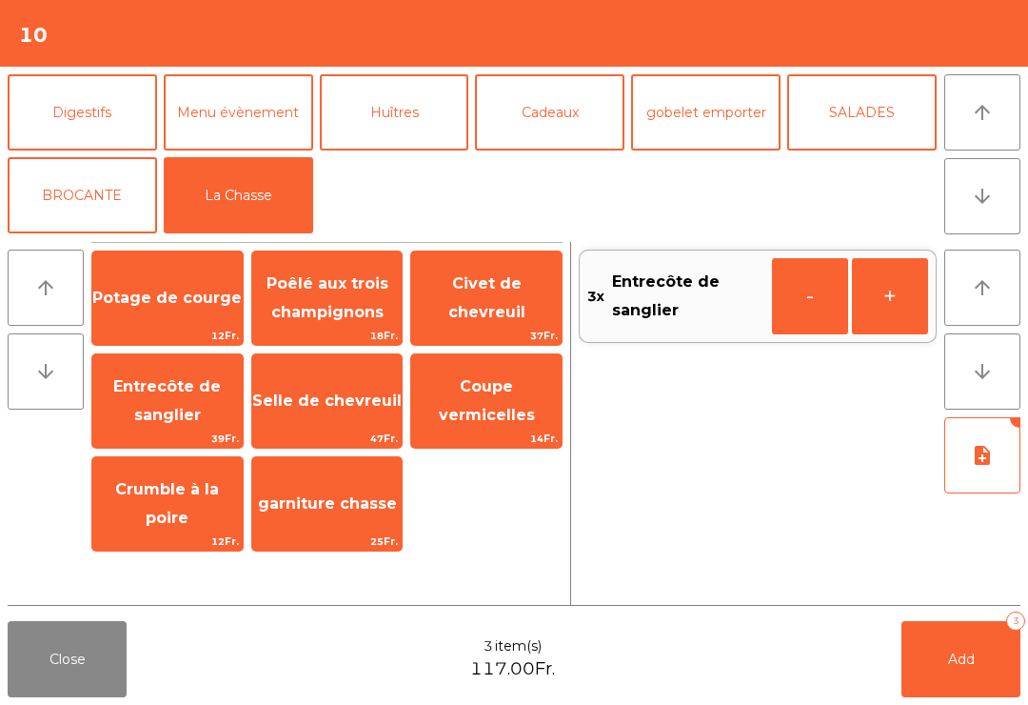
scroll to position [53, 0]
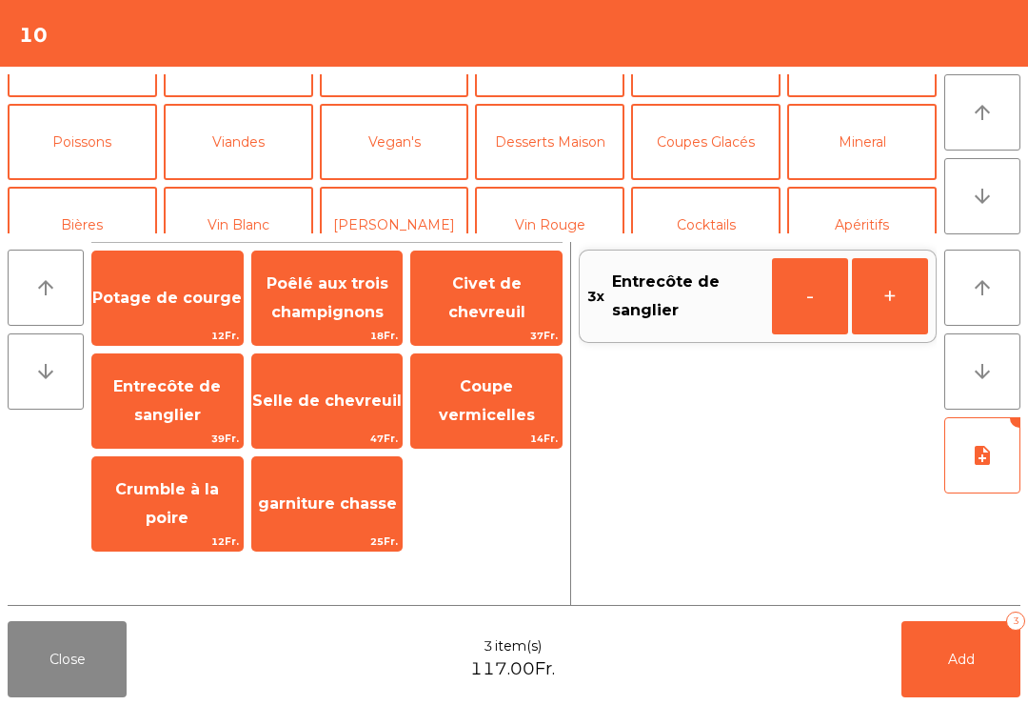
click at [263, 138] on button "Viandes" at bounding box center [238, 142] width 149 height 76
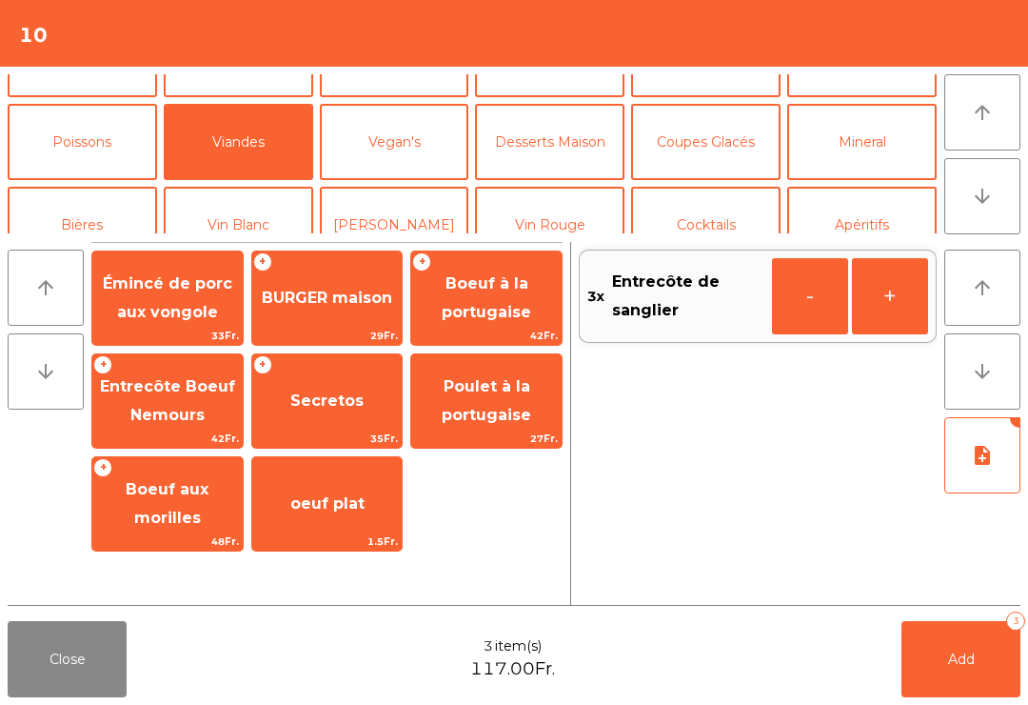
click at [362, 288] on span "BURGER maison" at bounding box center [327, 297] width 130 height 18
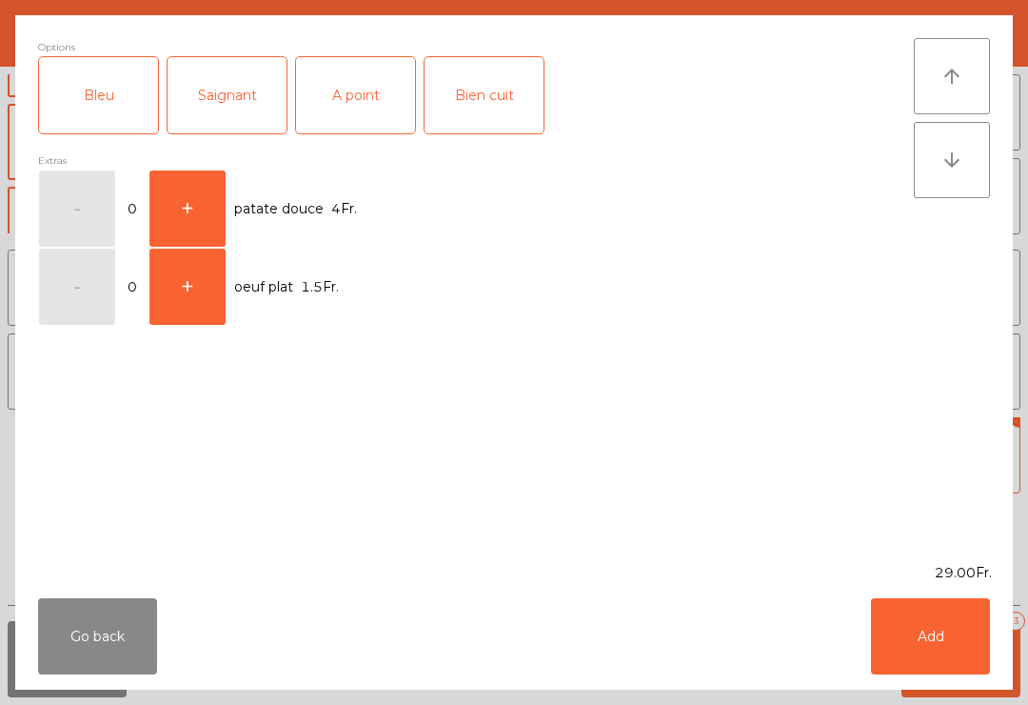
click at [229, 101] on div "Saignant" at bounding box center [227, 95] width 119 height 76
click at [933, 644] on button "Add" at bounding box center [930, 636] width 119 height 76
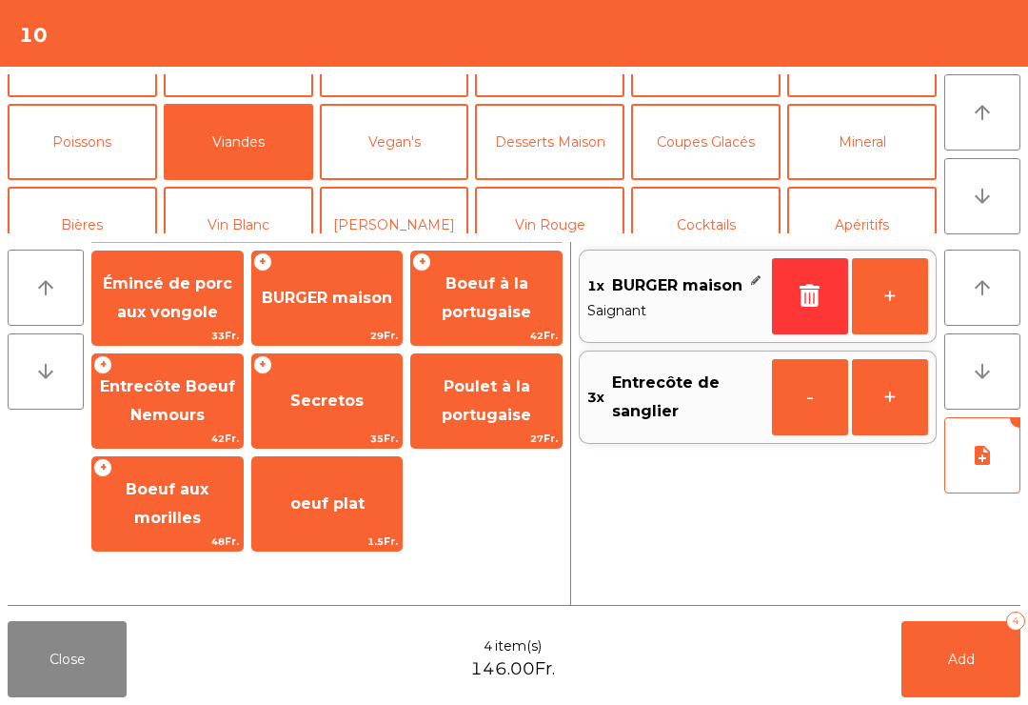
click at [977, 457] on icon "note_add" at bounding box center [982, 455] width 23 height 23
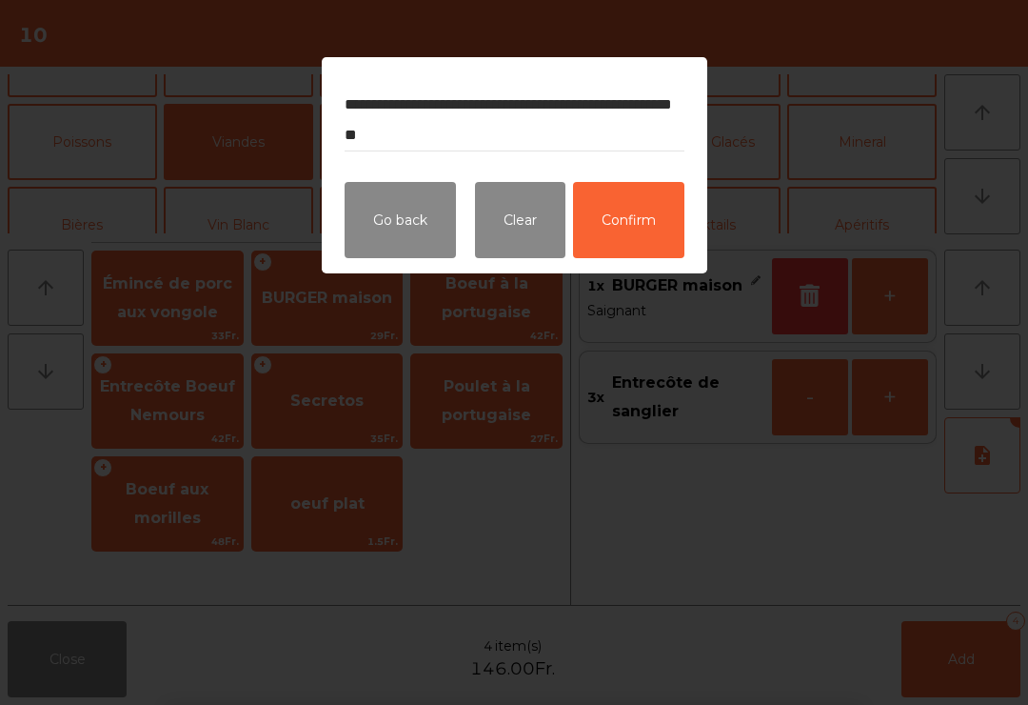
click at [338, 94] on div "**********" at bounding box center [515, 111] width 386 height 109
click at [345, 107] on textarea "**********" at bounding box center [515, 115] width 340 height 71
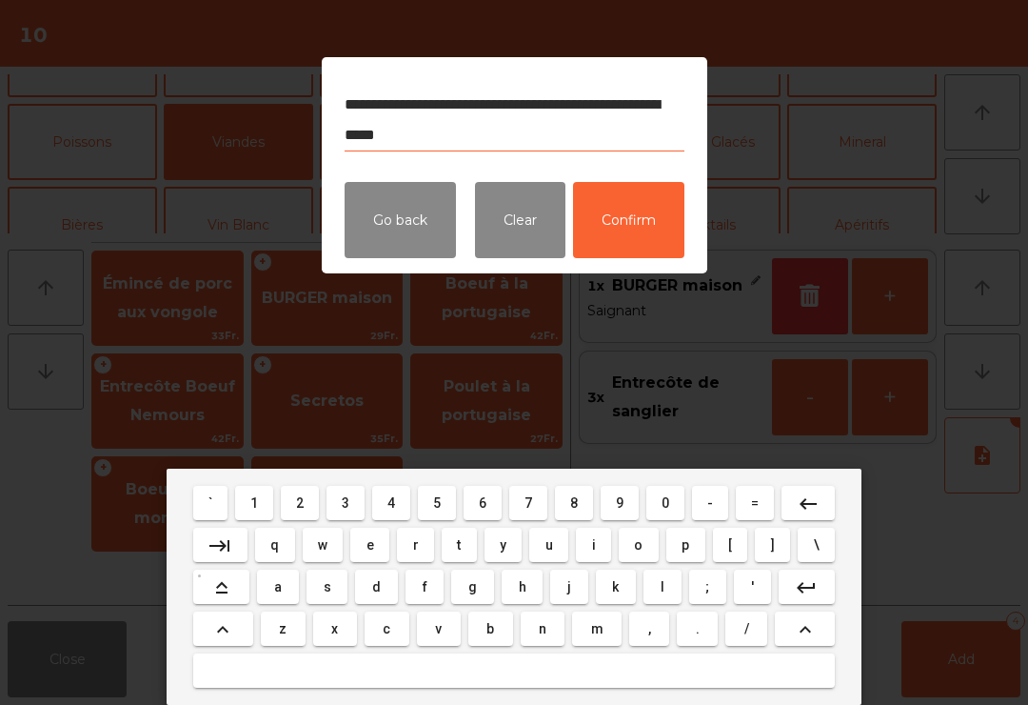
click at [503, 121] on textarea "**********" at bounding box center [515, 115] width 340 height 71
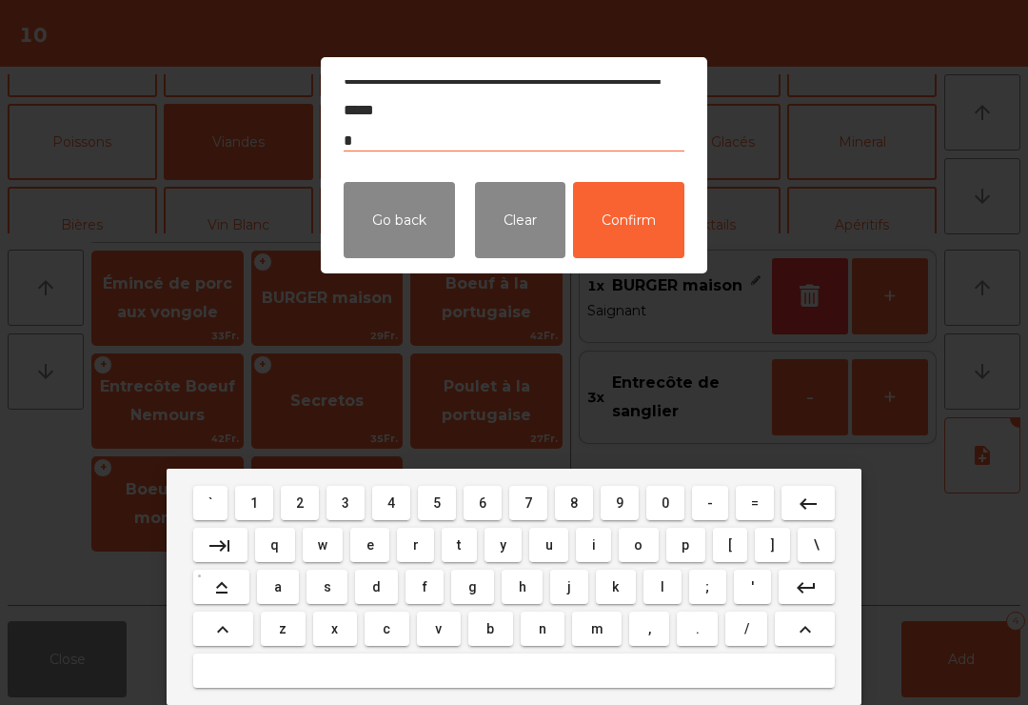
scroll to position [25, 0]
click at [451, 132] on textarea "**********" at bounding box center [514, 115] width 341 height 71
click at [437, 132] on textarea "**********" at bounding box center [514, 115] width 341 height 71
click at [439, 141] on textarea "**********" at bounding box center [514, 115] width 341 height 71
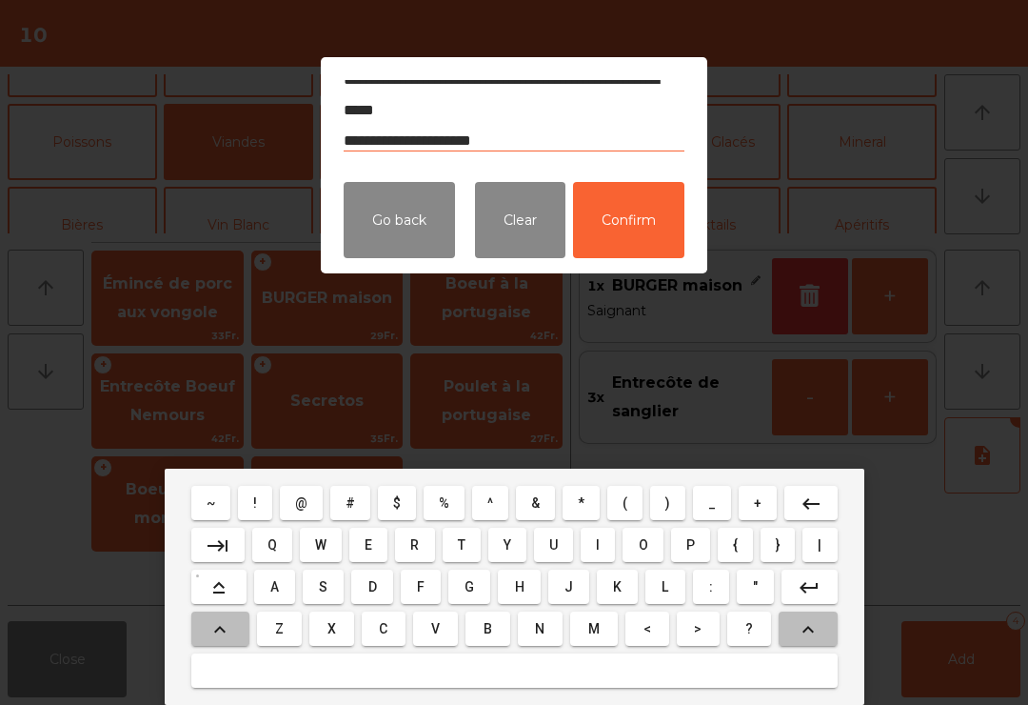
type textarea "**********"
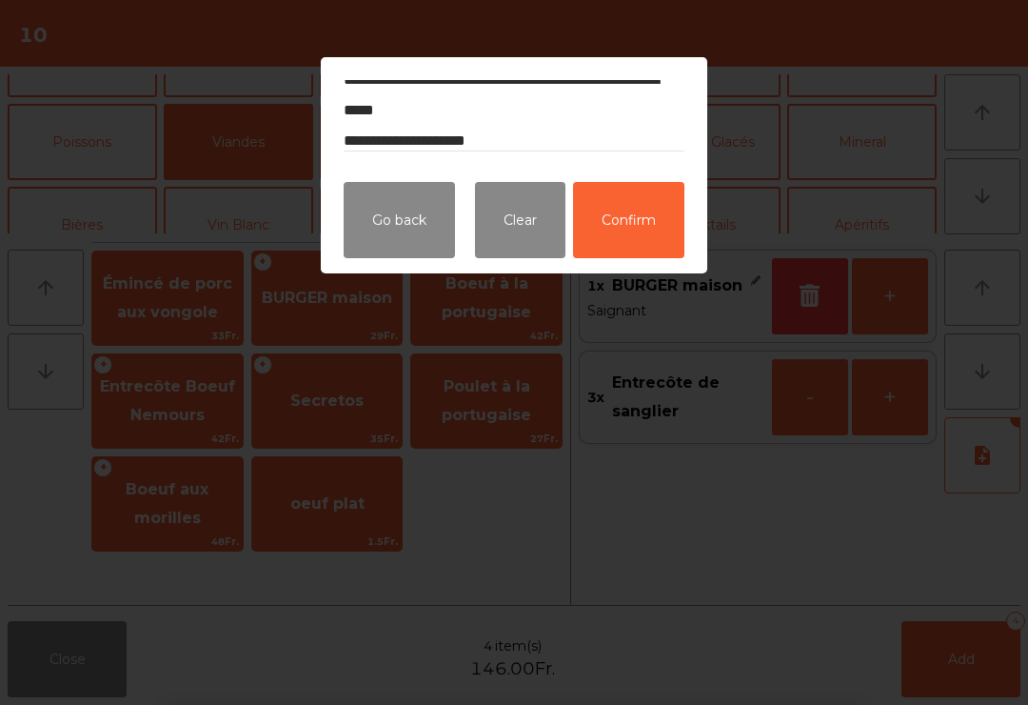
click at [638, 208] on button "Confirm" at bounding box center [628, 220] width 111 height 76
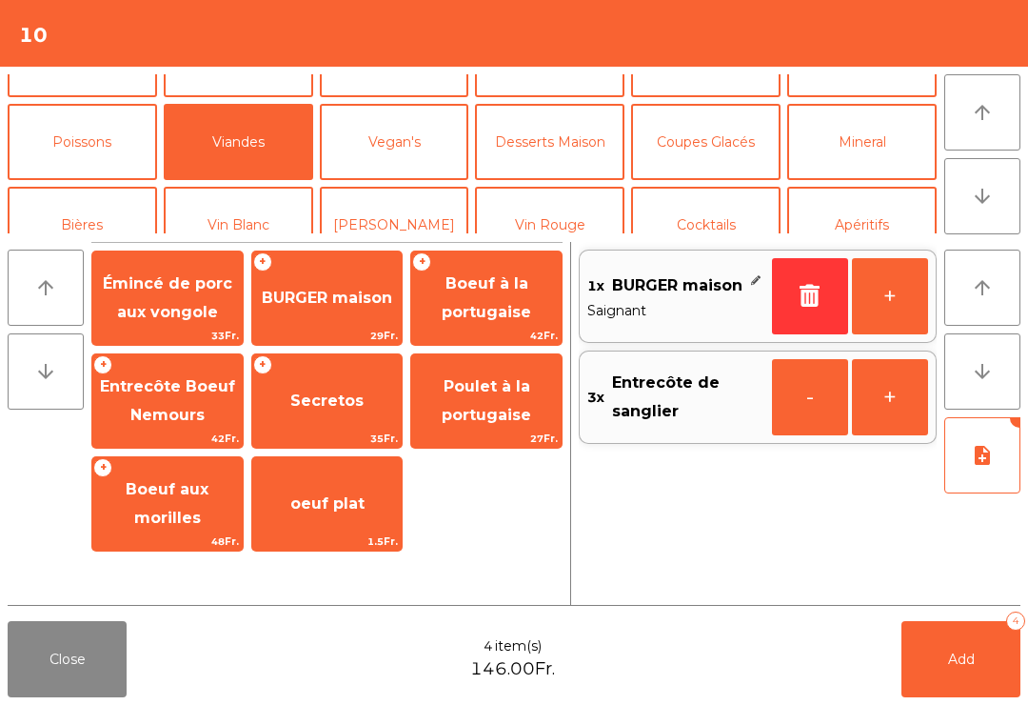
click at [228, 352] on button "La Chasse" at bounding box center [238, 390] width 149 height 76
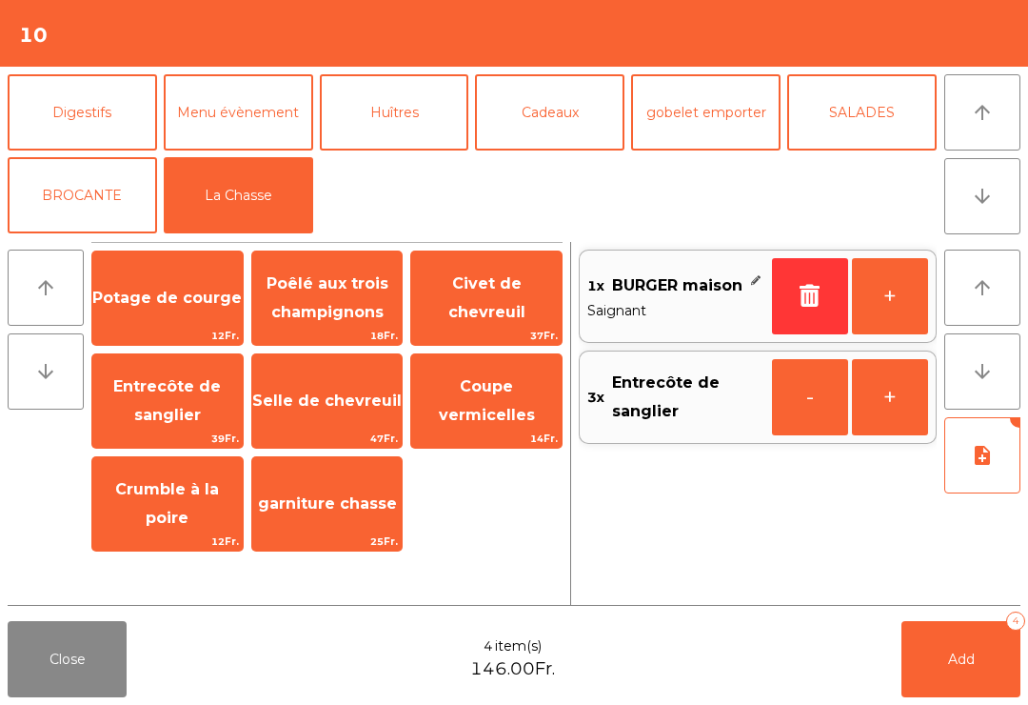
click at [138, 305] on span "Potage de courge" at bounding box center [166, 297] width 149 height 18
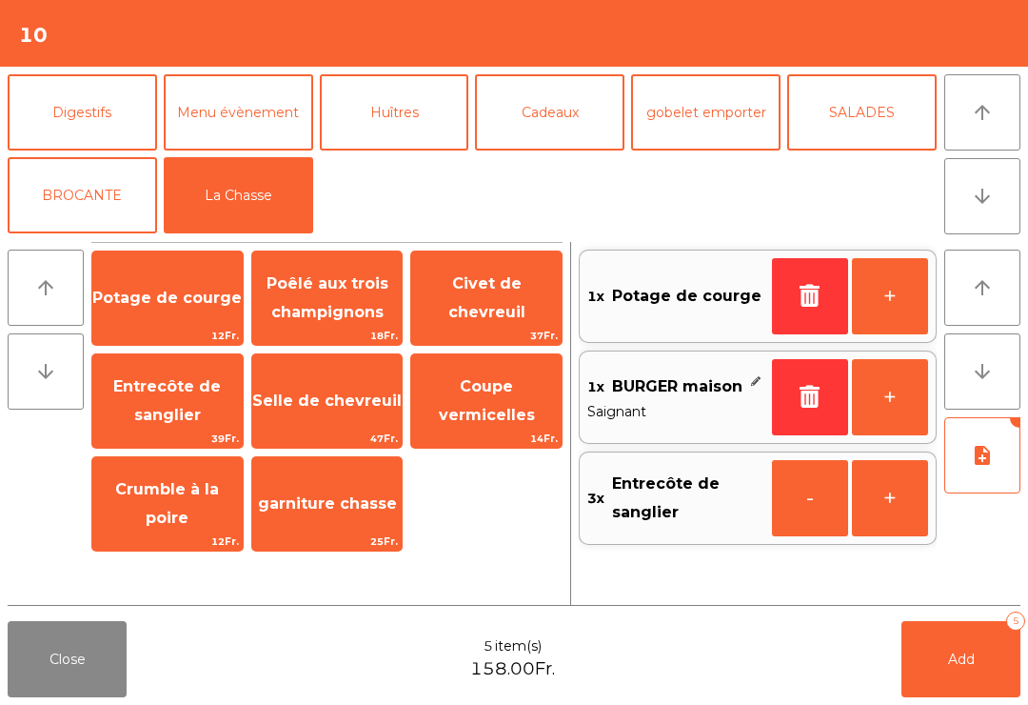
scroll to position [112, 0]
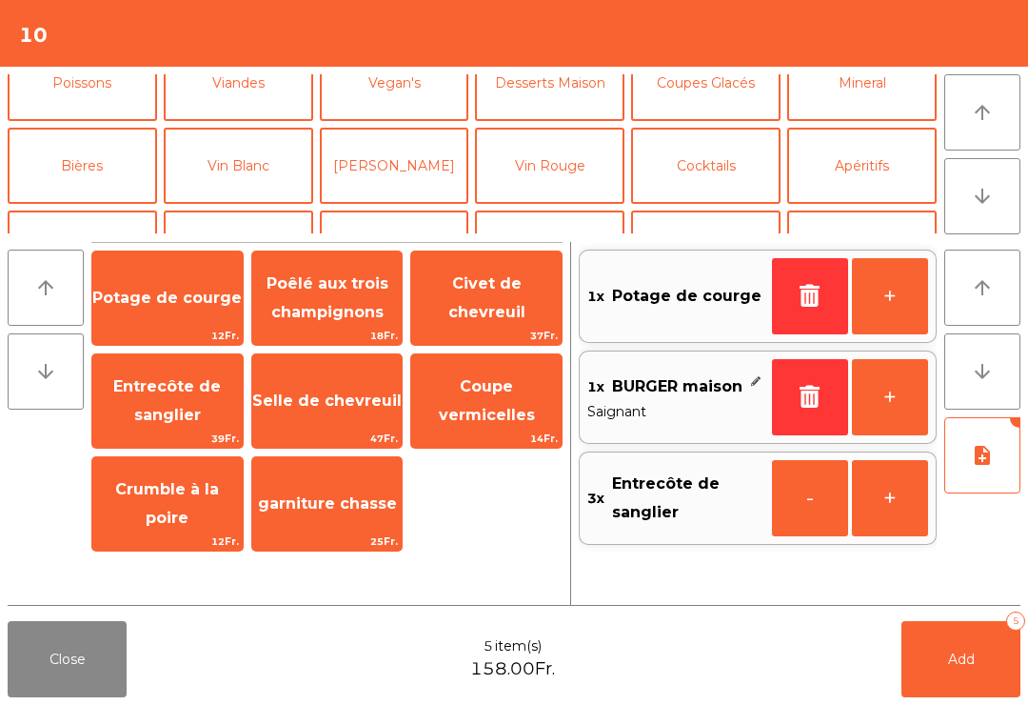
click at [265, 86] on button "Viandes" at bounding box center [238, 83] width 149 height 76
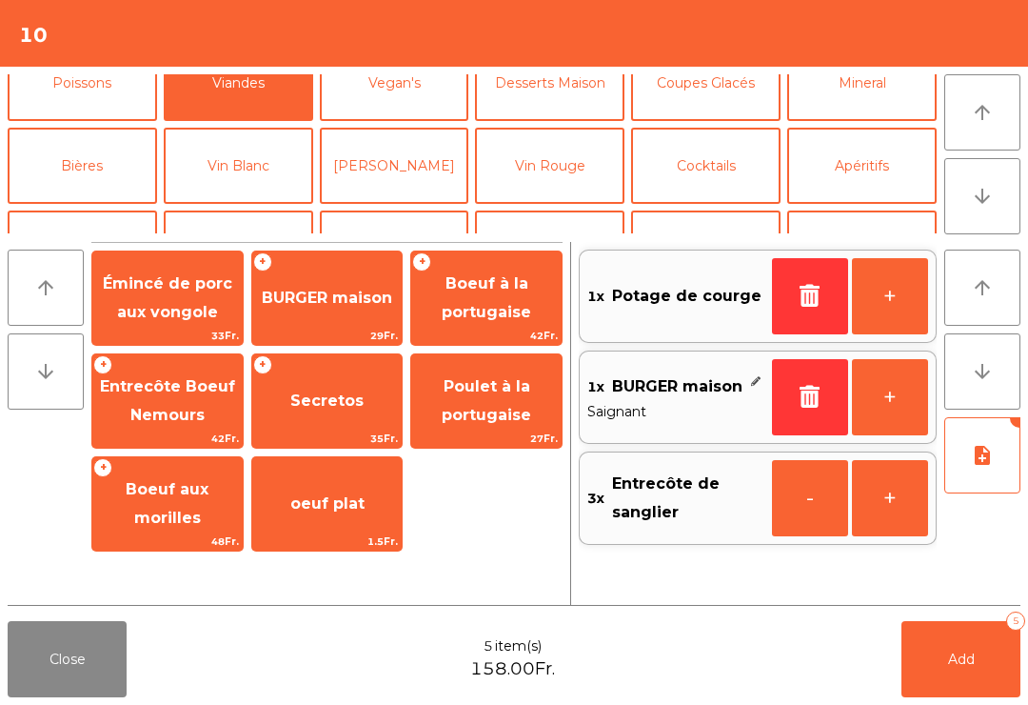
click at [168, 397] on span "Entrecôte Boeuf Nemours" at bounding box center [167, 401] width 150 height 81
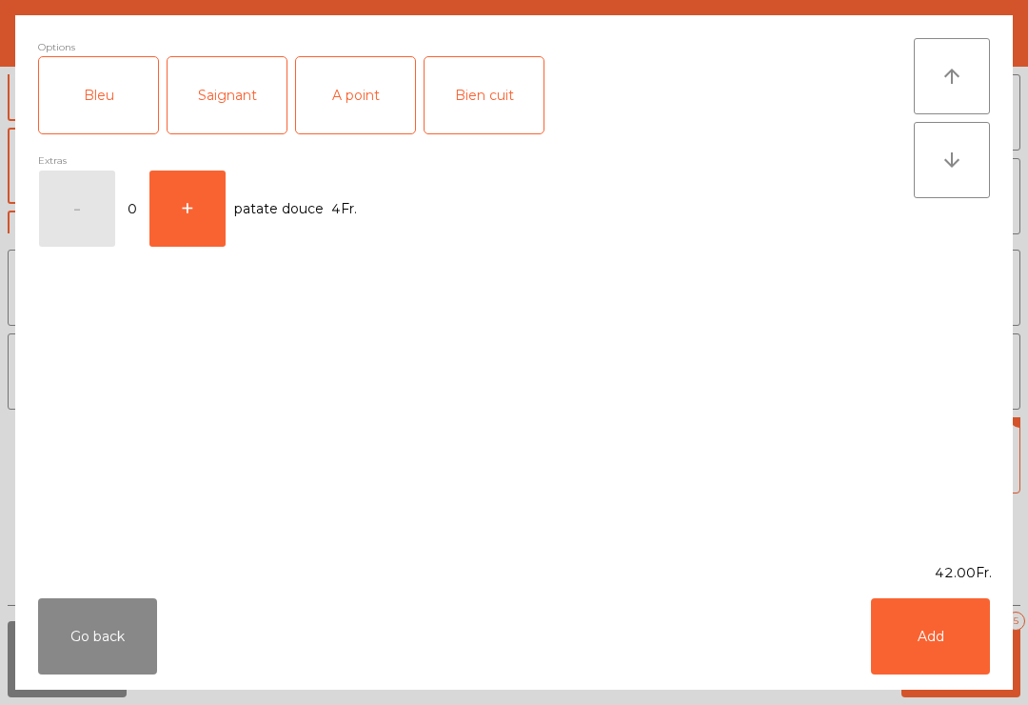
click at [99, 105] on div "Bleu" at bounding box center [98, 95] width 119 height 76
click at [934, 641] on button "Add" at bounding box center [930, 636] width 119 height 76
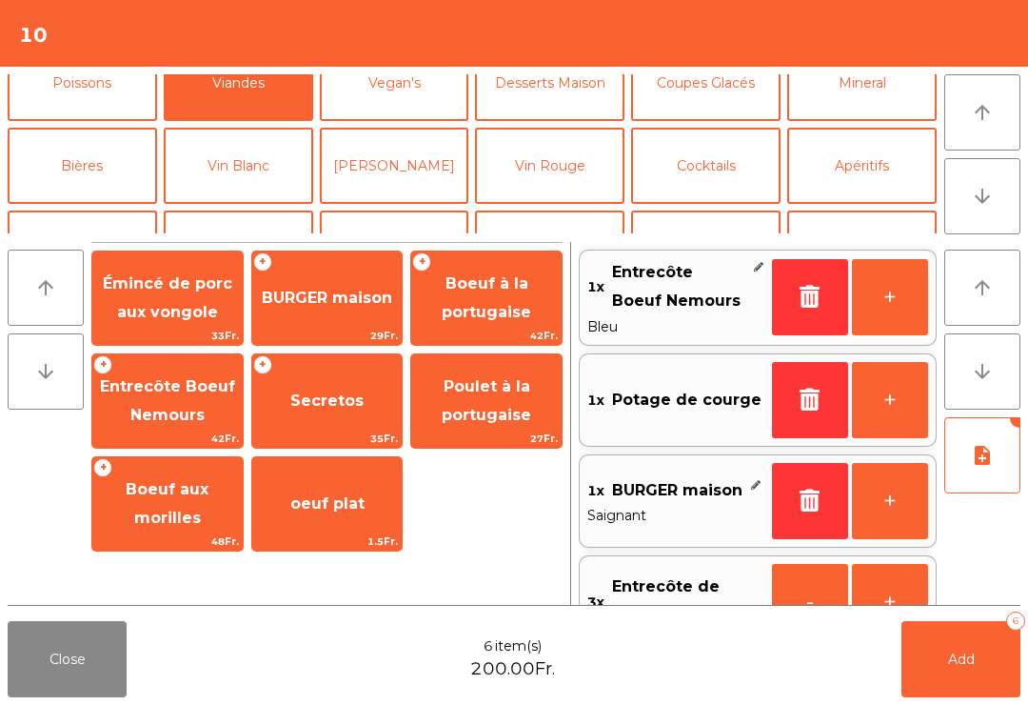
scroll to position [248, 0]
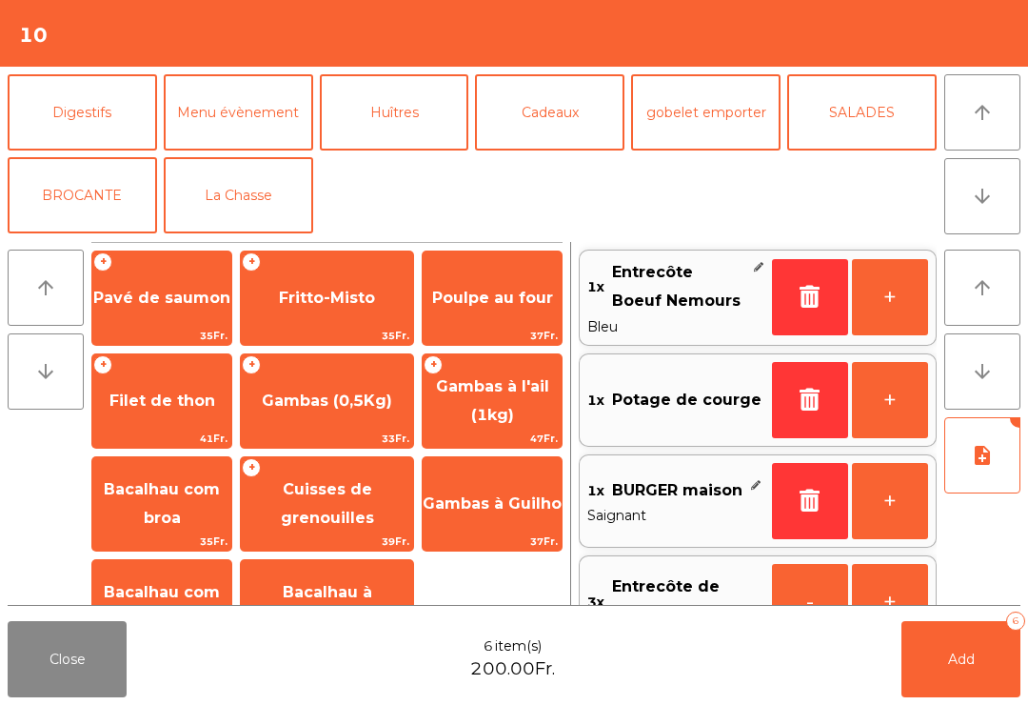
scroll to position [11, 0]
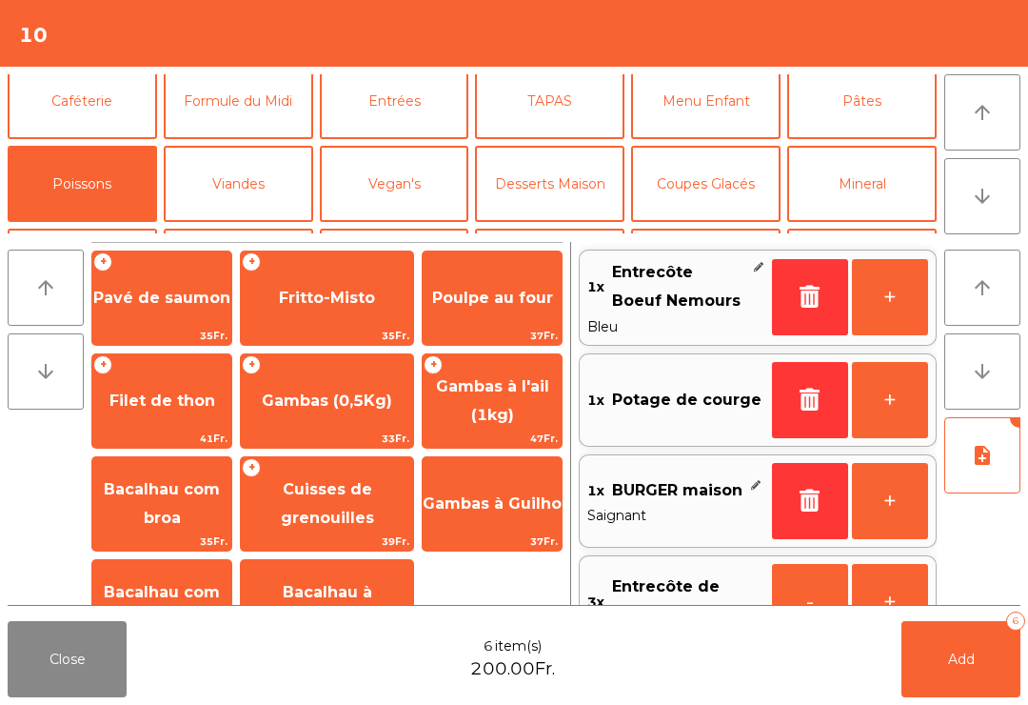
click at [338, 409] on span "Gambas (0,5Kg)" at bounding box center [327, 400] width 130 height 18
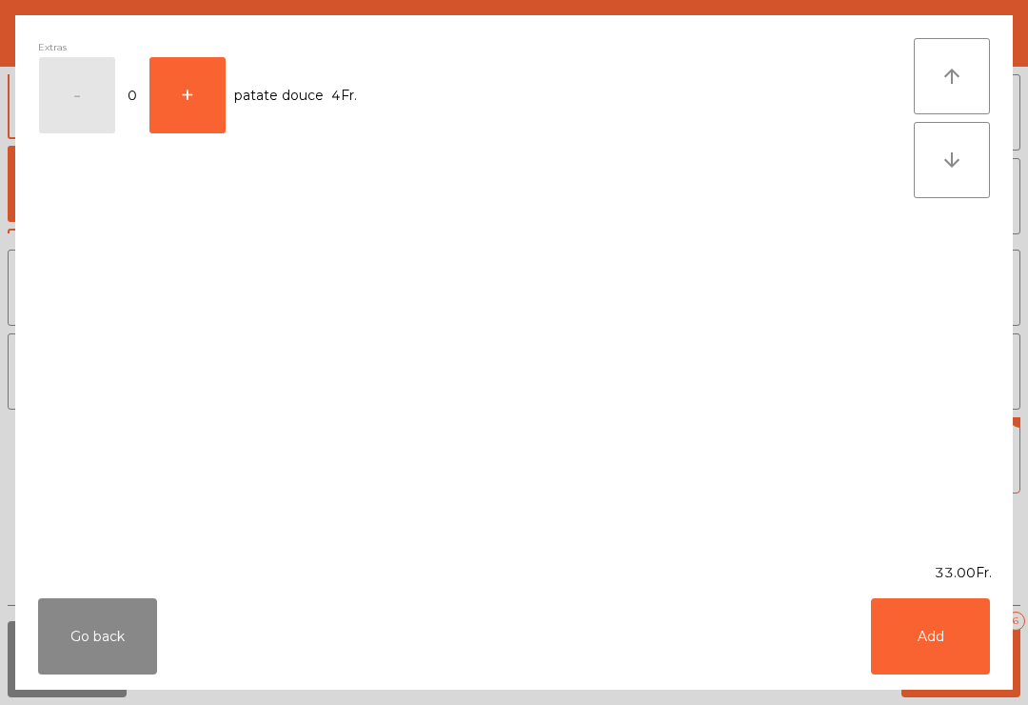
click at [948, 638] on button "Add" at bounding box center [930, 636] width 119 height 76
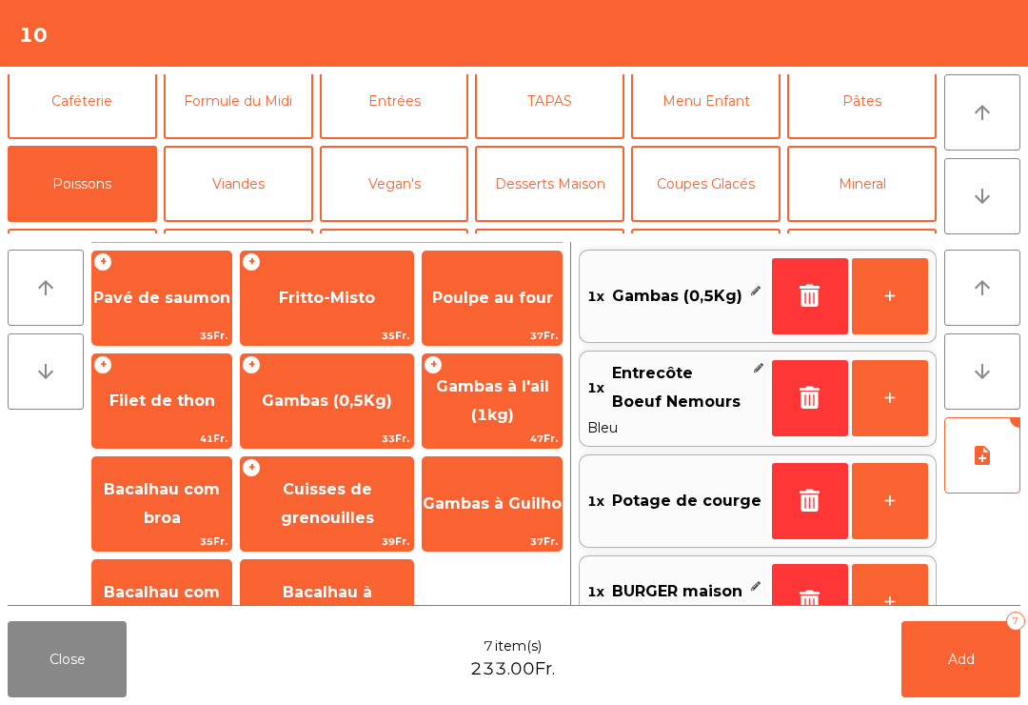
scroll to position [248, 0]
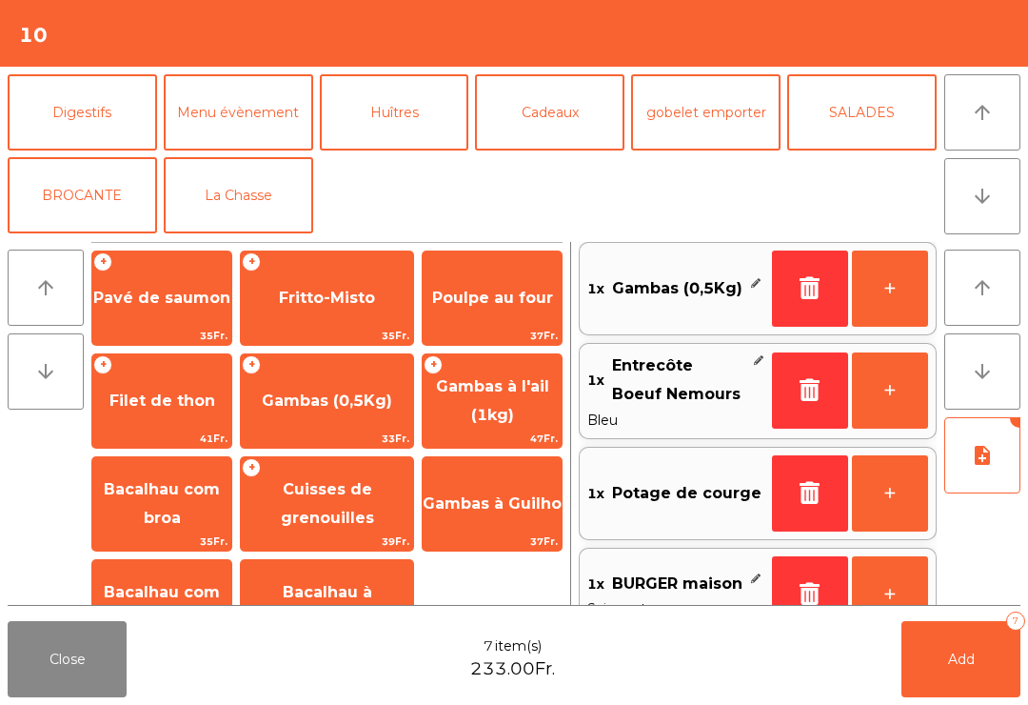
click at [230, 208] on button "La Chasse" at bounding box center [238, 195] width 149 height 76
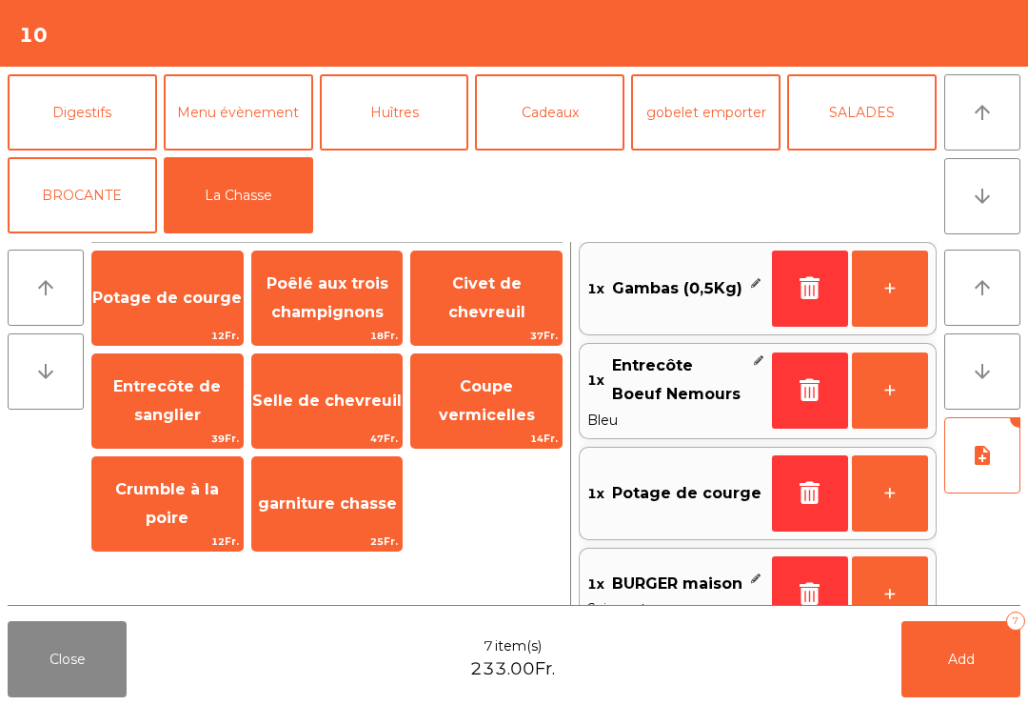
click at [467, 298] on span "Civet de chevreuil" at bounding box center [486, 297] width 77 height 47
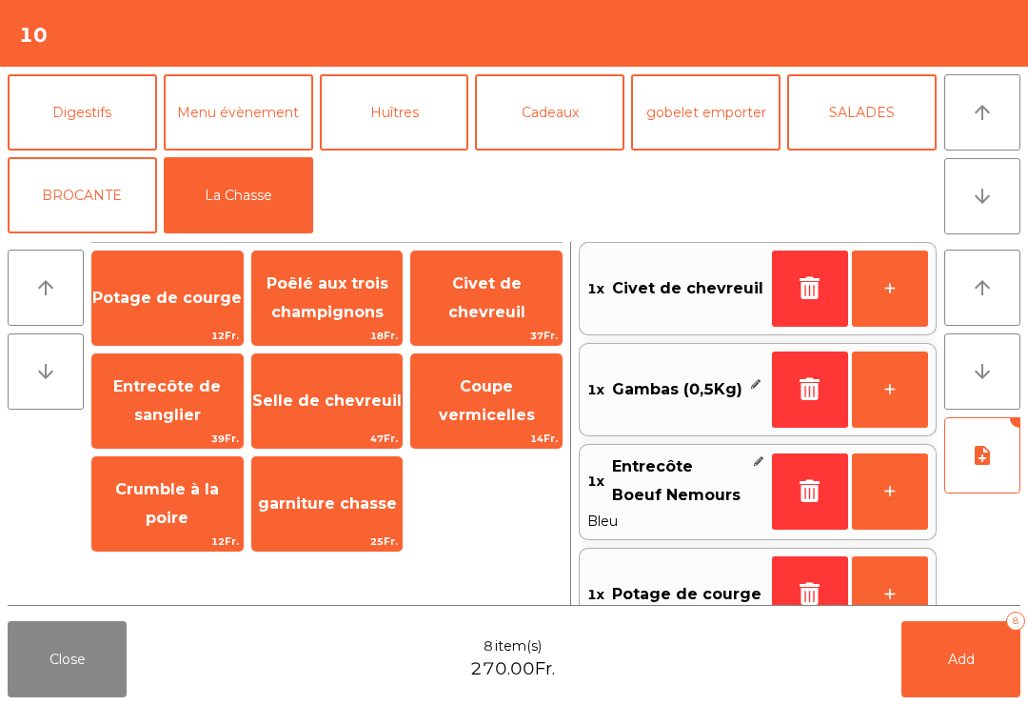
click at [883, 284] on button "+" at bounding box center [890, 288] width 76 height 76
click at [892, 290] on button "+" at bounding box center [890, 288] width 76 height 76
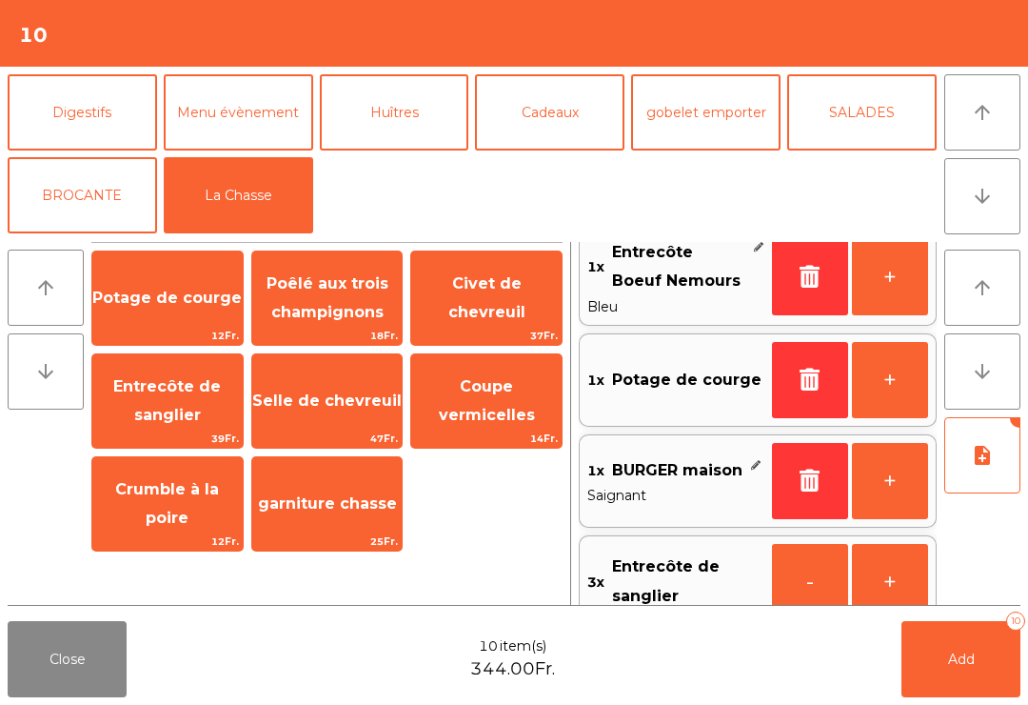
click at [988, 667] on button "Add 10" at bounding box center [961, 659] width 119 height 76
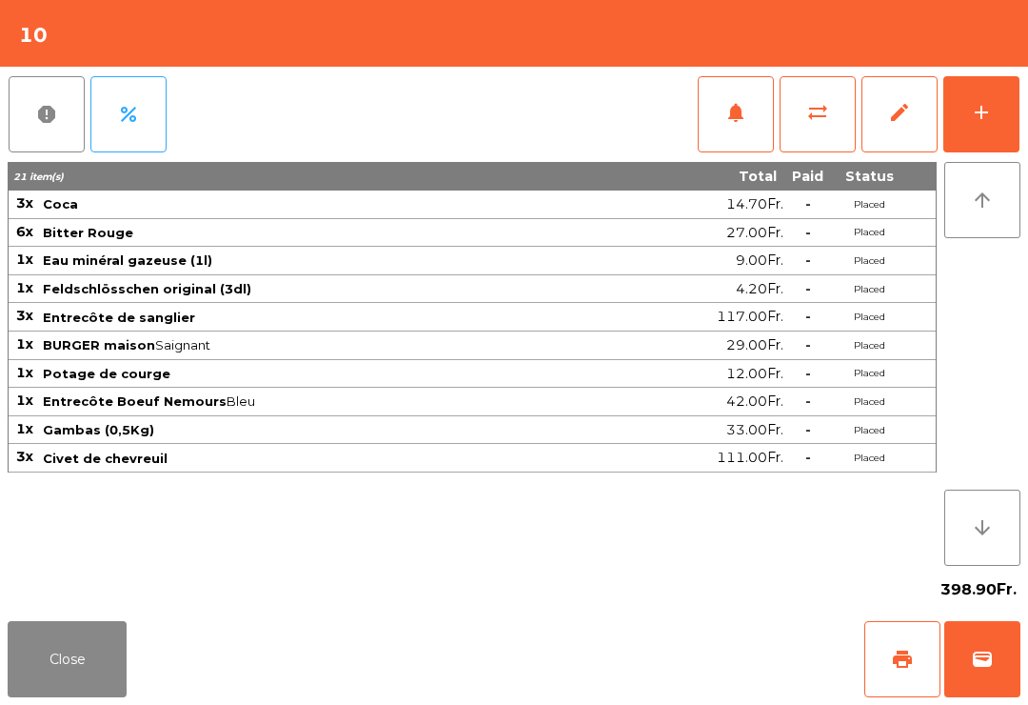
click at [47, 668] on button "Close" at bounding box center [67, 659] width 119 height 76
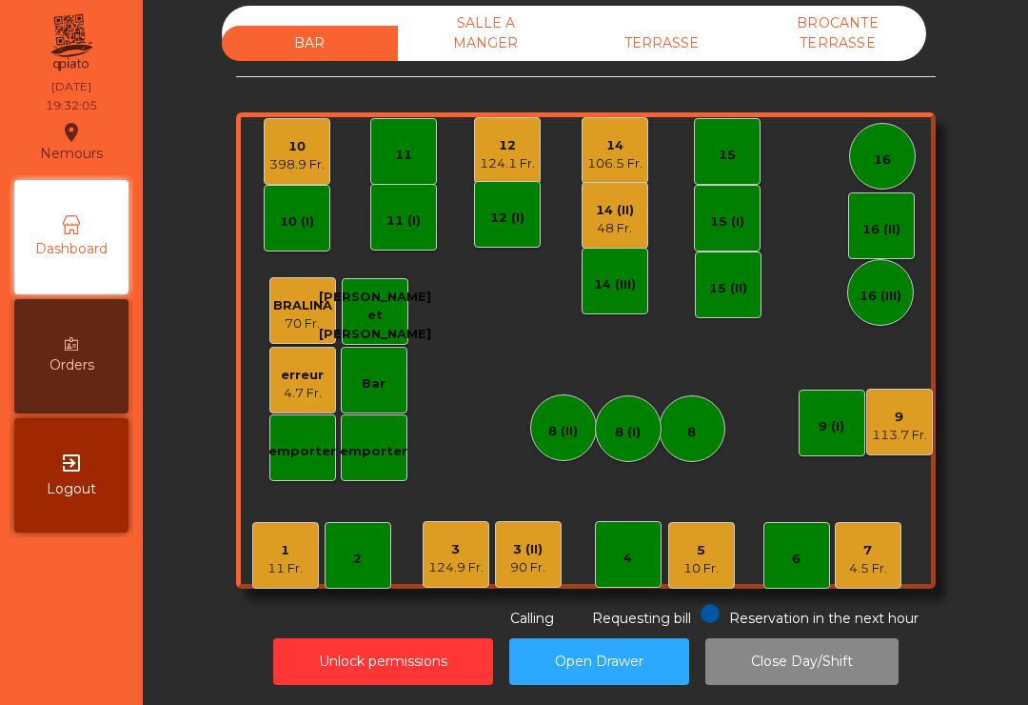
click at [512, 140] on div "12" at bounding box center [507, 145] width 55 height 19
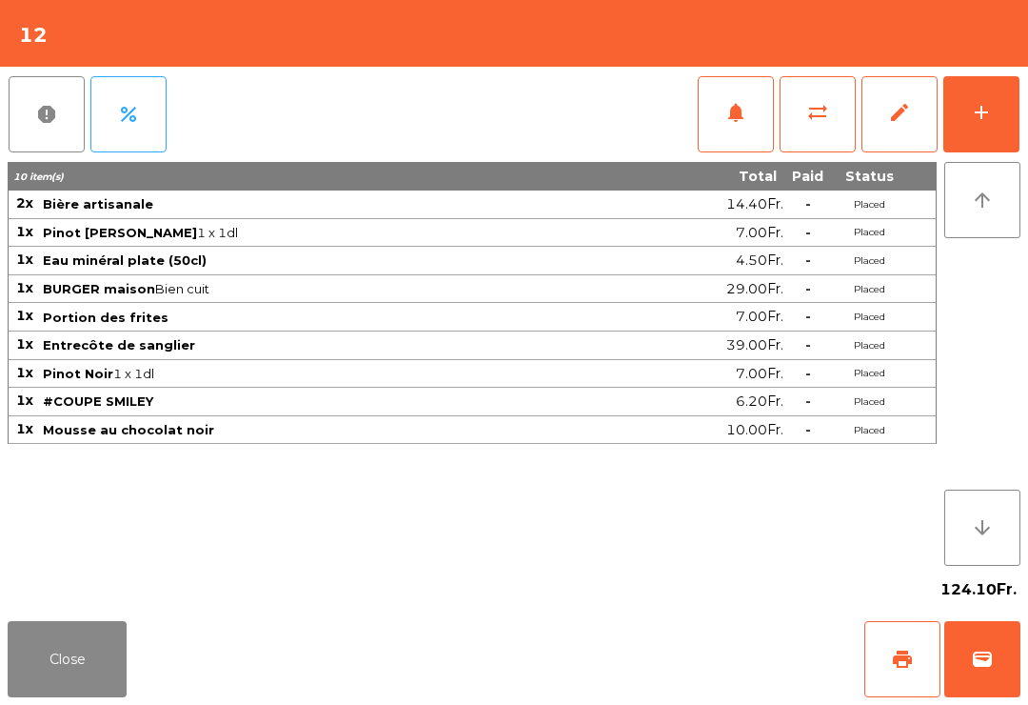
click at [912, 657] on span "print" at bounding box center [902, 658] width 23 height 23
click at [63, 695] on button "Close" at bounding box center [67, 659] width 119 height 76
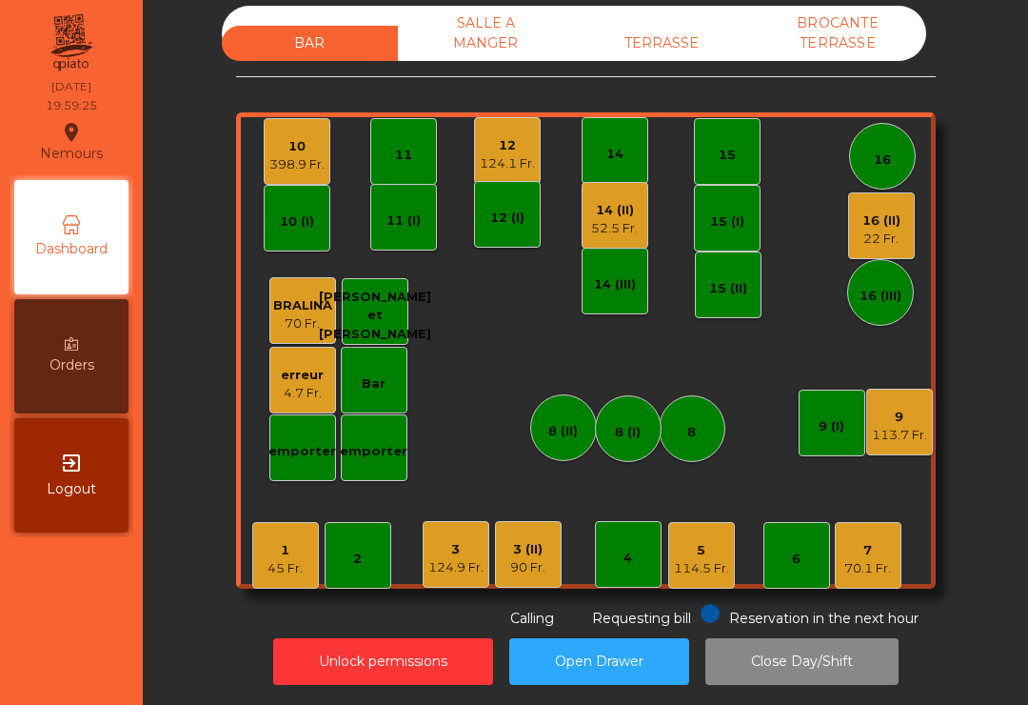
click at [600, 207] on div "14 (II)" at bounding box center [614, 210] width 47 height 19
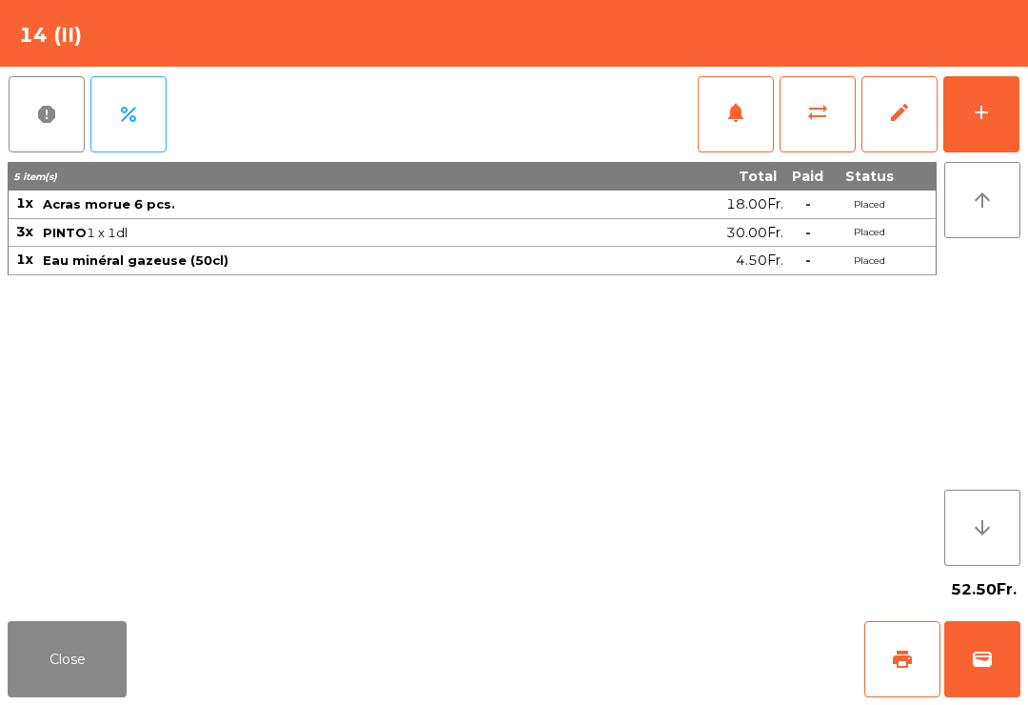
click at [1002, 113] on button "add" at bounding box center [981, 114] width 76 height 76
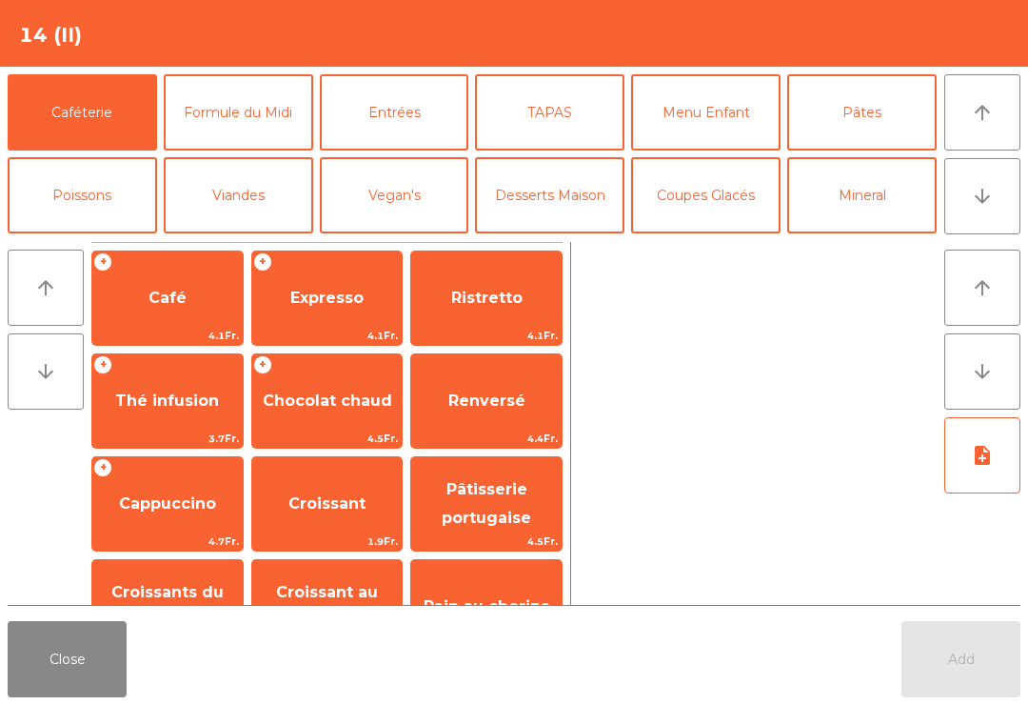
click at [566, 240] on button "Vin Rouge" at bounding box center [549, 278] width 149 height 76
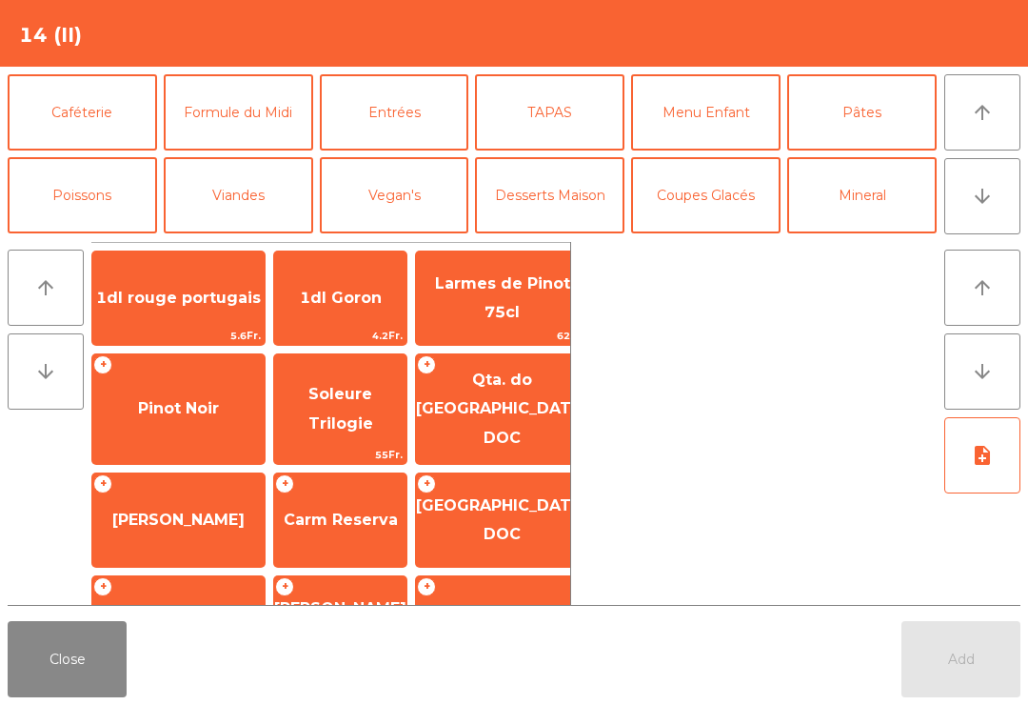
scroll to position [87, 0]
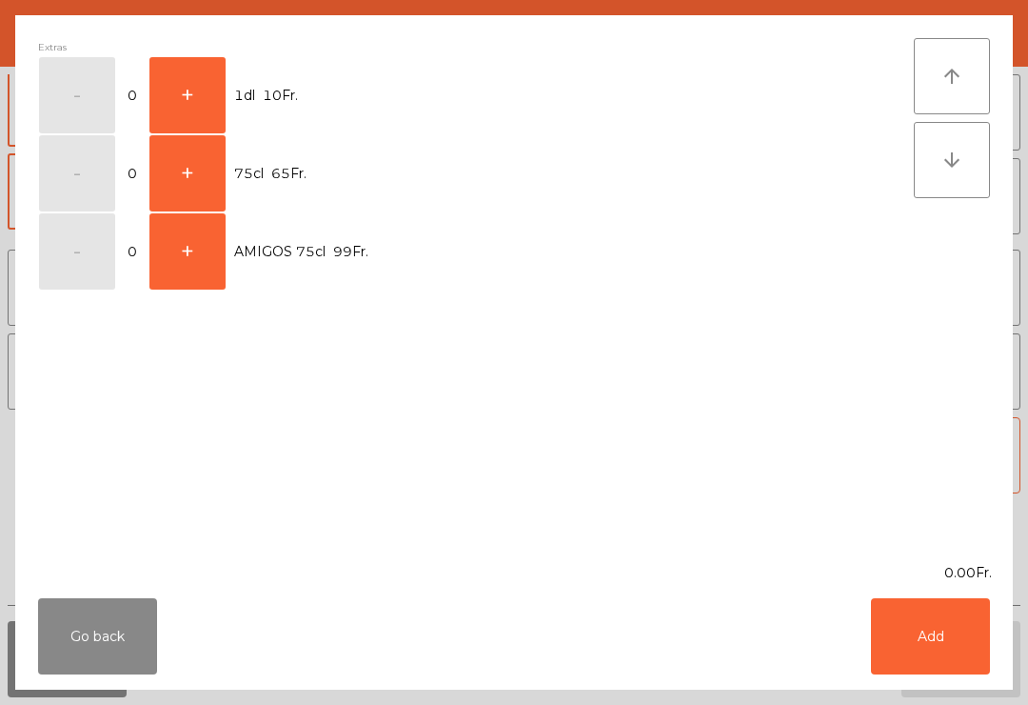
click at [200, 75] on button "+" at bounding box center [187, 95] width 76 height 76
click at [933, 645] on button "Add" at bounding box center [930, 636] width 119 height 76
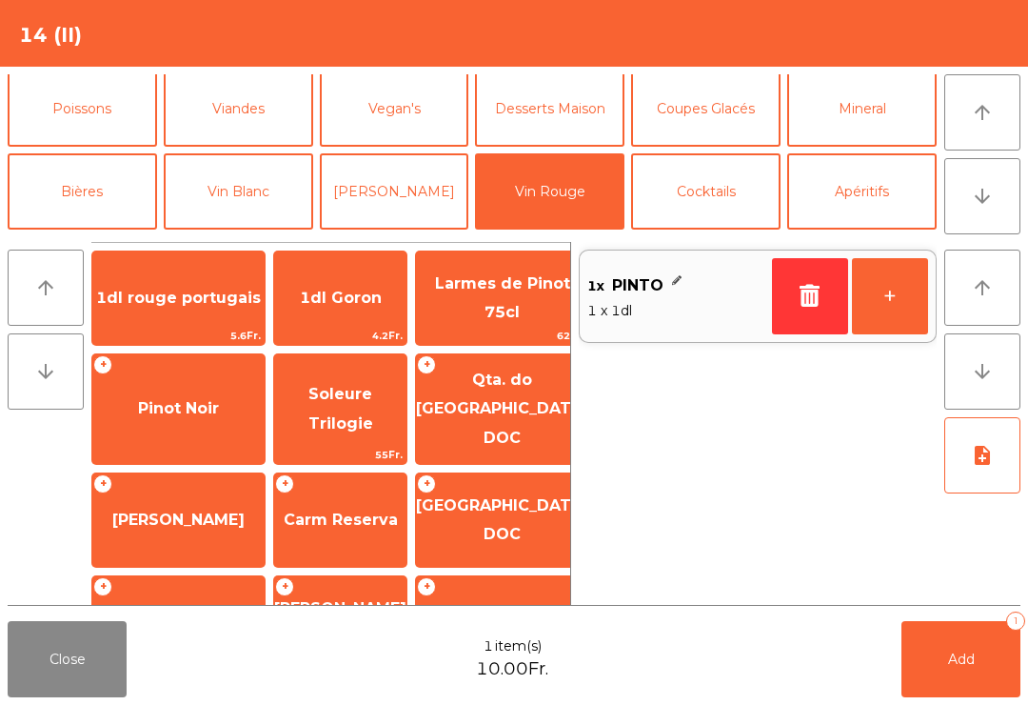
click at [900, 306] on button "+" at bounding box center [890, 296] width 76 height 76
click at [956, 661] on span "Add" at bounding box center [961, 658] width 27 height 17
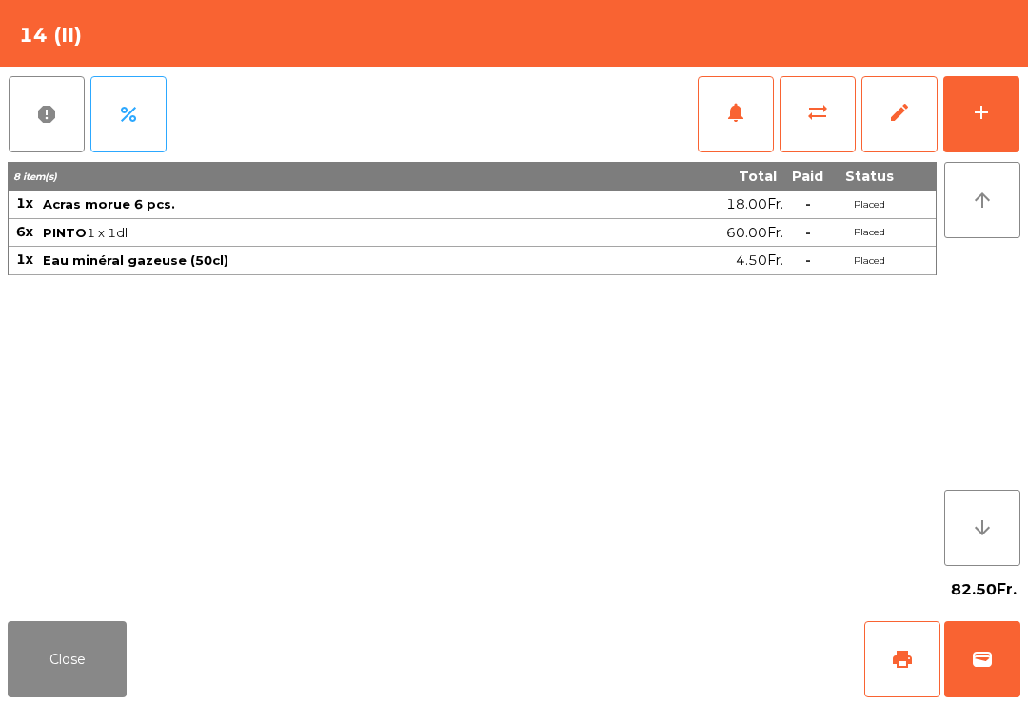
click at [111, 674] on button "Close" at bounding box center [67, 659] width 119 height 76
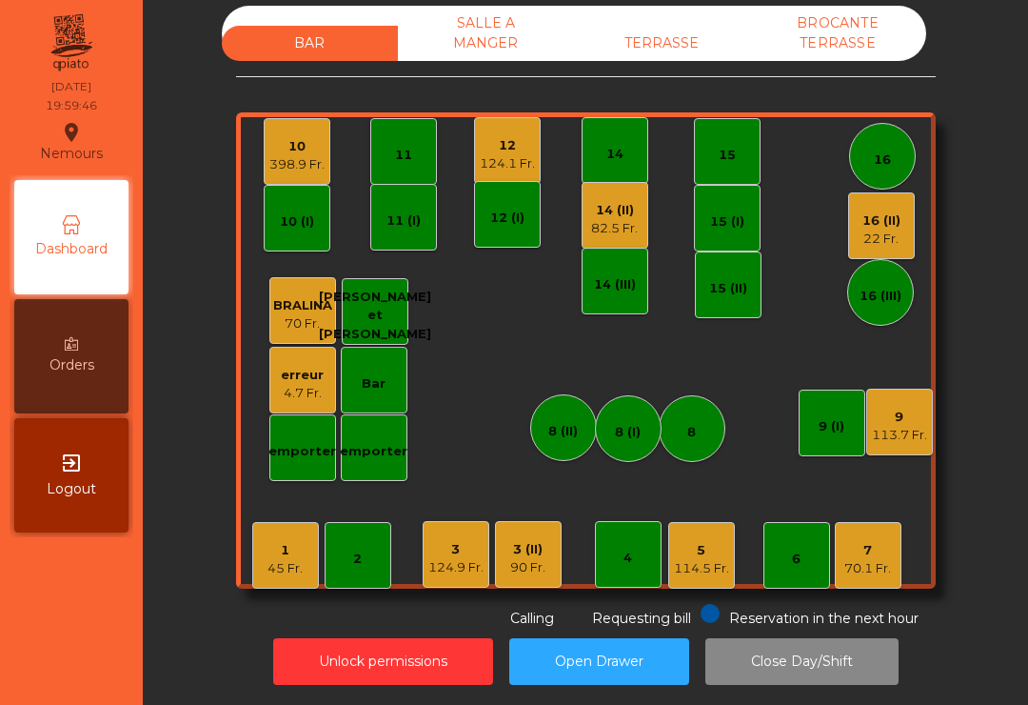
click at [530, 558] on div "90 Fr." at bounding box center [527, 567] width 35 height 19
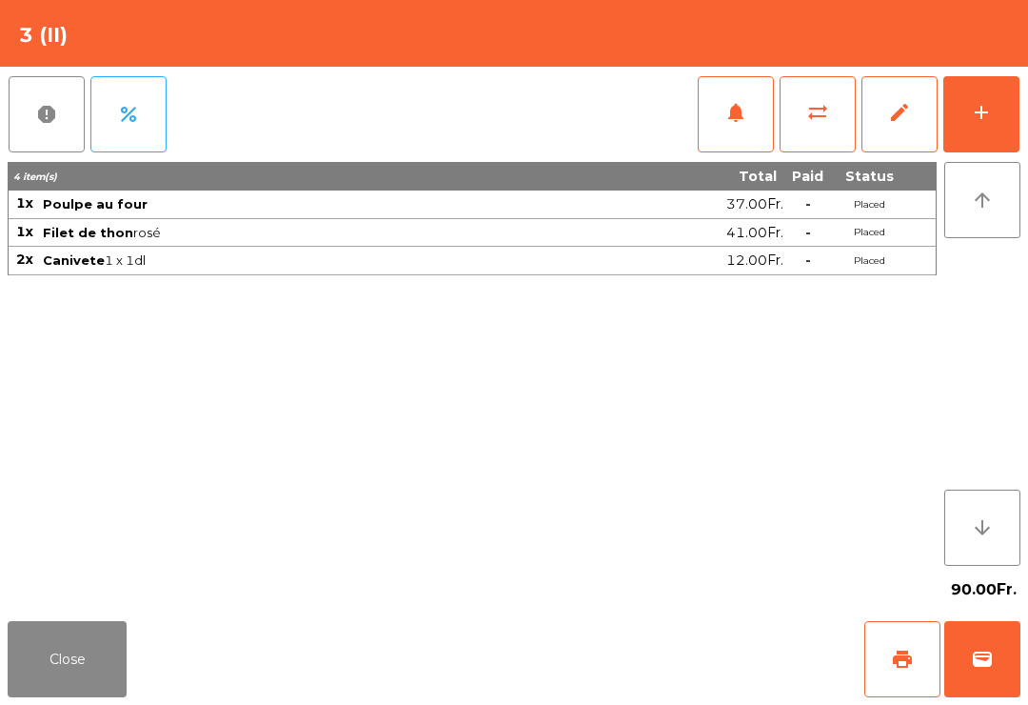
click at [51, 665] on button "Close" at bounding box center [67, 659] width 119 height 76
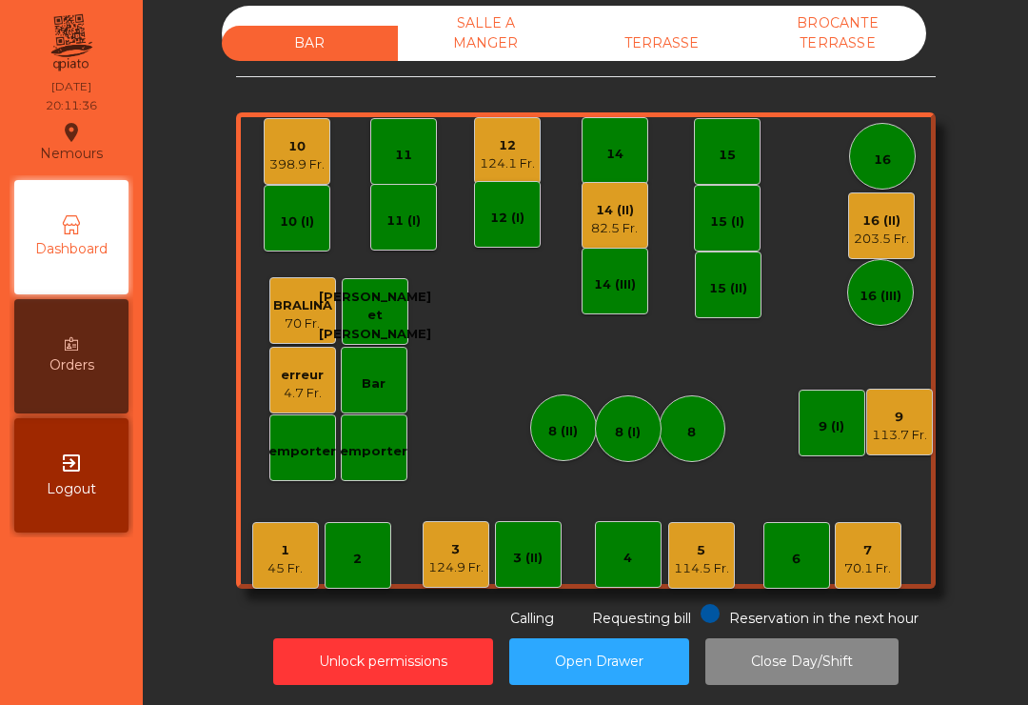
click at [734, 542] on div "5 114.5 Fr." at bounding box center [701, 555] width 67 height 67
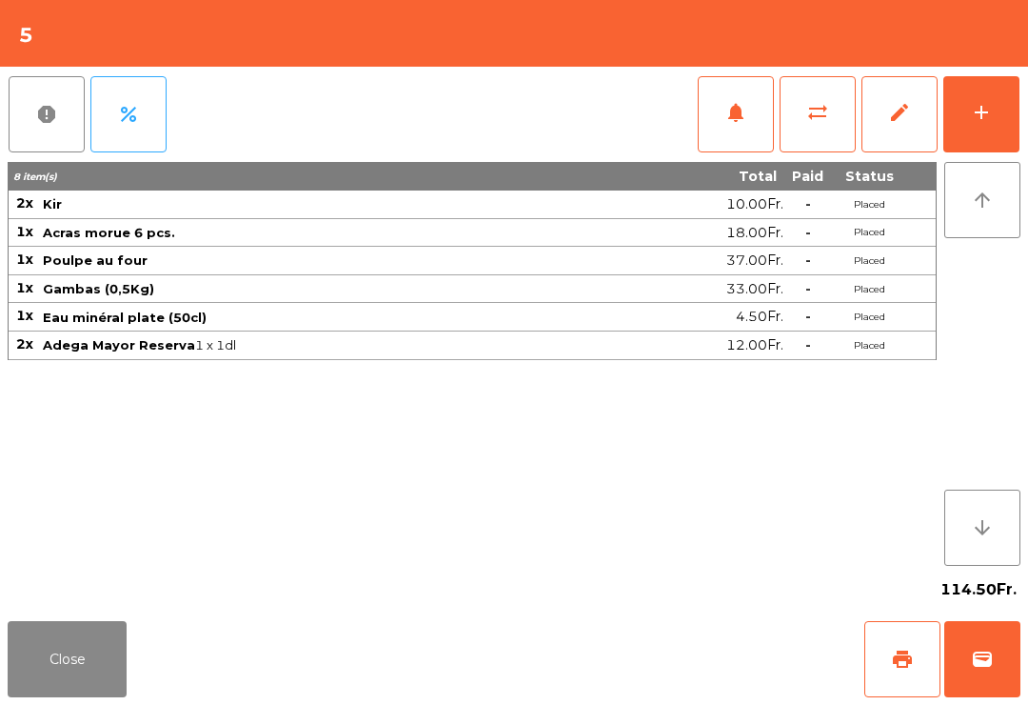
click at [691, 524] on div "8 item(s) Total Paid Status 2x Kir 10.00Fr. - Placed 1x Acras morue 6 pcs. 18.0…" at bounding box center [472, 364] width 929 height 404
click at [749, 132] on button "notifications" at bounding box center [736, 114] width 76 height 76
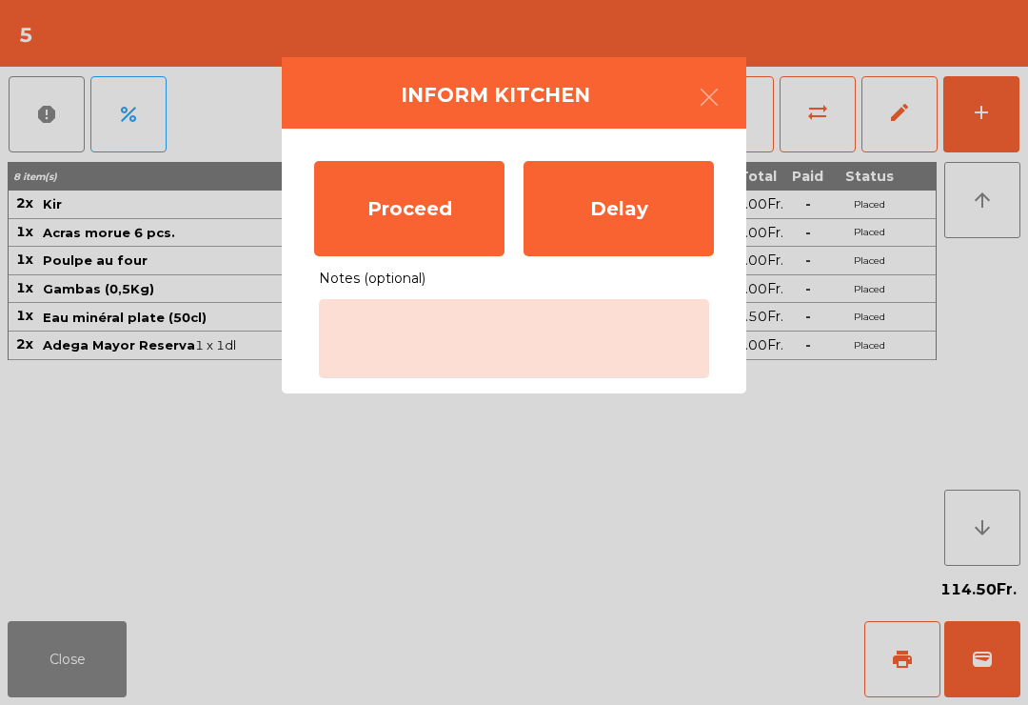
click at [350, 209] on div "Proceed" at bounding box center [409, 208] width 190 height 95
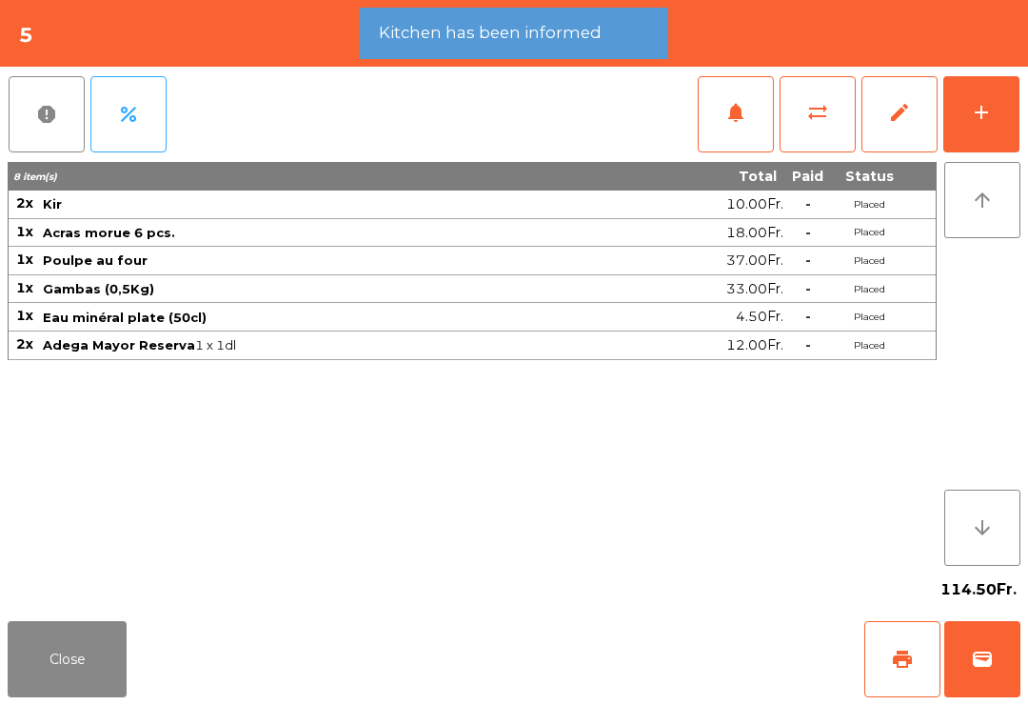
scroll to position [25, 0]
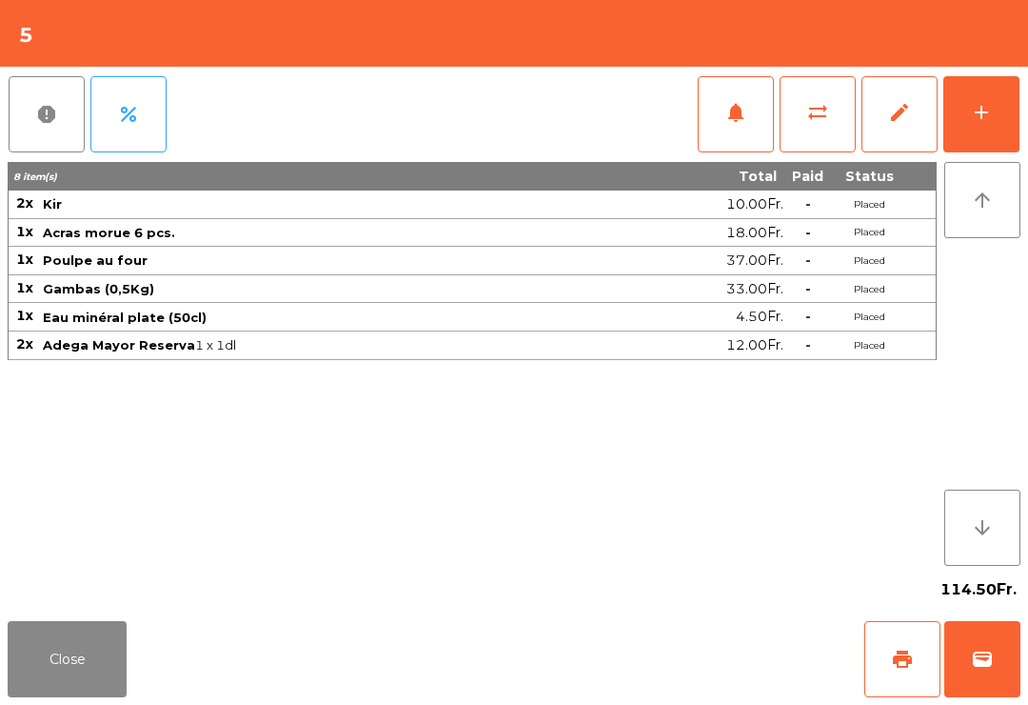
scroll to position [15, 0]
click at [43, 695] on button "Close" at bounding box center [67, 659] width 119 height 76
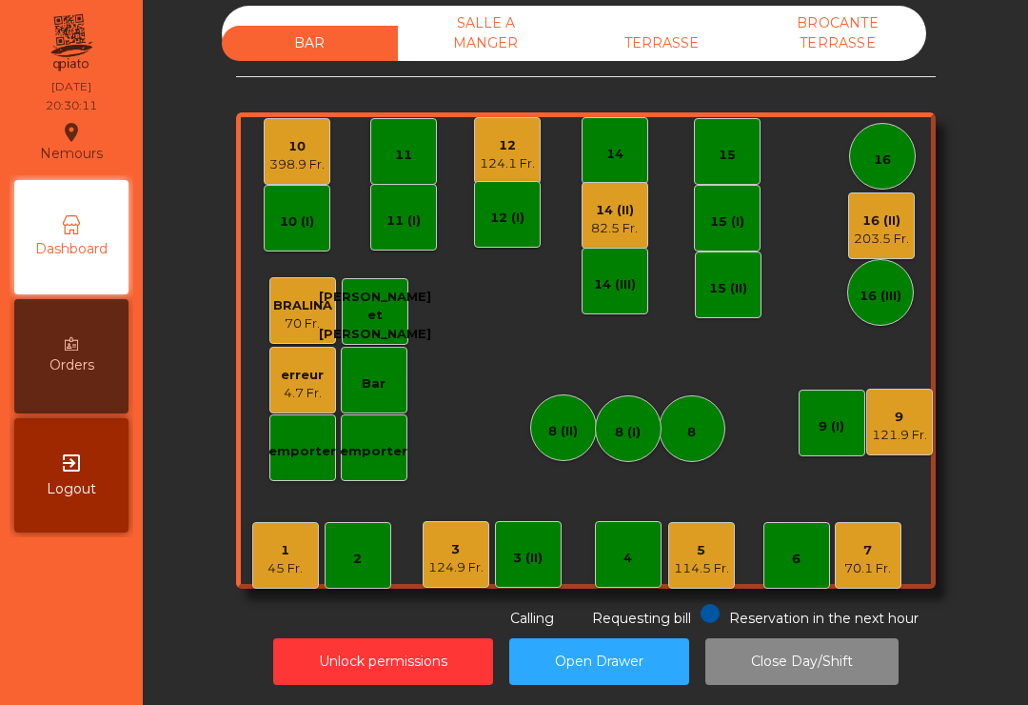
click at [889, 407] on div "9" at bounding box center [899, 416] width 55 height 19
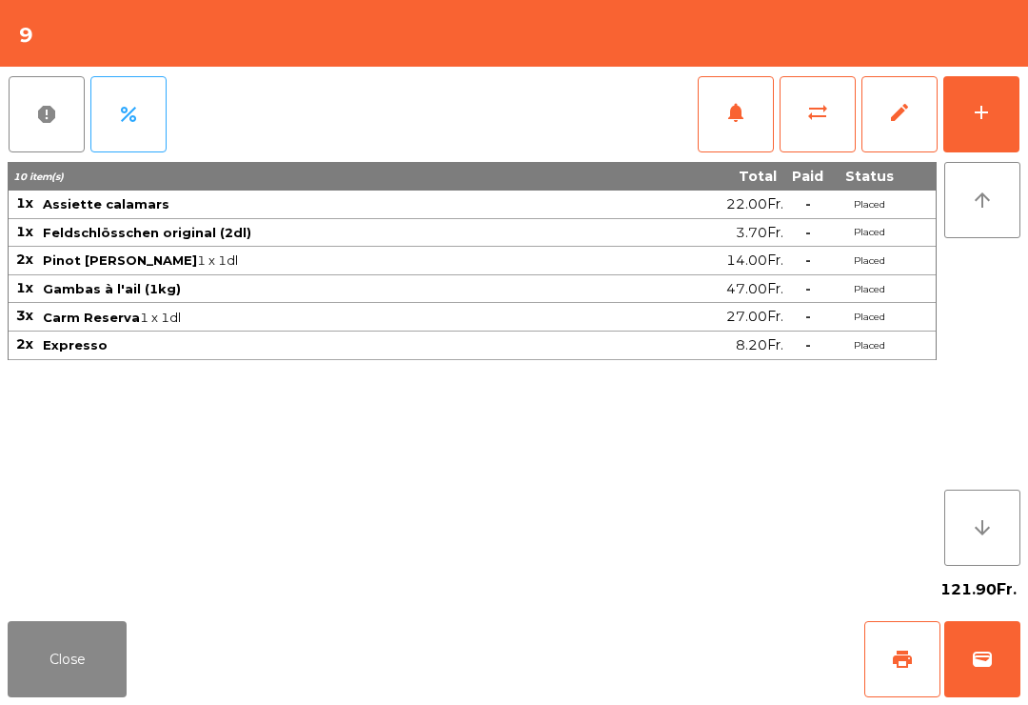
click at [993, 102] on button "add" at bounding box center [981, 114] width 76 height 76
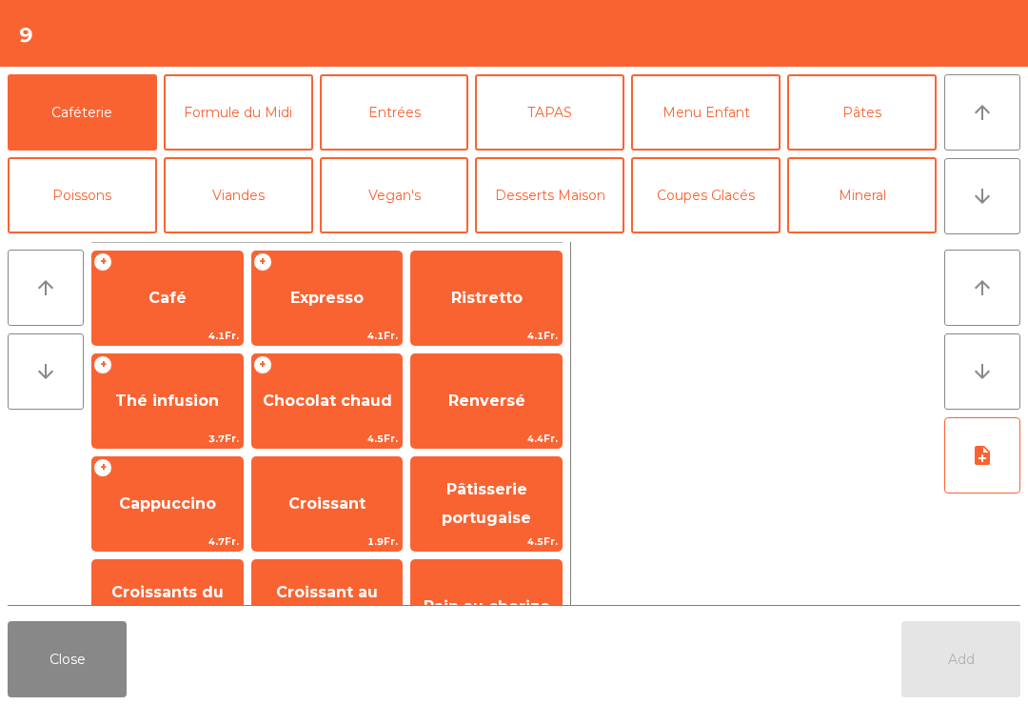
click at [1000, 116] on button "arrow_upward" at bounding box center [982, 112] width 76 height 76
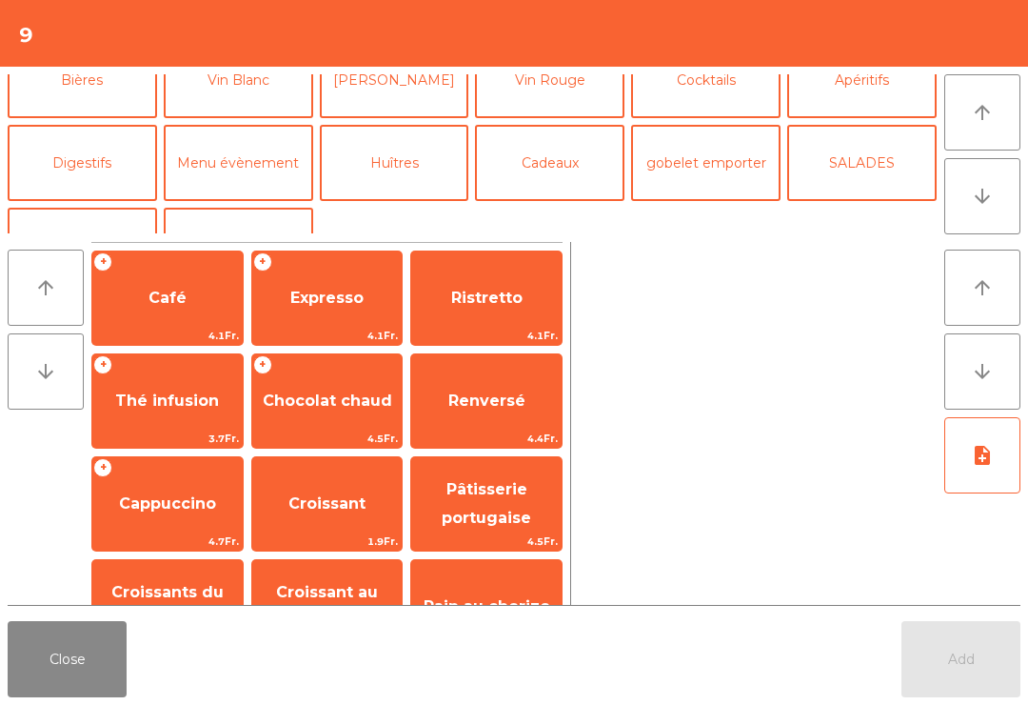
click at [121, 169] on button "Digestifs" at bounding box center [82, 163] width 149 height 76
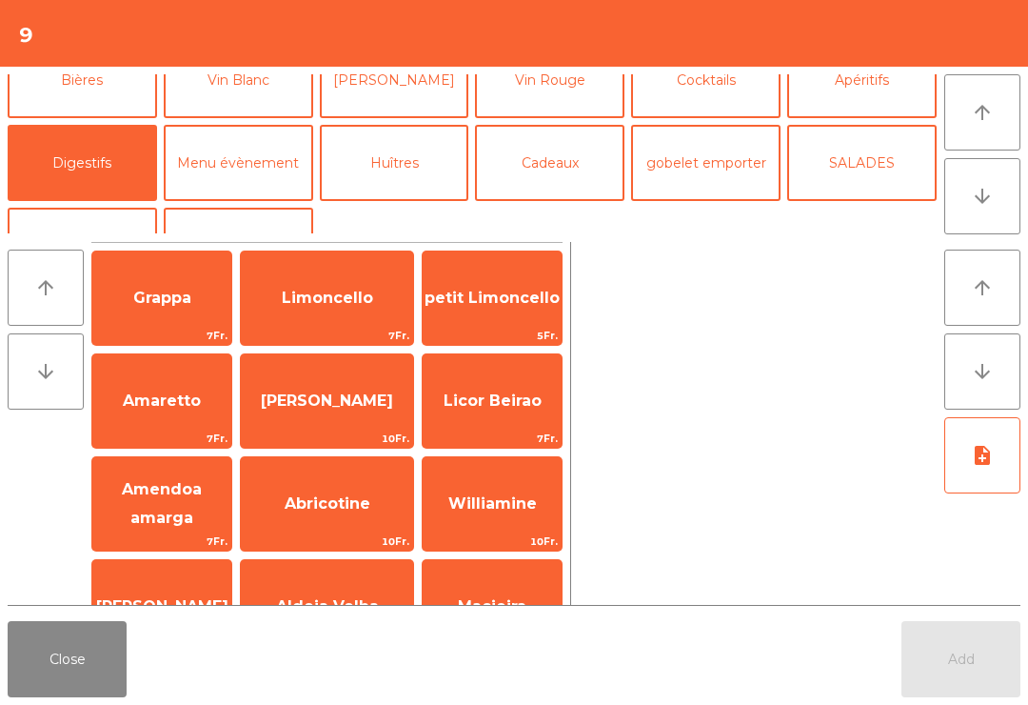
click at [329, 305] on span "Limoncello" at bounding box center [327, 297] width 91 height 18
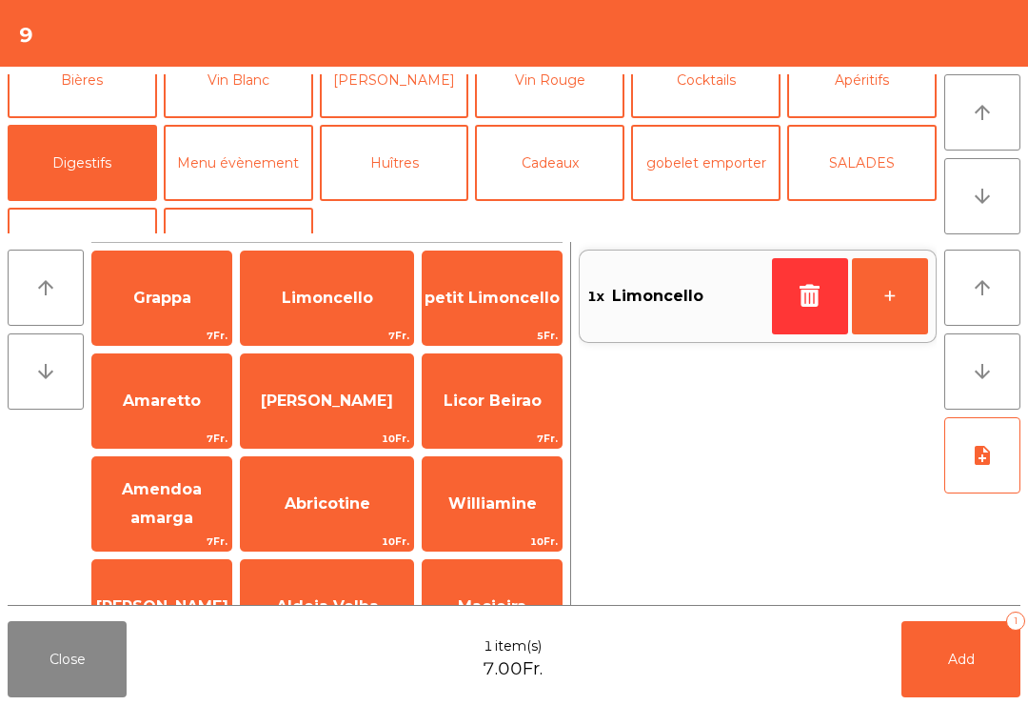
click at [973, 680] on button "Add 1" at bounding box center [961, 659] width 119 height 76
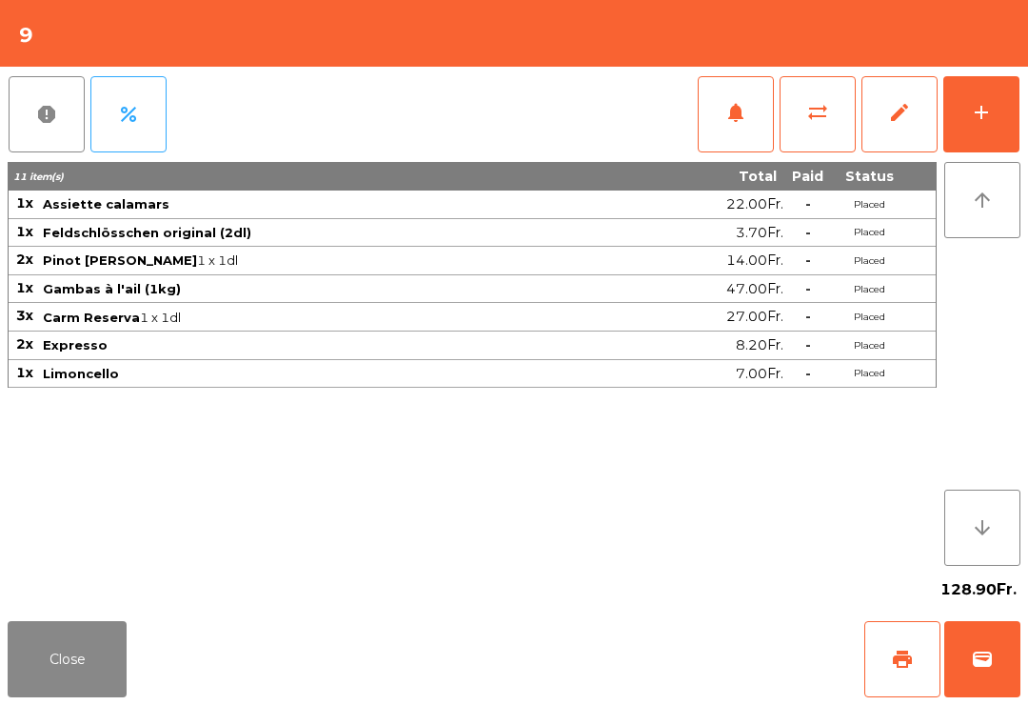
click at [38, 670] on button "Close" at bounding box center [67, 659] width 119 height 76
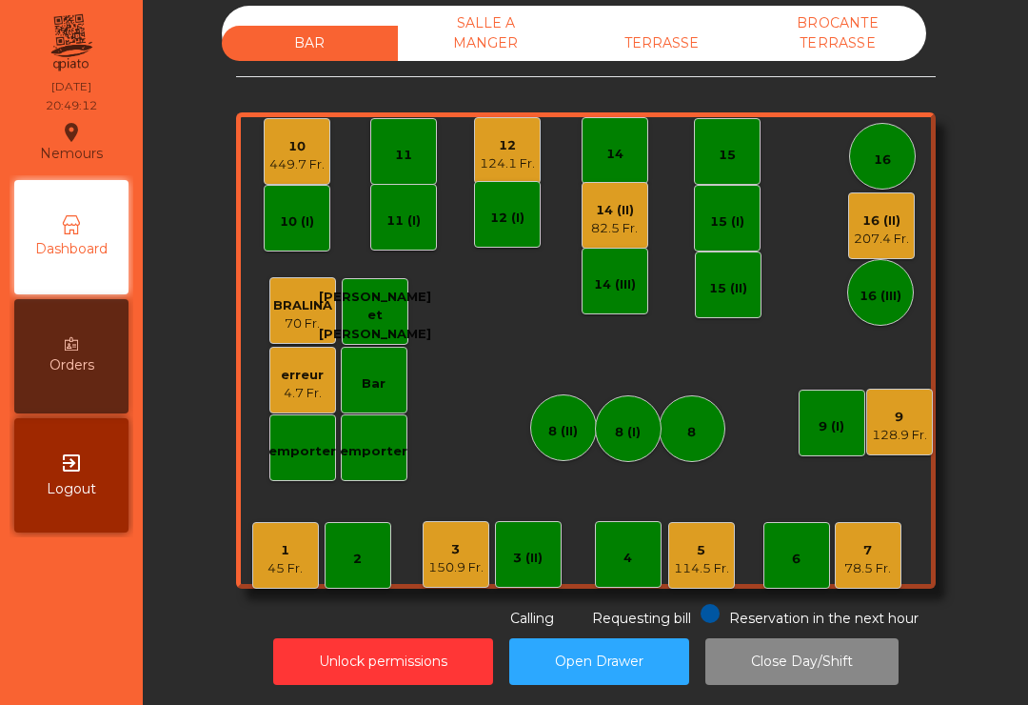
click at [490, 136] on div "12" at bounding box center [507, 145] width 55 height 19
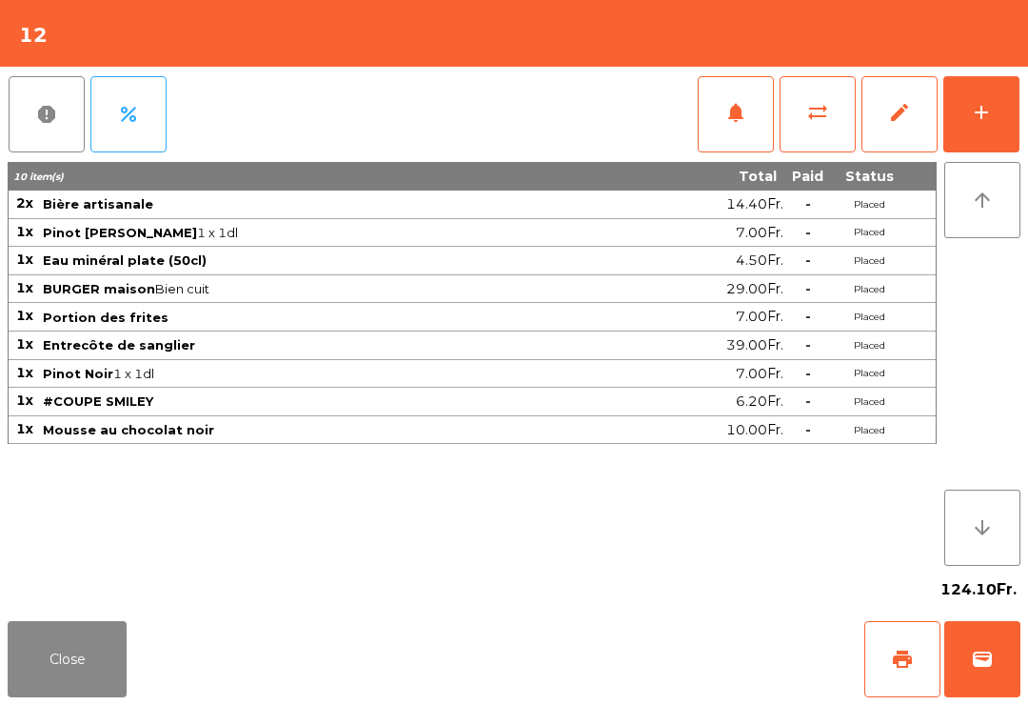
click at [1007, 650] on button "wallet" at bounding box center [982, 659] width 76 height 76
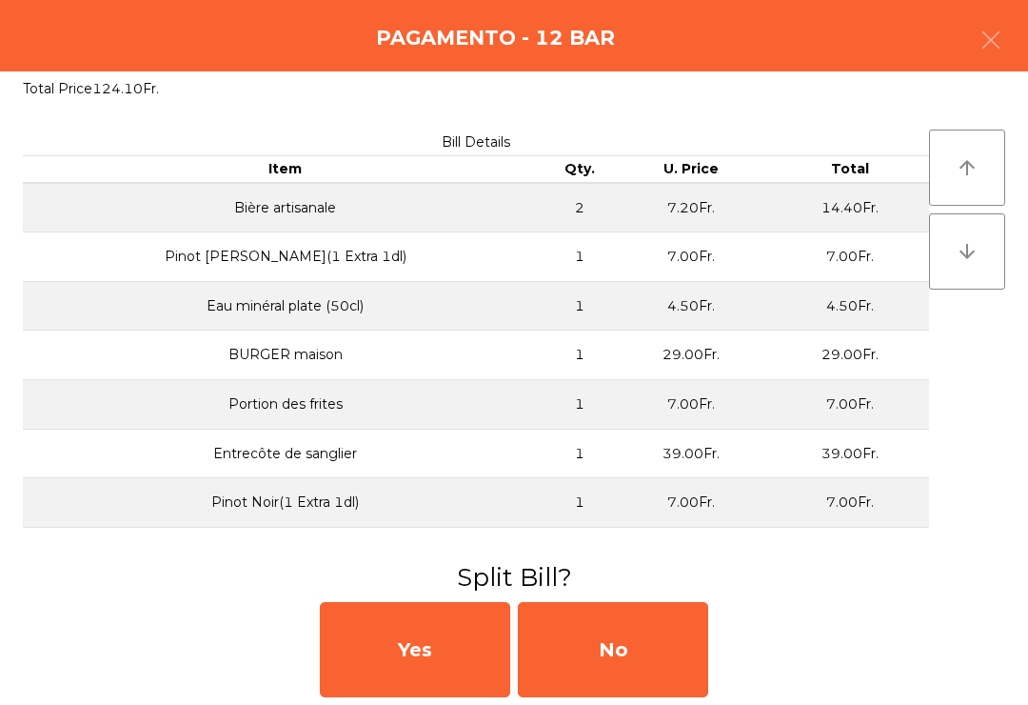
click at [605, 643] on div "No" at bounding box center [613, 649] width 190 height 95
click at [644, 635] on div "MB" at bounding box center [613, 649] width 190 height 95
click at [595, 660] on div "No" at bounding box center [613, 649] width 190 height 95
click at [615, 651] on div "No" at bounding box center [613, 649] width 190 height 95
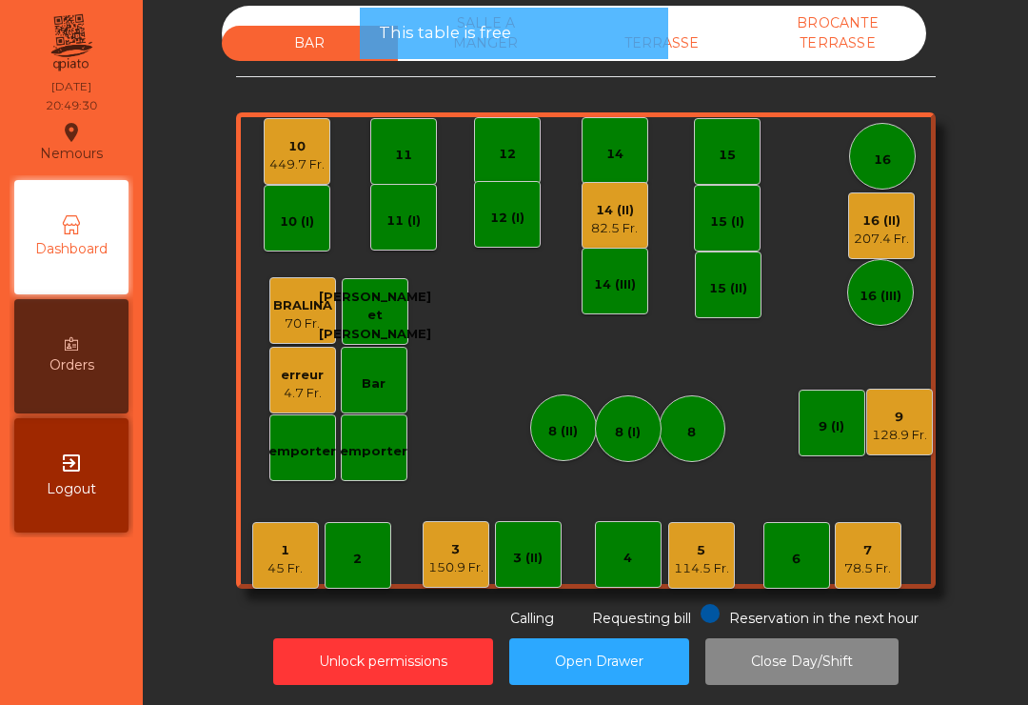
click at [591, 209] on div "14 (II) 82.5 Fr." at bounding box center [615, 215] width 67 height 67
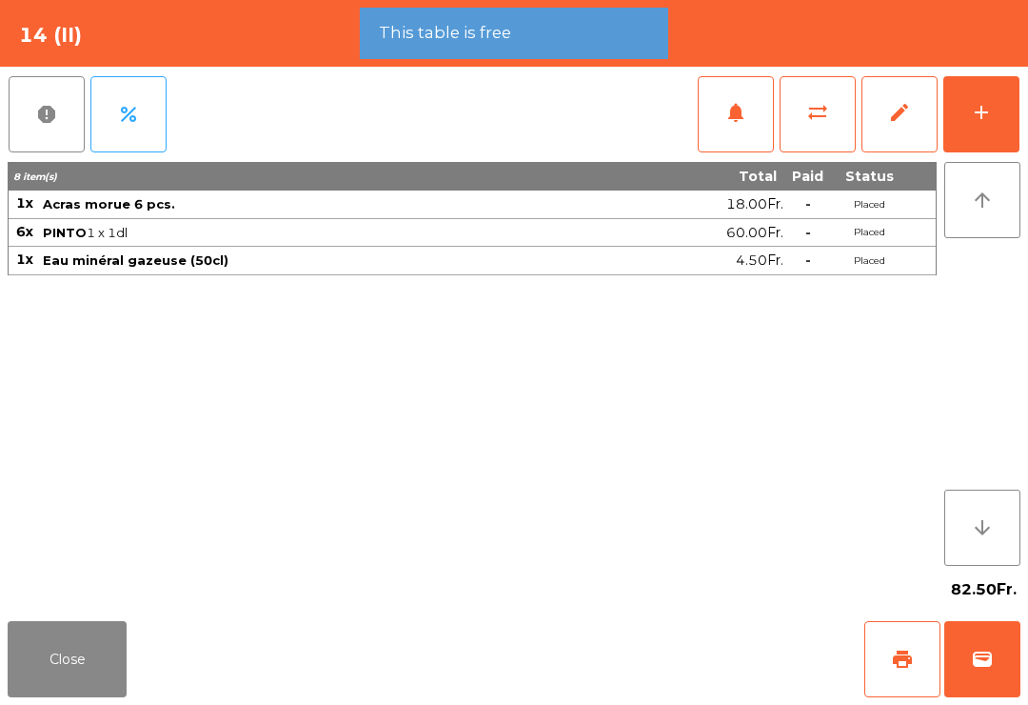
scroll to position [30, 0]
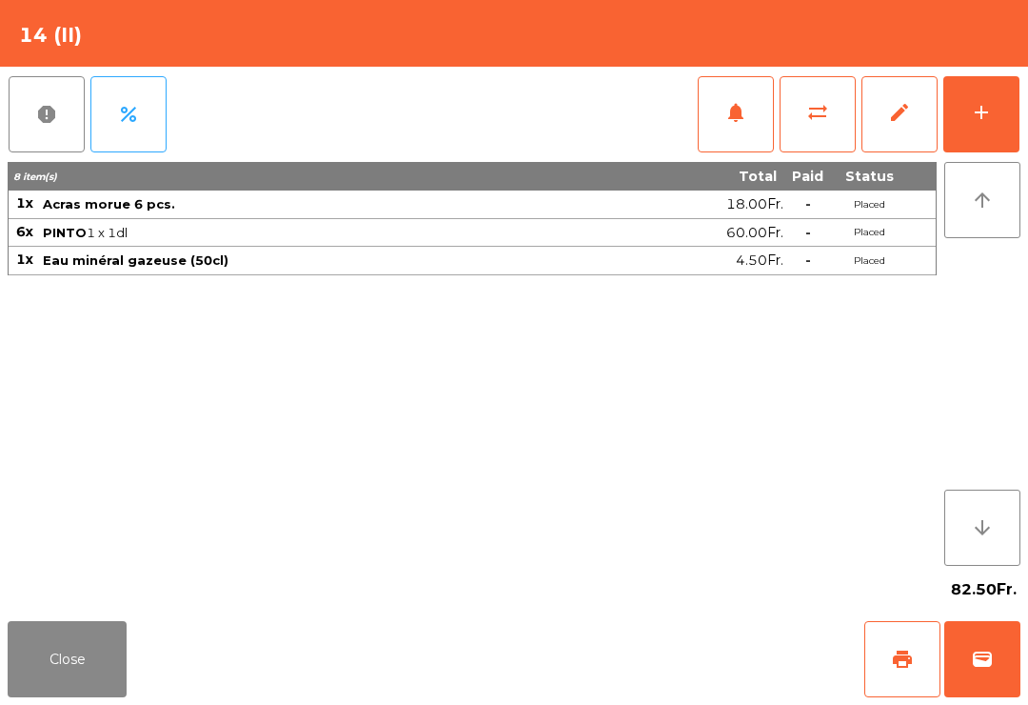
click at [911, 657] on span "print" at bounding box center [902, 658] width 23 height 23
click at [995, 685] on button "wallet" at bounding box center [982, 659] width 76 height 76
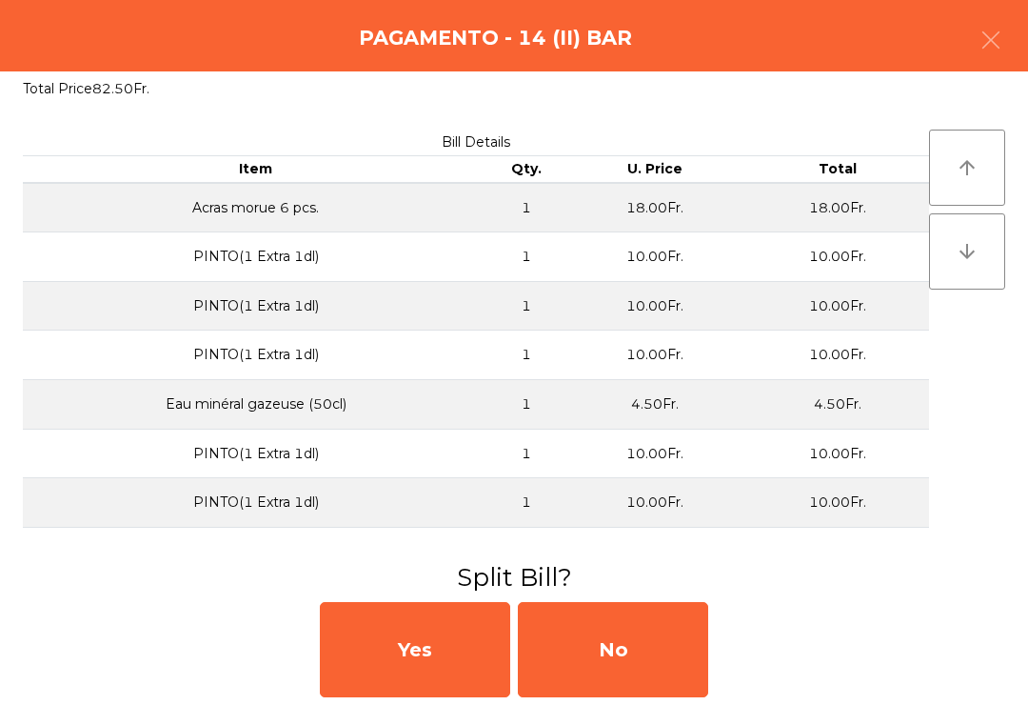
click at [597, 648] on div "No" at bounding box center [613, 649] width 190 height 95
click at [605, 645] on div "MB" at bounding box center [613, 649] width 190 height 95
click at [604, 650] on div "No" at bounding box center [613, 649] width 190 height 95
click at [604, 651] on div "No" at bounding box center [613, 649] width 190 height 95
click at [610, 625] on div "No" at bounding box center [613, 649] width 190 height 95
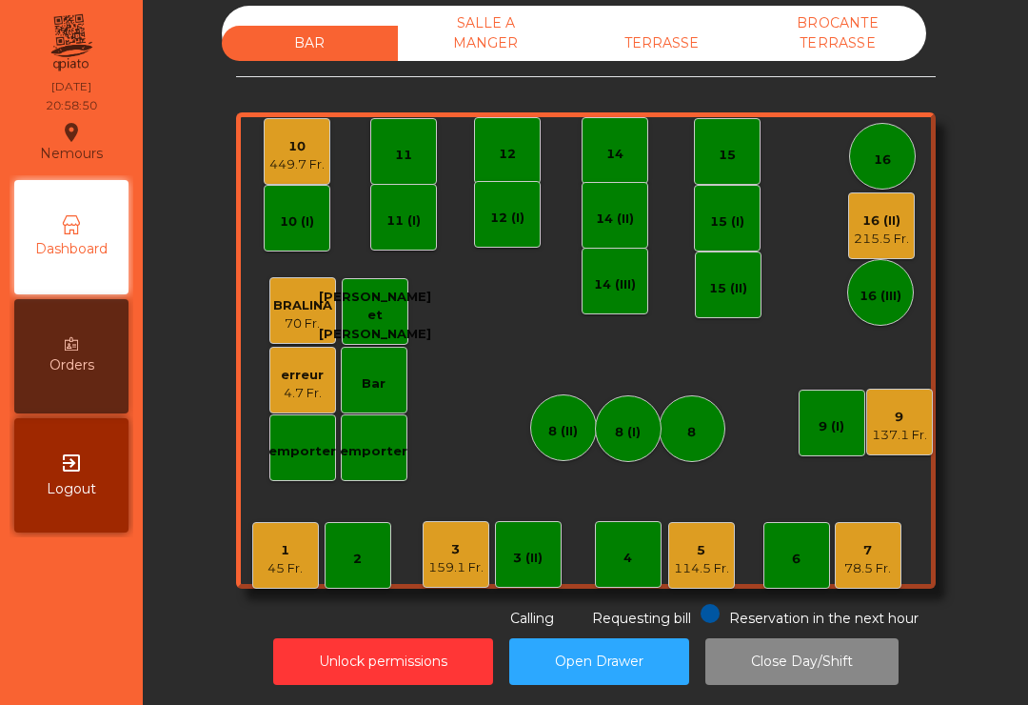
click at [702, 559] on div "114.5 Fr." at bounding box center [701, 568] width 55 height 19
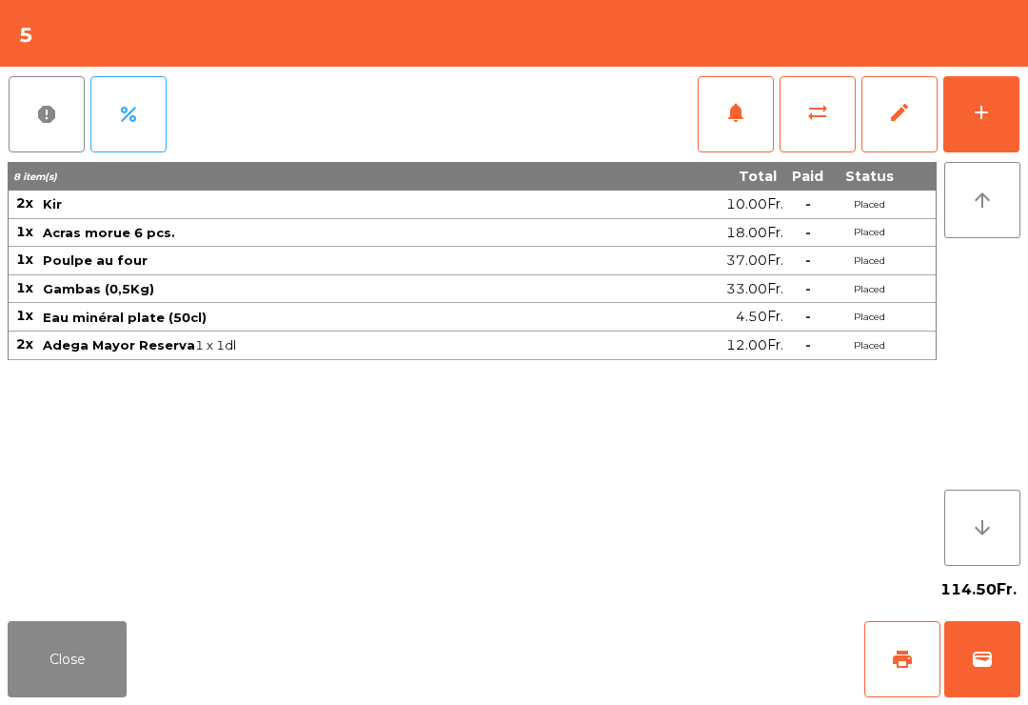
click at [923, 650] on button "print" at bounding box center [902, 659] width 76 height 76
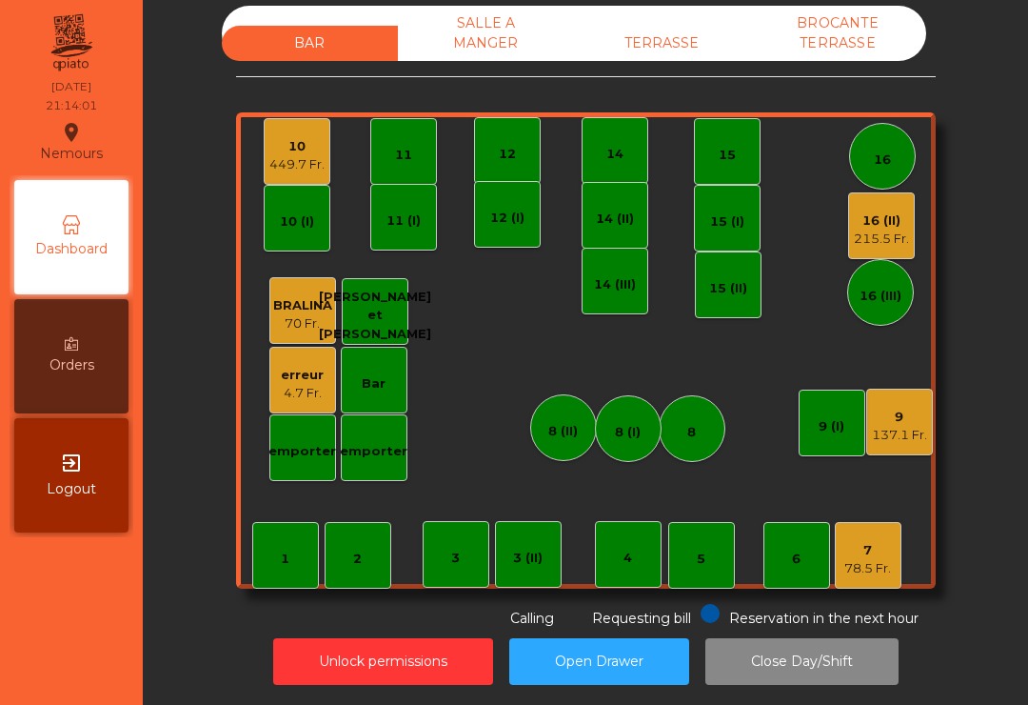
click at [904, 426] on div "137.1 Fr." at bounding box center [899, 435] width 55 height 19
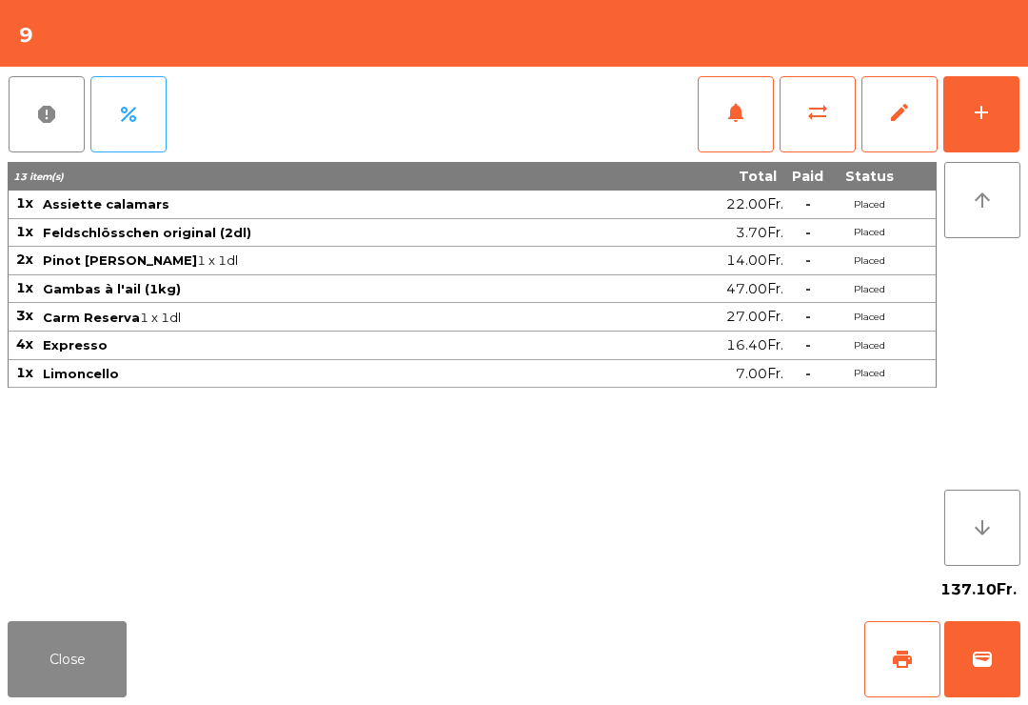
click at [892, 690] on button "print" at bounding box center [902, 659] width 76 height 76
click at [970, 657] on button "wallet" at bounding box center [982, 659] width 76 height 76
click at [644, 652] on div "Close print wallet" at bounding box center [514, 658] width 1028 height 91
click at [580, 642] on div "Close print wallet" at bounding box center [514, 658] width 1028 height 91
click at [574, 641] on div "Close print wallet" at bounding box center [514, 658] width 1028 height 91
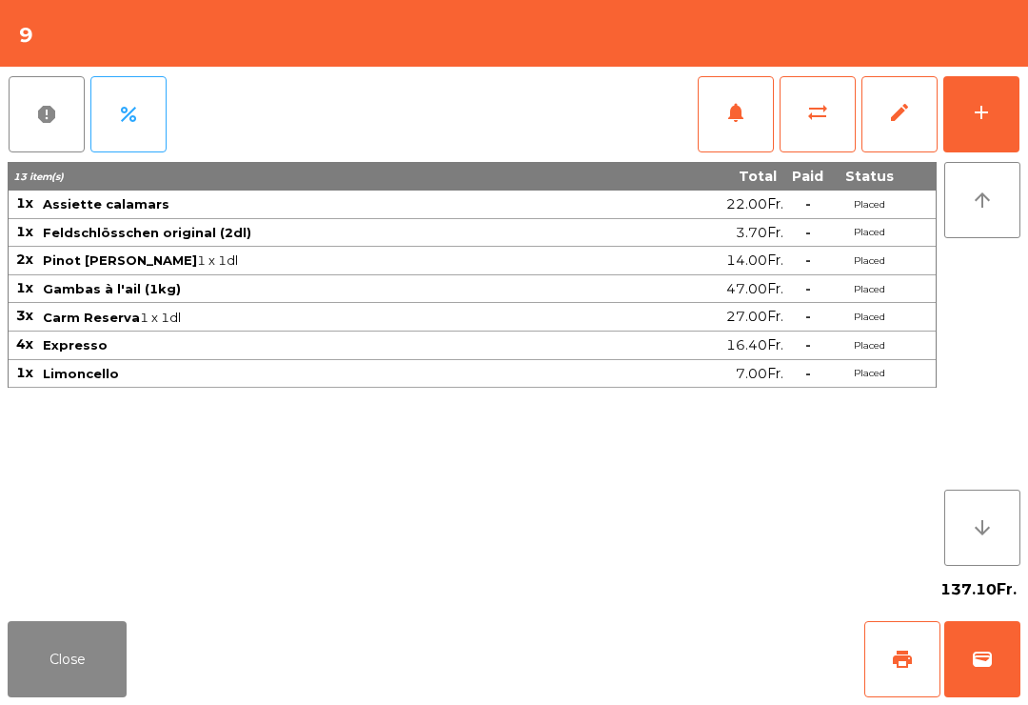
click at [561, 645] on div "Close print wallet" at bounding box center [514, 658] width 1028 height 91
click at [557, 646] on div "Close print wallet" at bounding box center [514, 658] width 1028 height 91
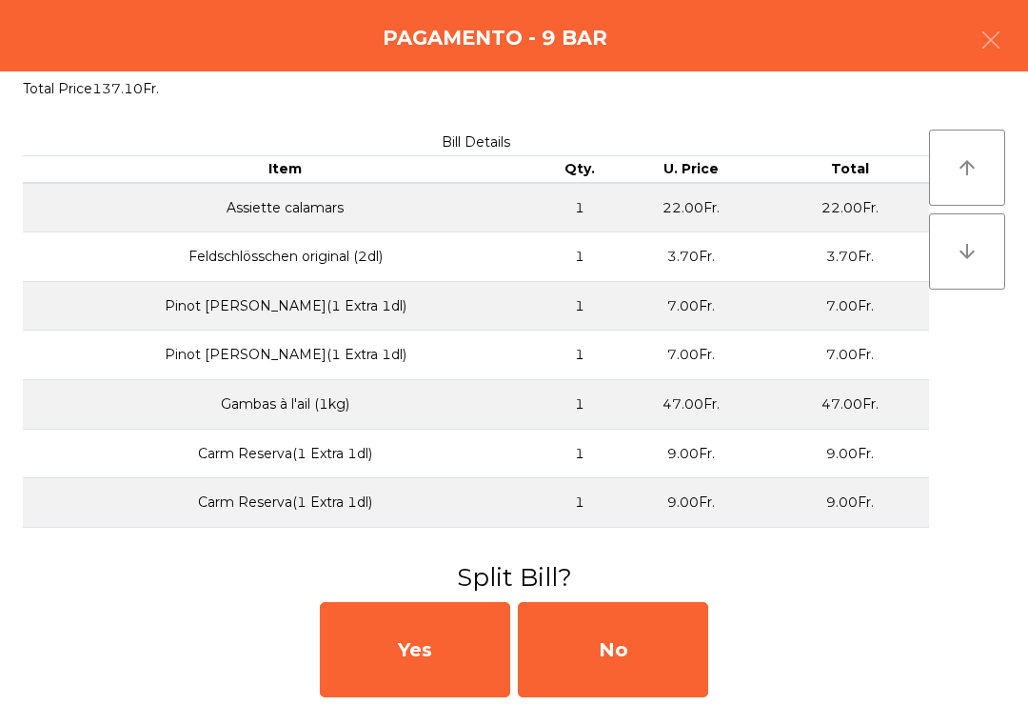
click at [558, 654] on div "No" at bounding box center [613, 649] width 190 height 95
click at [568, 641] on div "No" at bounding box center [613, 649] width 190 height 95
click at [589, 655] on div "No" at bounding box center [613, 649] width 190 height 95
click at [588, 660] on div "No" at bounding box center [613, 649] width 190 height 95
click at [591, 665] on div "No" at bounding box center [613, 649] width 190 height 95
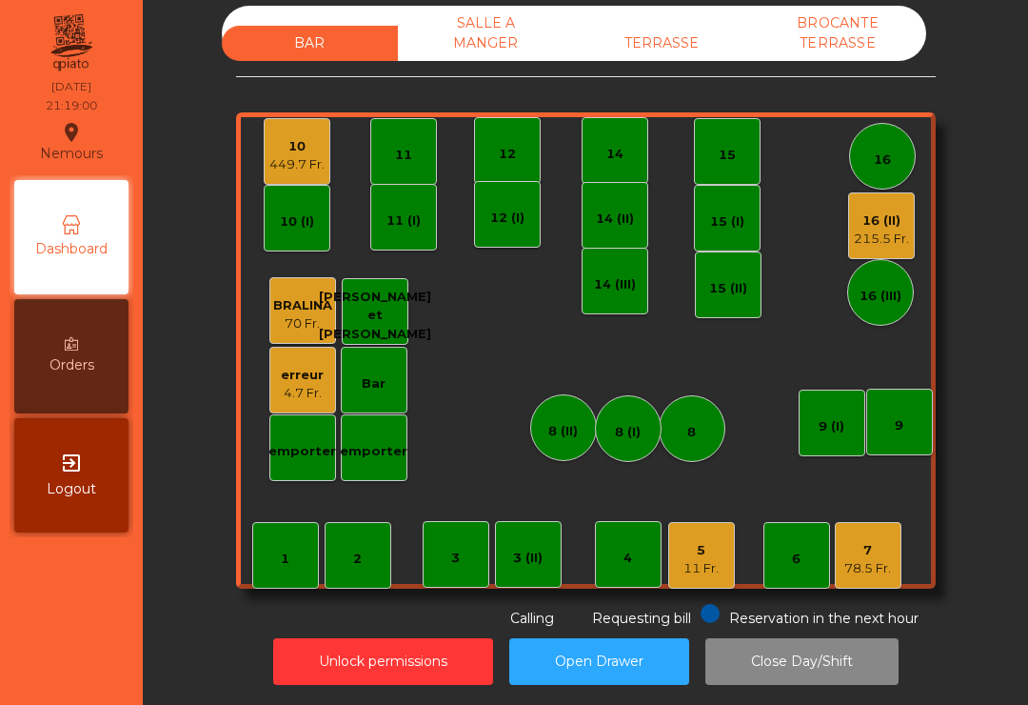
click at [705, 541] on div "5" at bounding box center [701, 550] width 35 height 19
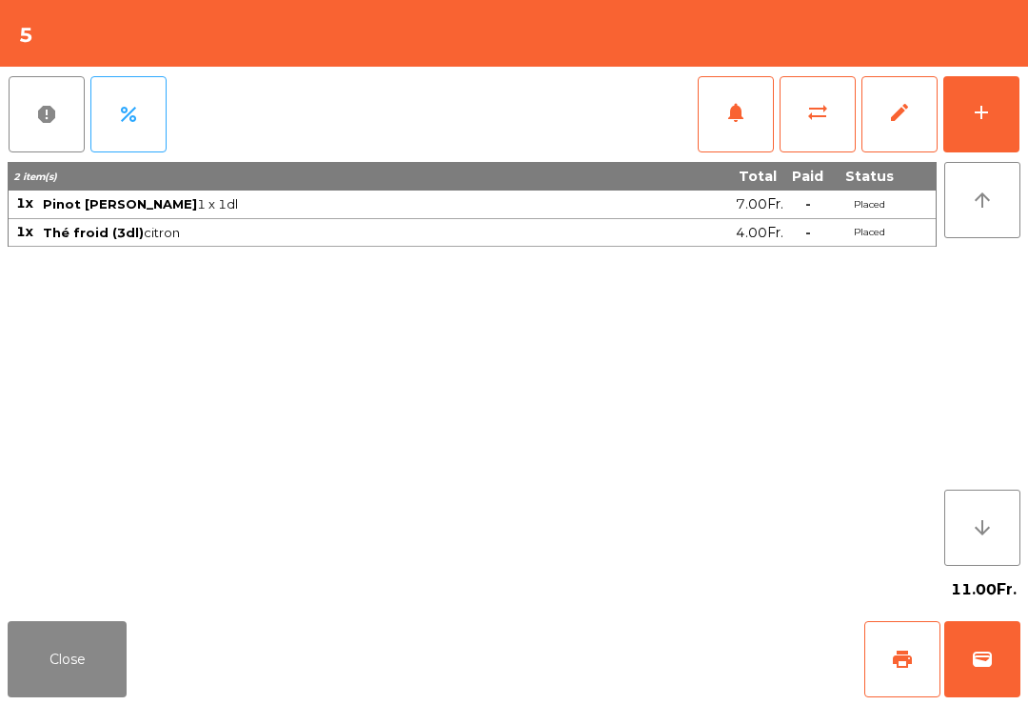
click at [999, 128] on button "add" at bounding box center [981, 114] width 76 height 76
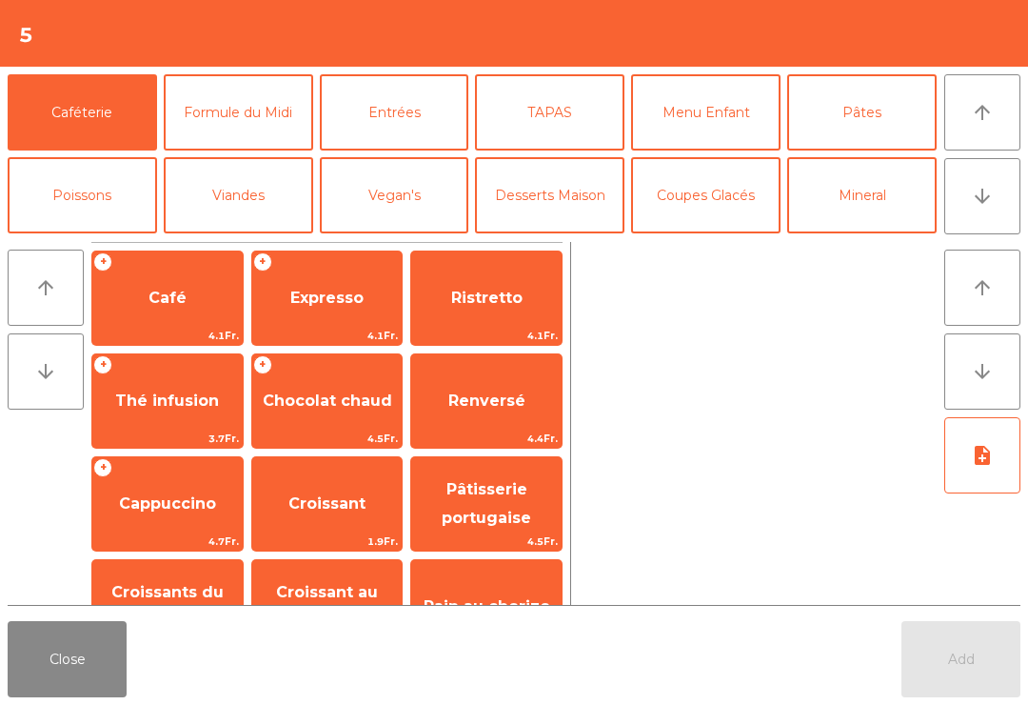
click at [868, 122] on button "Pâtes" at bounding box center [861, 112] width 149 height 76
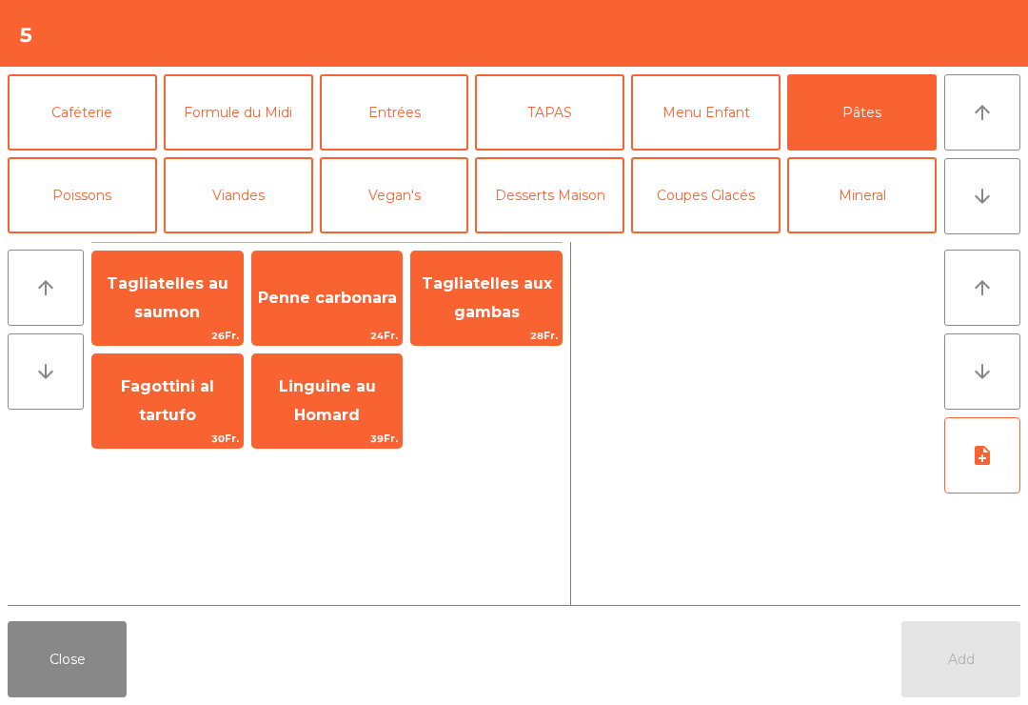
click at [192, 398] on span "Fagottini al tartufo" at bounding box center [167, 401] width 150 height 81
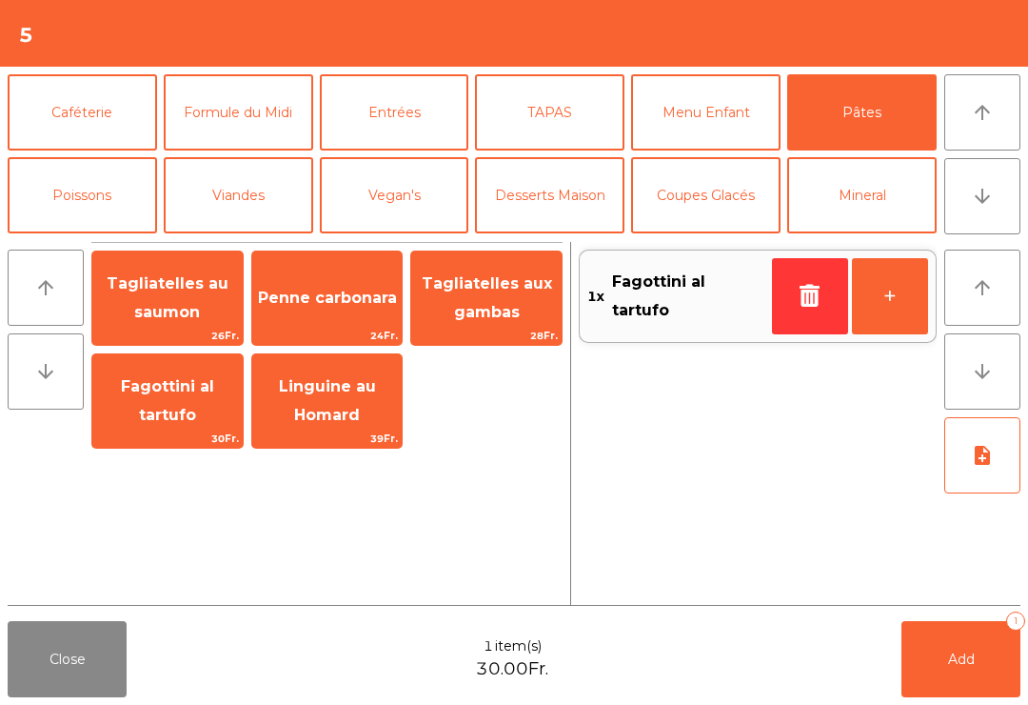
click at [228, 202] on button "Viandes" at bounding box center [238, 195] width 149 height 76
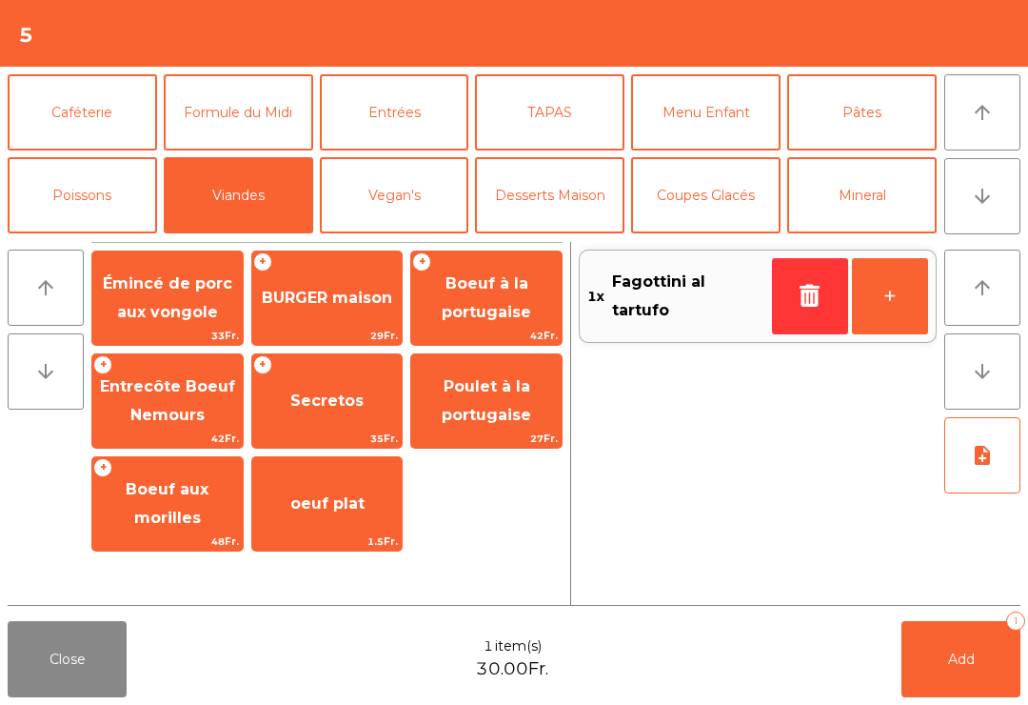
click at [166, 427] on span "Entrecôte Boeuf Nemours" at bounding box center [167, 401] width 150 height 81
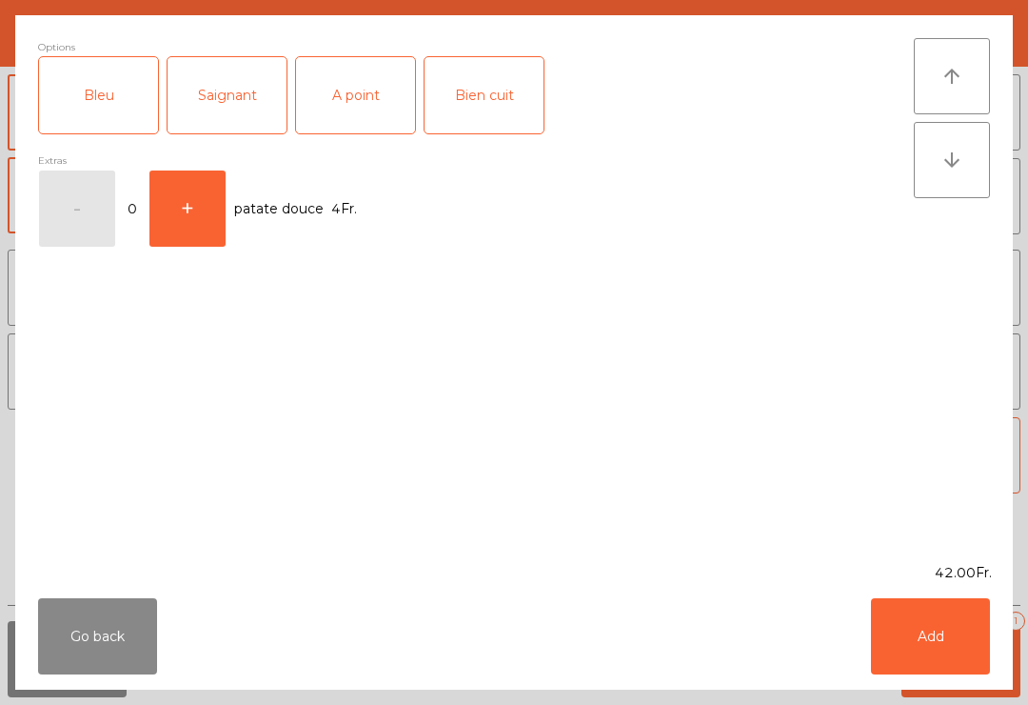
click at [239, 105] on div "Saignant" at bounding box center [227, 95] width 119 height 76
click at [920, 615] on button "Add" at bounding box center [930, 636] width 119 height 76
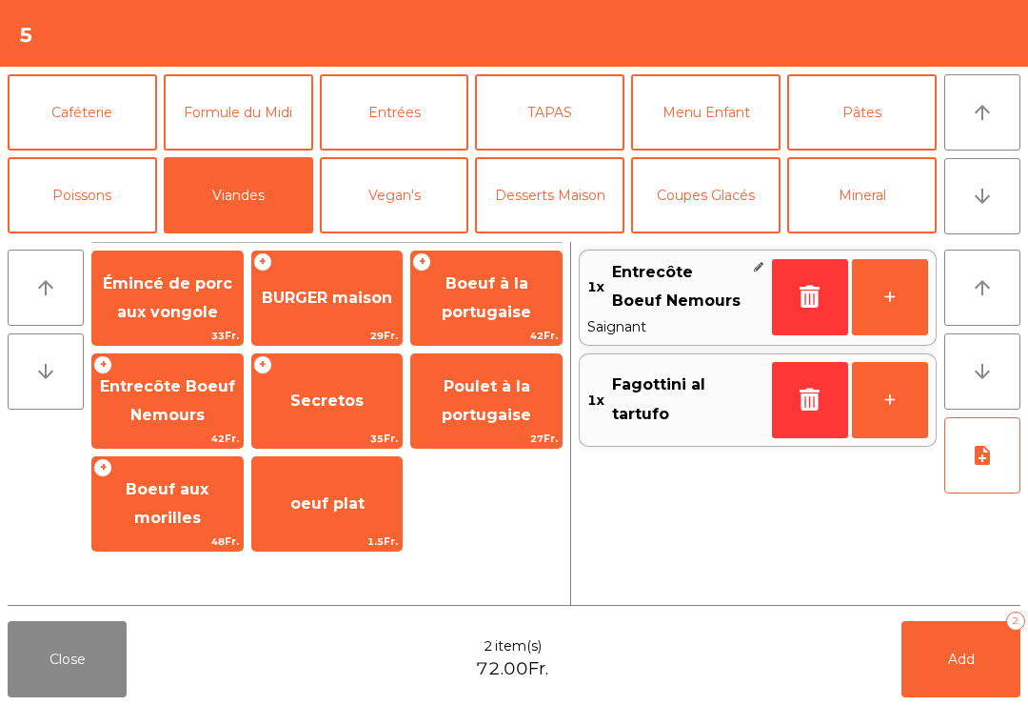
click at [929, 657] on button "Add 2" at bounding box center [961, 659] width 119 height 76
